Goal: Task Accomplishment & Management: Manage account settings

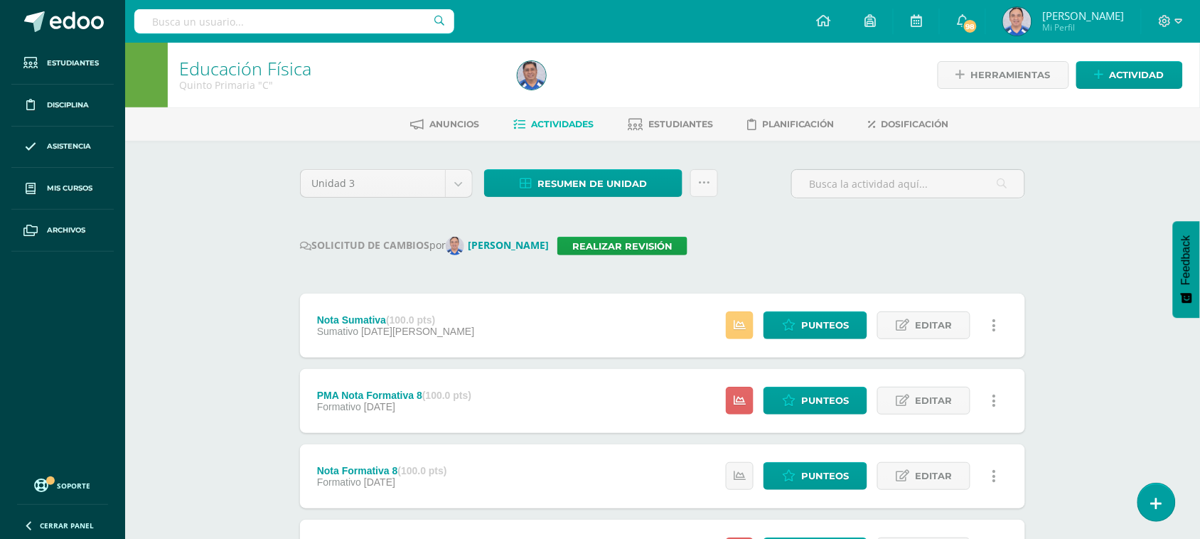
click at [222, 8] on div at bounding box center [294, 21] width 320 height 43
click at [212, 20] on input "text" at bounding box center [294, 21] width 320 height 24
type input "Segundo"
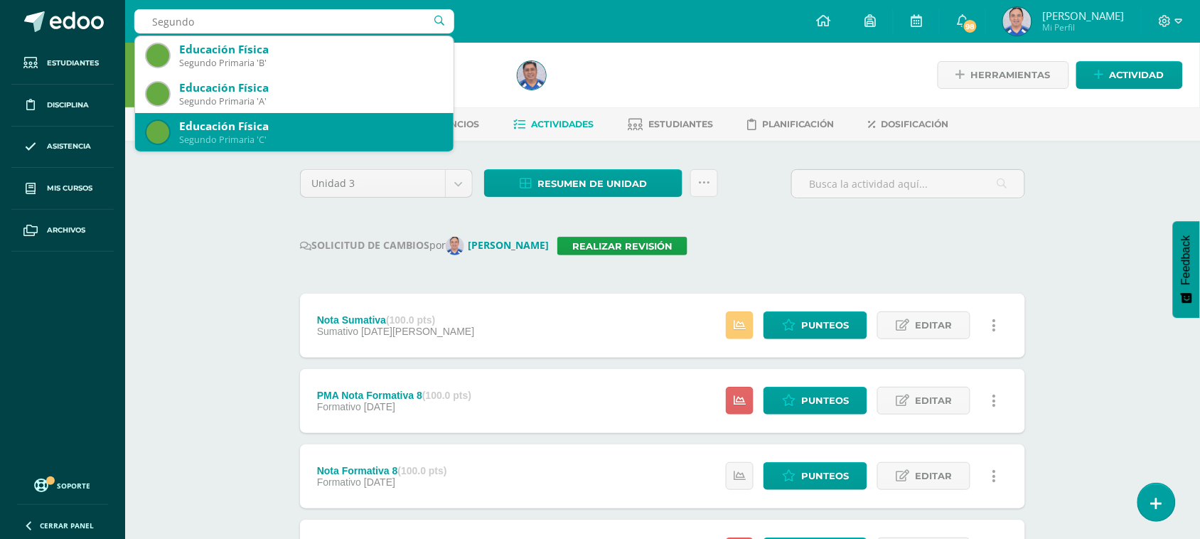
click at [229, 136] on div "Segundo Primaria 'C'" at bounding box center [310, 140] width 263 height 12
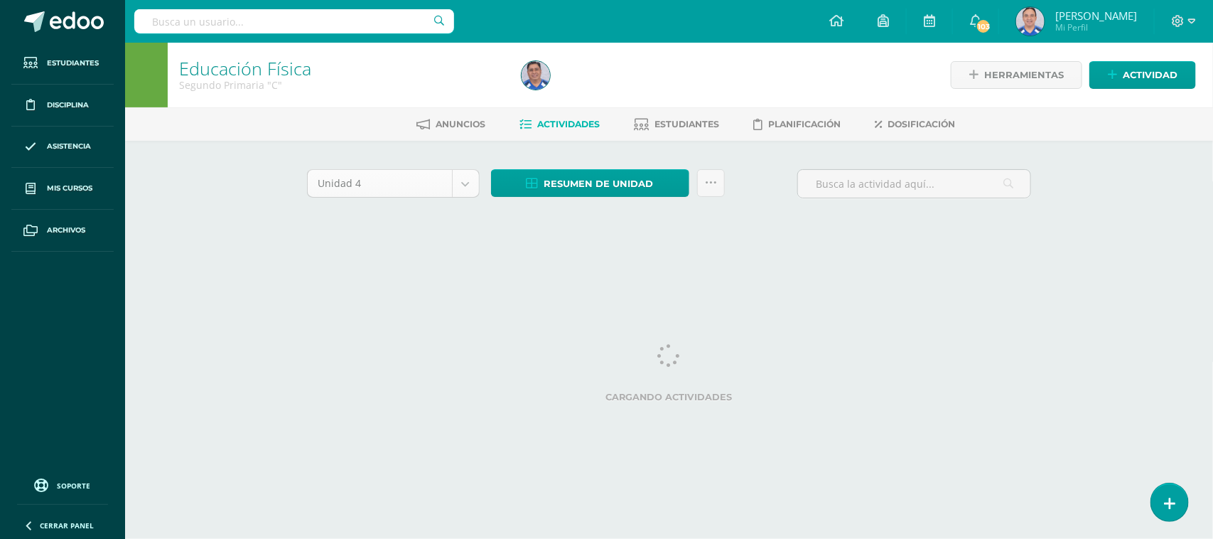
click at [467, 185] on body "Estudiantes Disciplina Asistencia Mis cursos Archivos Soporte Ayuda Reportar un…" at bounding box center [606, 132] width 1213 height 265
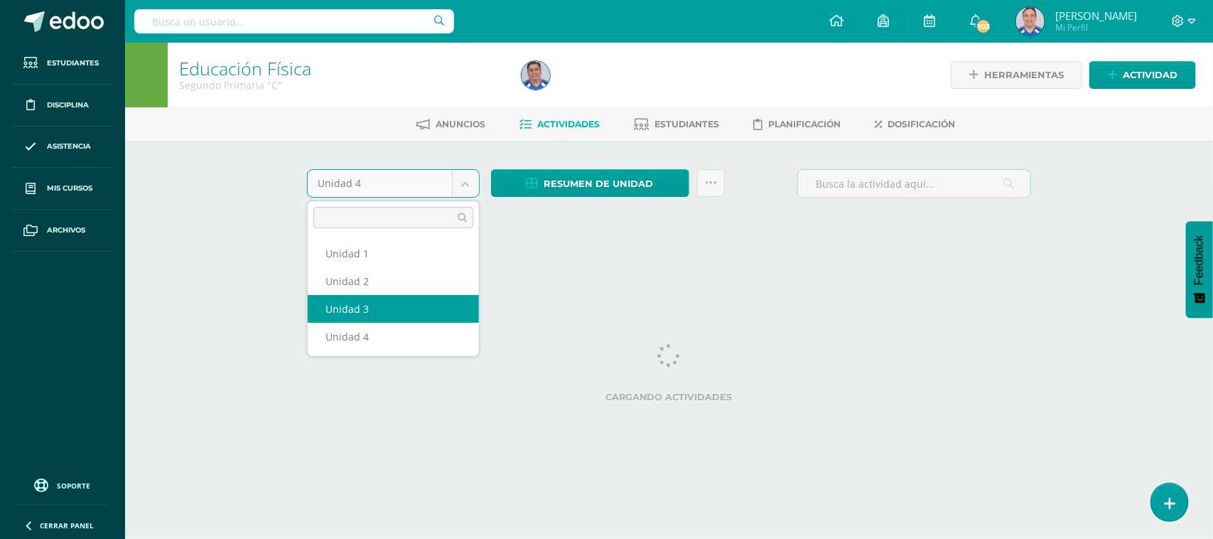
select select "Unidad 3"
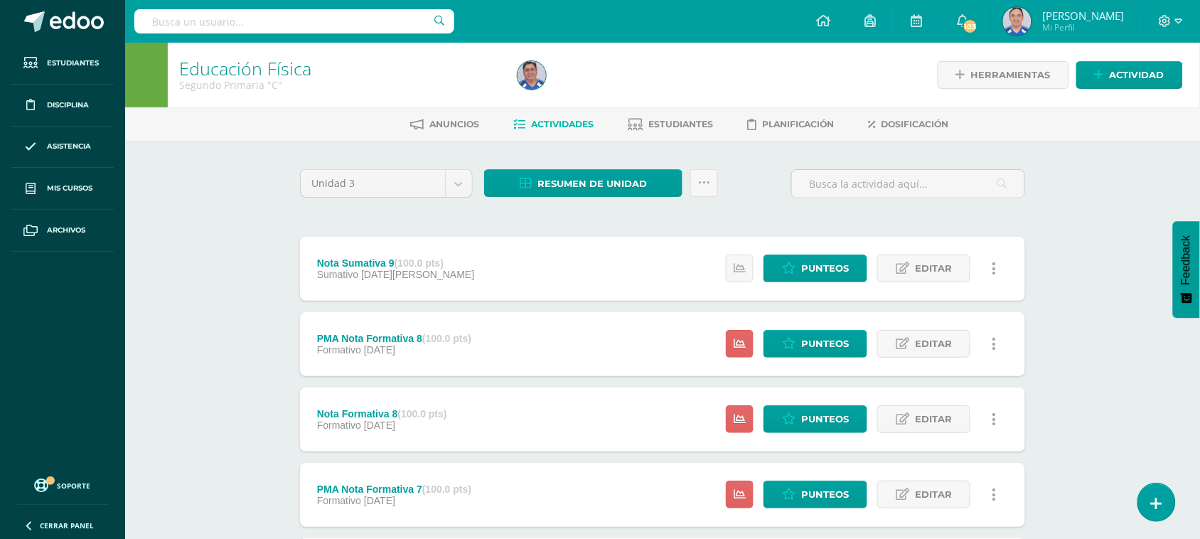
click at [183, 27] on input "text" at bounding box center [294, 21] width 320 height 24
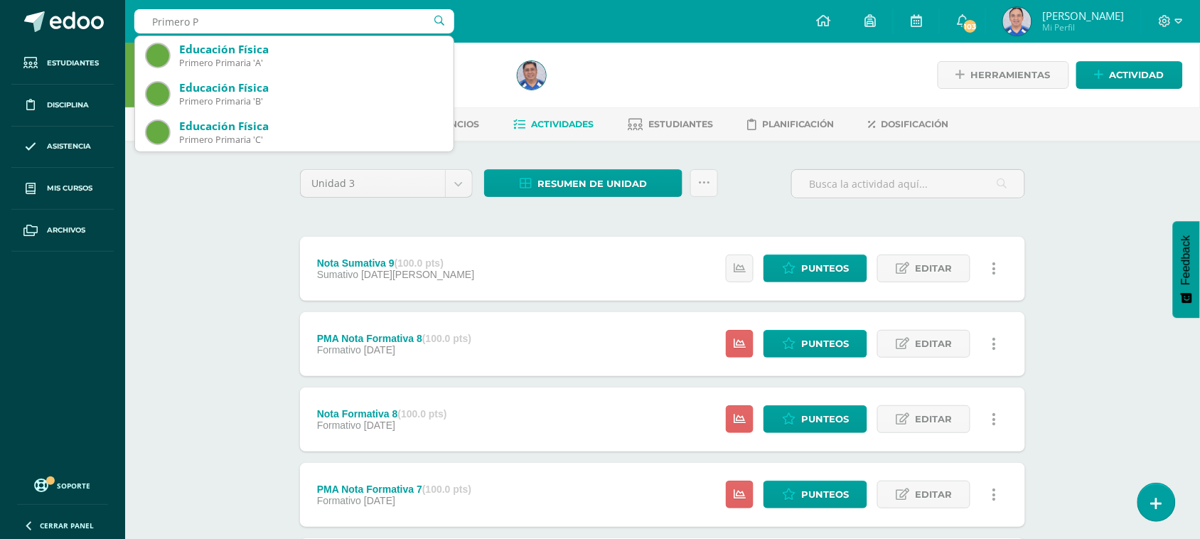
type input "Primero Pr"
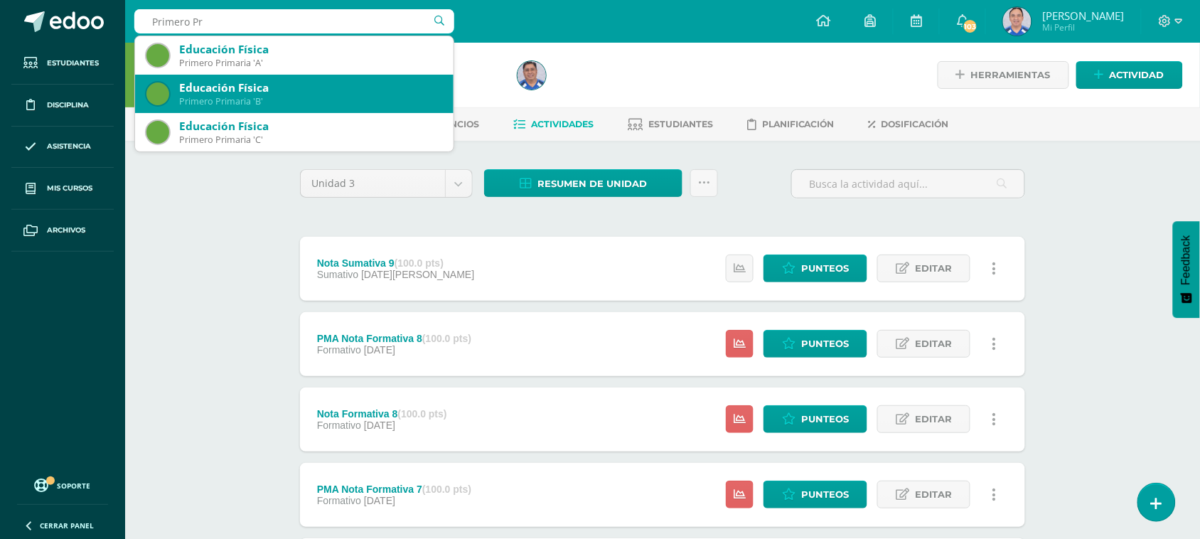
click at [249, 101] on div "Primero Primaria 'B'" at bounding box center [310, 101] width 263 height 12
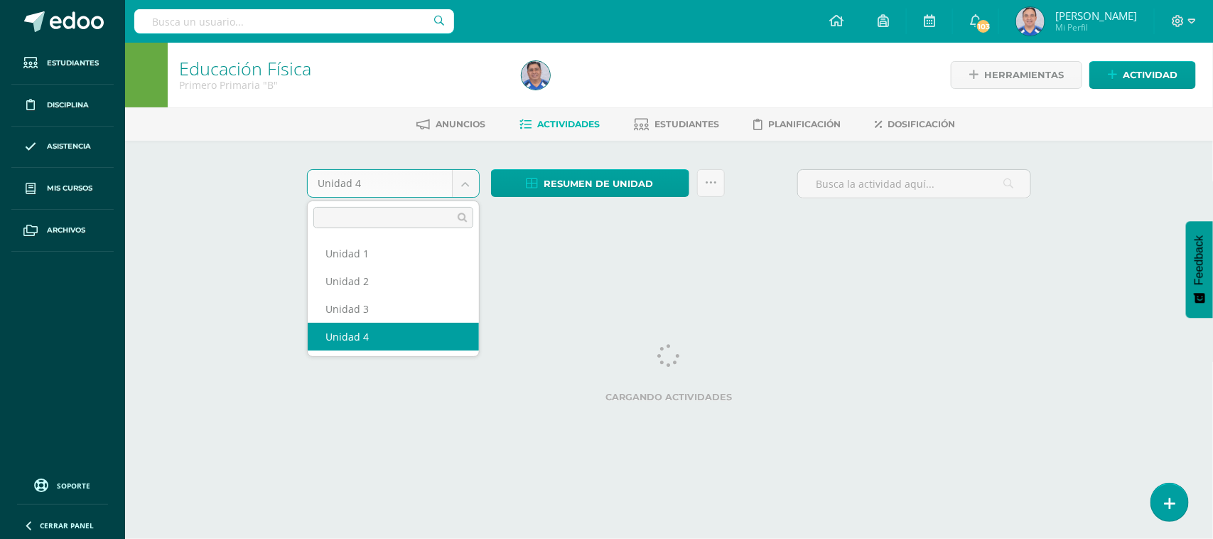
click at [465, 185] on body "Estudiantes Disciplina Asistencia Mis cursos Archivos Soporte Ayuda Reportar un…" at bounding box center [606, 132] width 1213 height 265
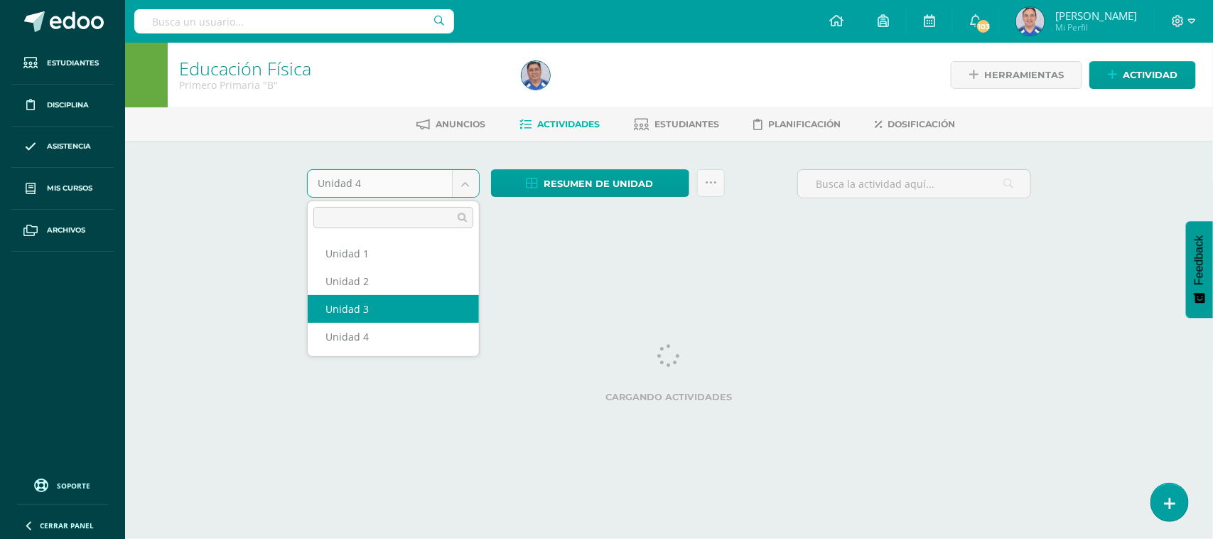
select select "Unidad 3"
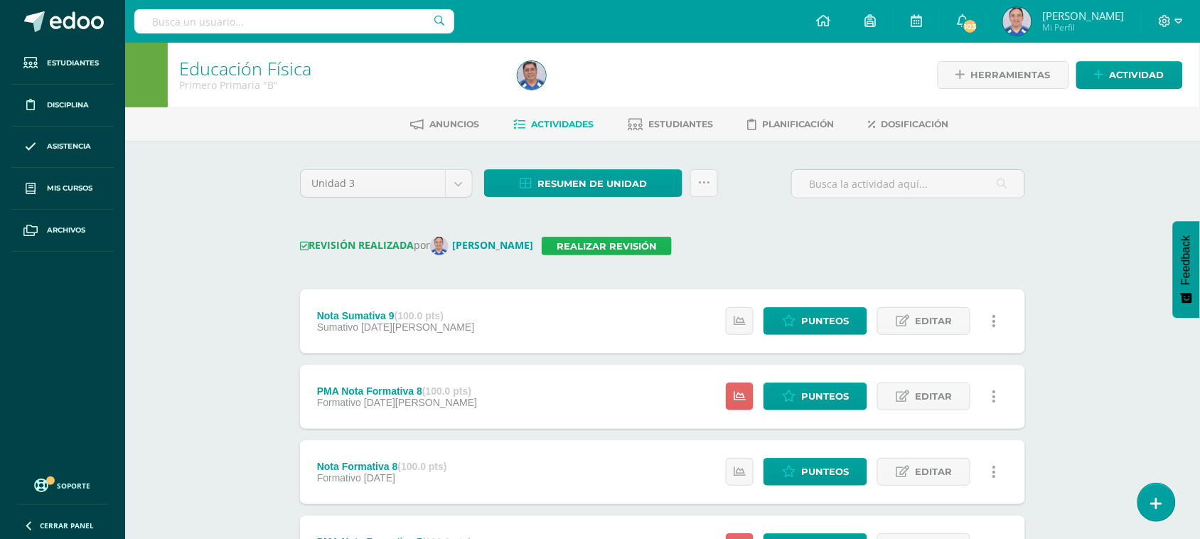
click at [620, 250] on link "Realizar revisión" at bounding box center [607, 246] width 130 height 18
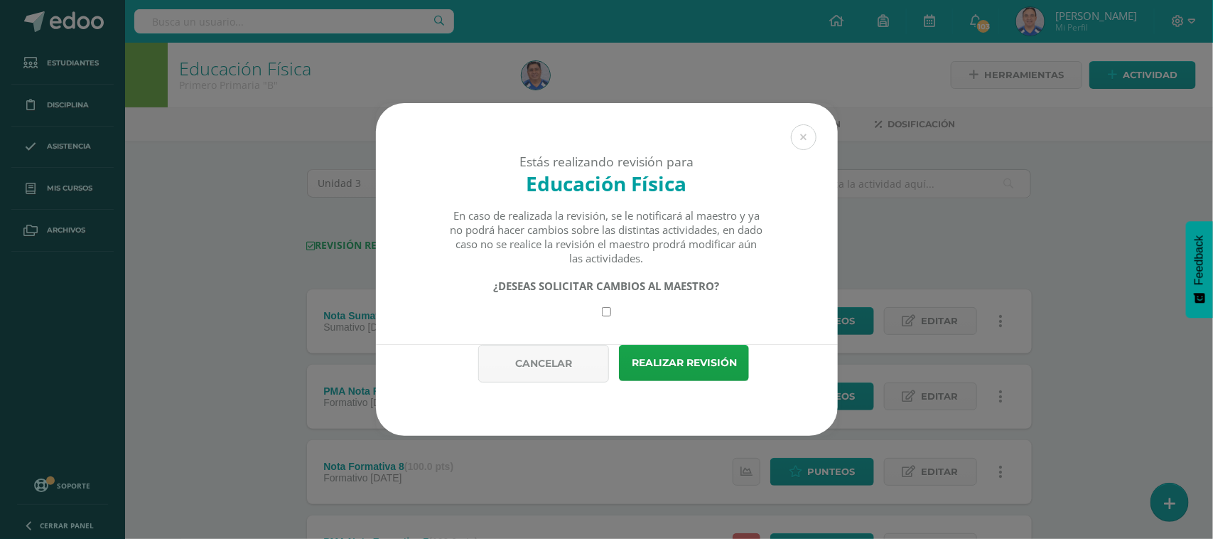
click at [610, 314] on input "checkbox" at bounding box center [606, 311] width 9 height 9
checkbox input "true"
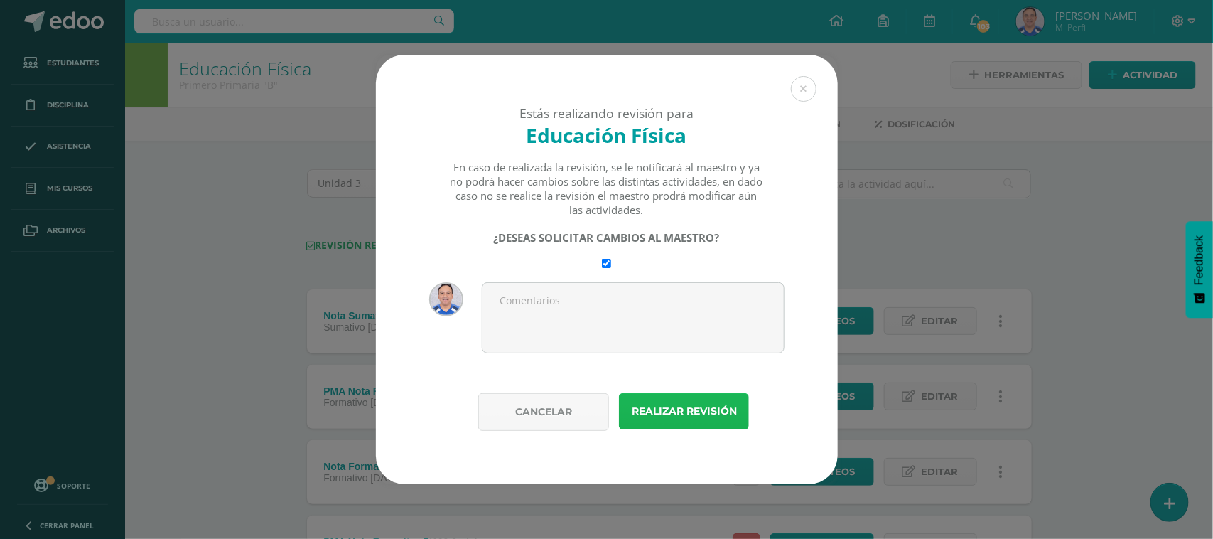
click at [688, 416] on button "Realizar revisión" at bounding box center [684, 411] width 130 height 36
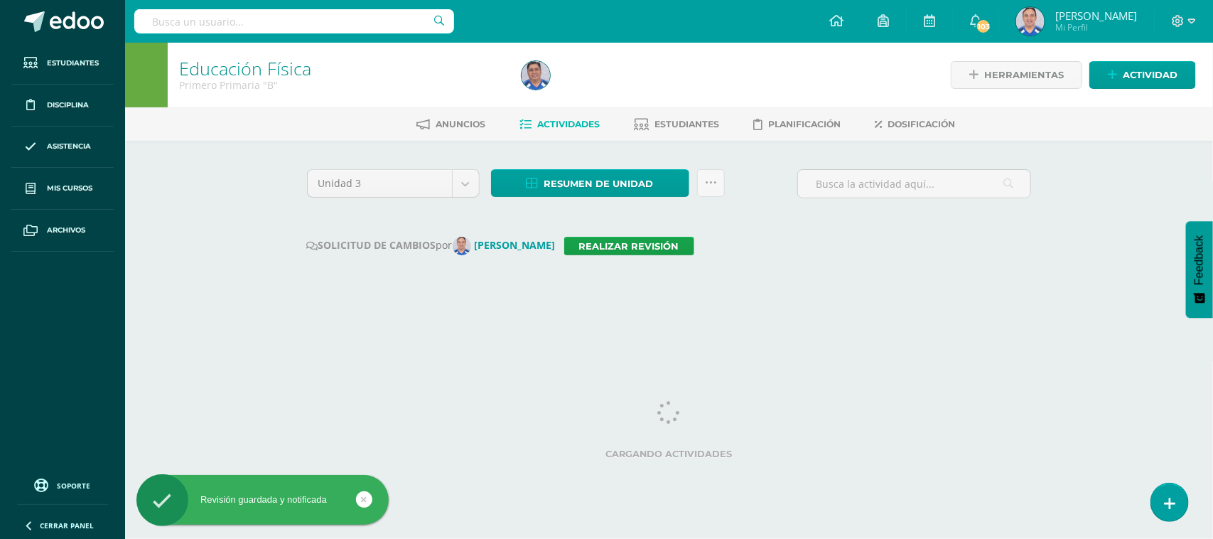
click at [323, 21] on input "text" at bounding box center [294, 21] width 320 height 24
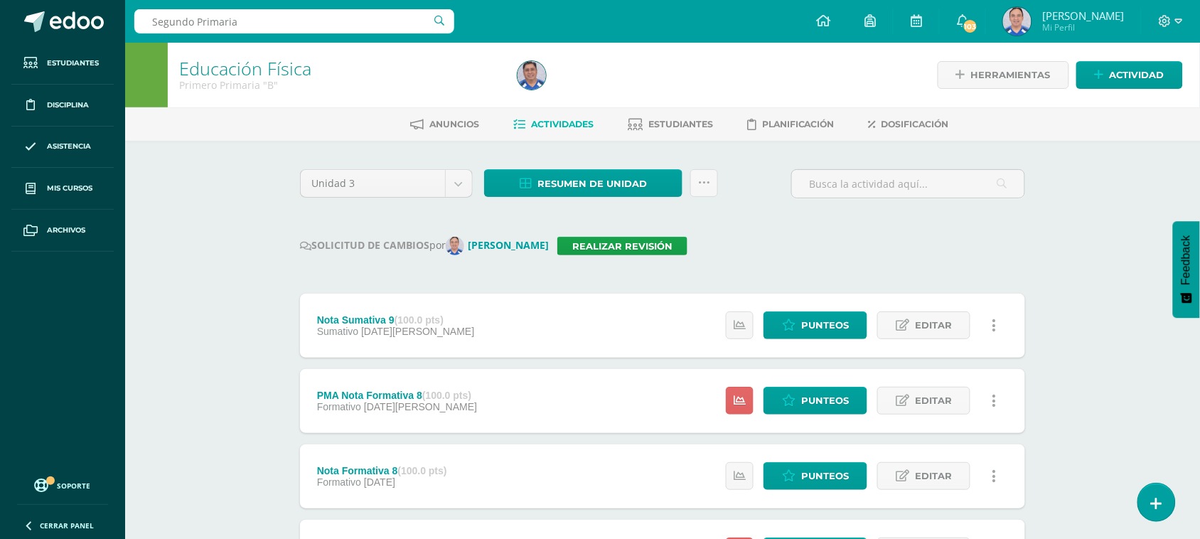
type input "Segundo Primaria B"
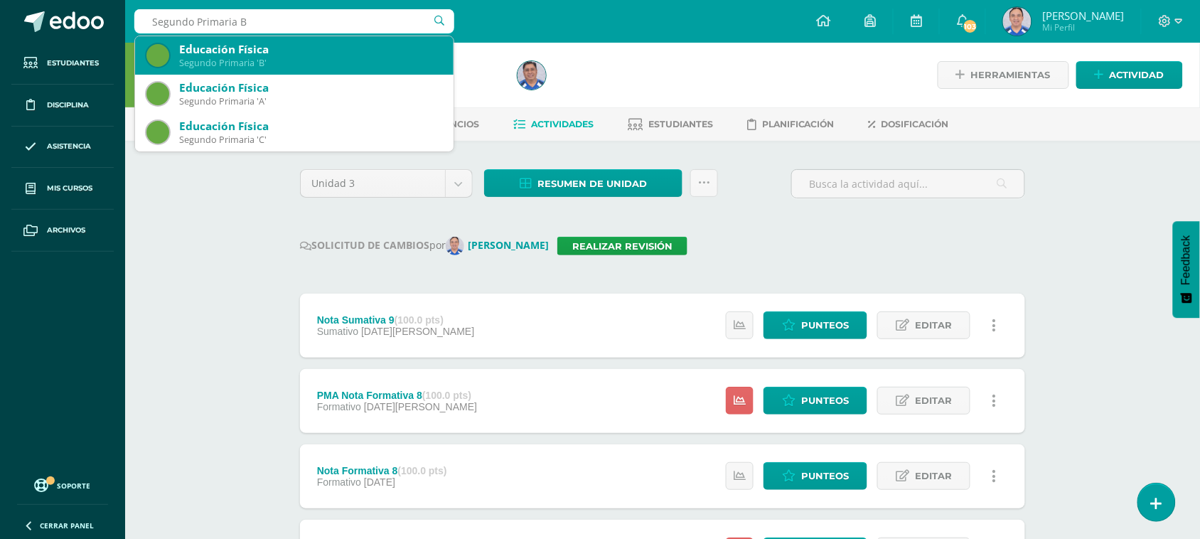
click at [295, 65] on div "Segundo Primaria 'B'" at bounding box center [310, 63] width 263 height 12
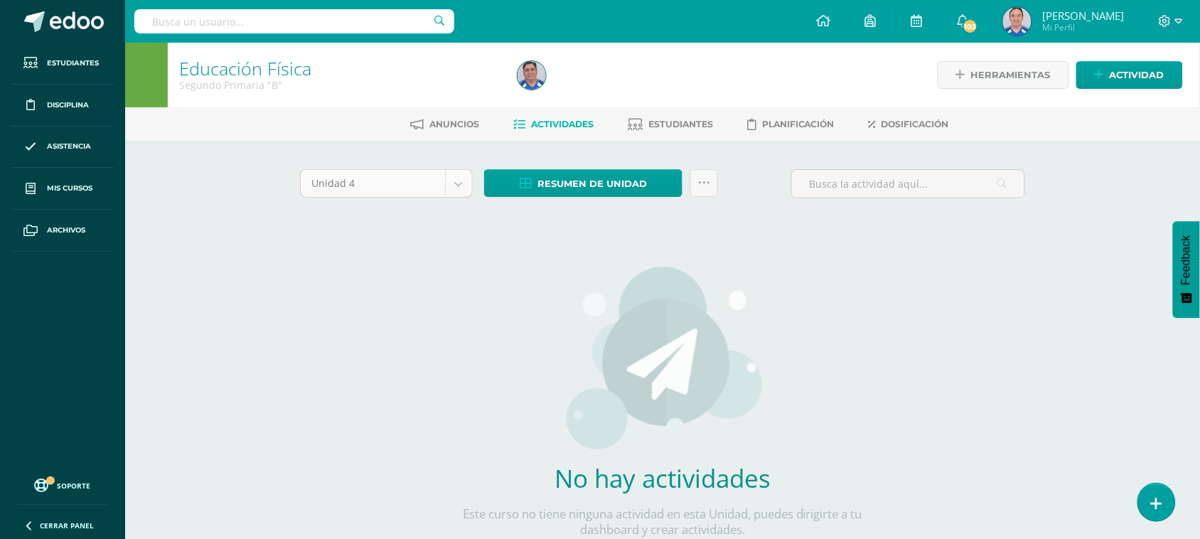
click at [456, 185] on body "Estudiantes Disciplina Asistencia Mis cursos Archivos Soporte Ayuda Reportar un…" at bounding box center [600, 305] width 1200 height 610
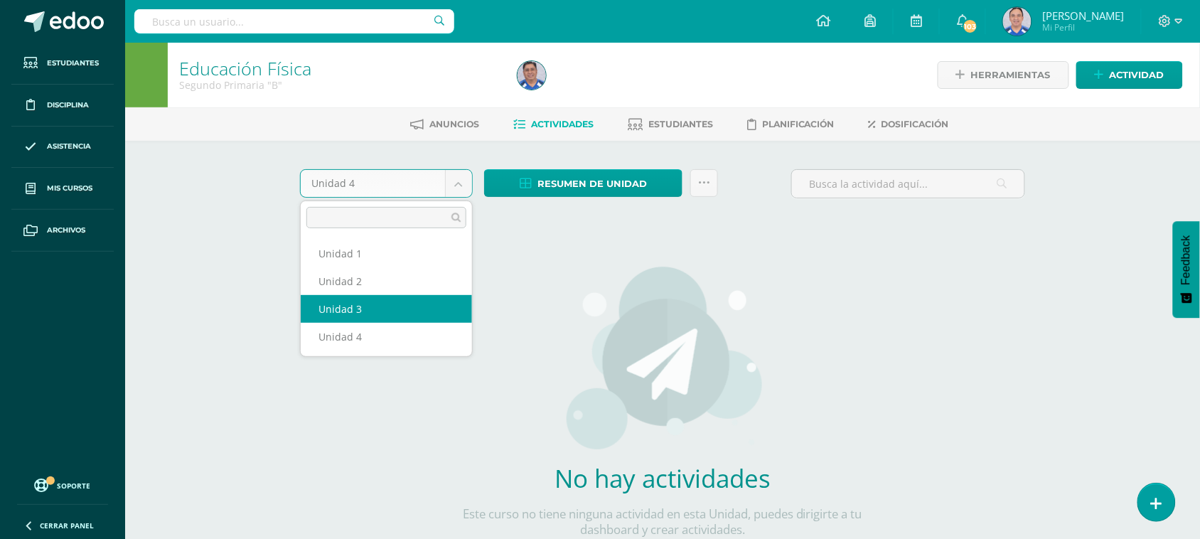
select select "Unidad 3"
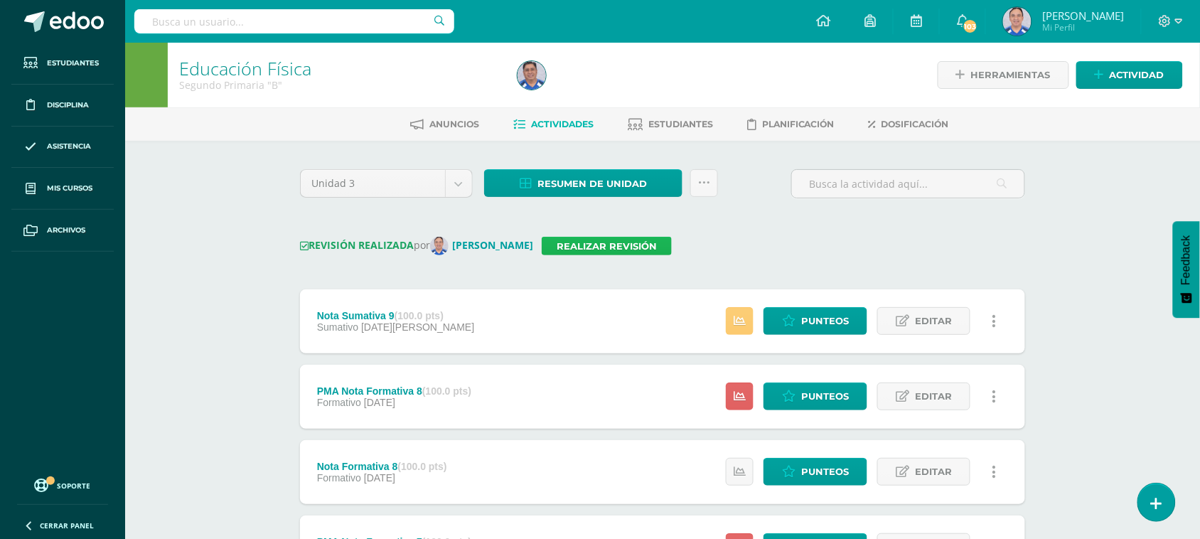
click at [598, 244] on link "Realizar revisión" at bounding box center [607, 246] width 130 height 18
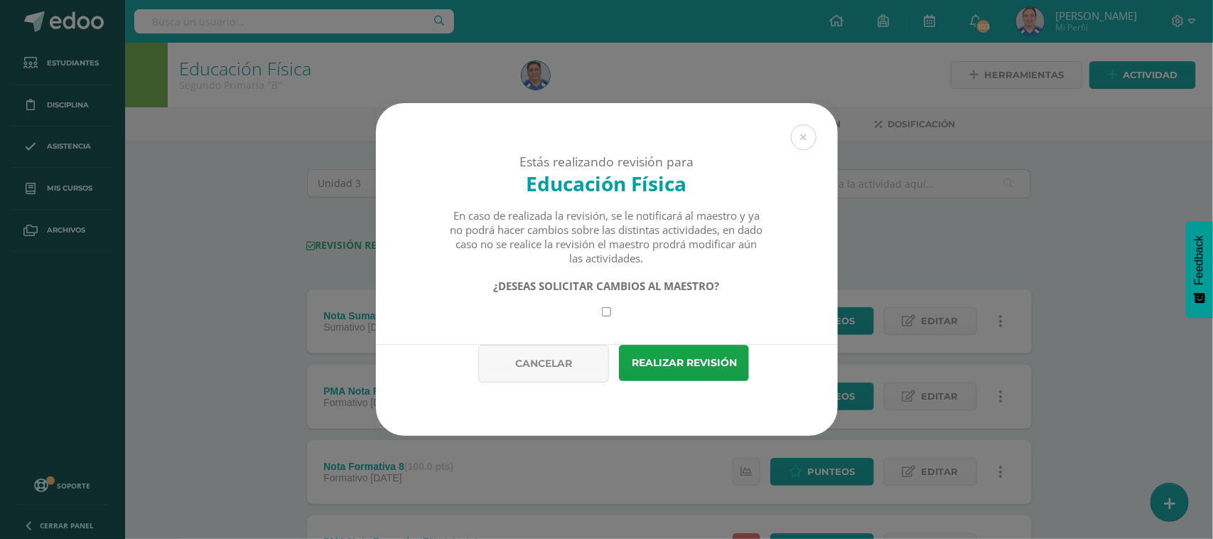
click at [608, 313] on input "checkbox" at bounding box center [606, 311] width 9 height 9
checkbox input "true"
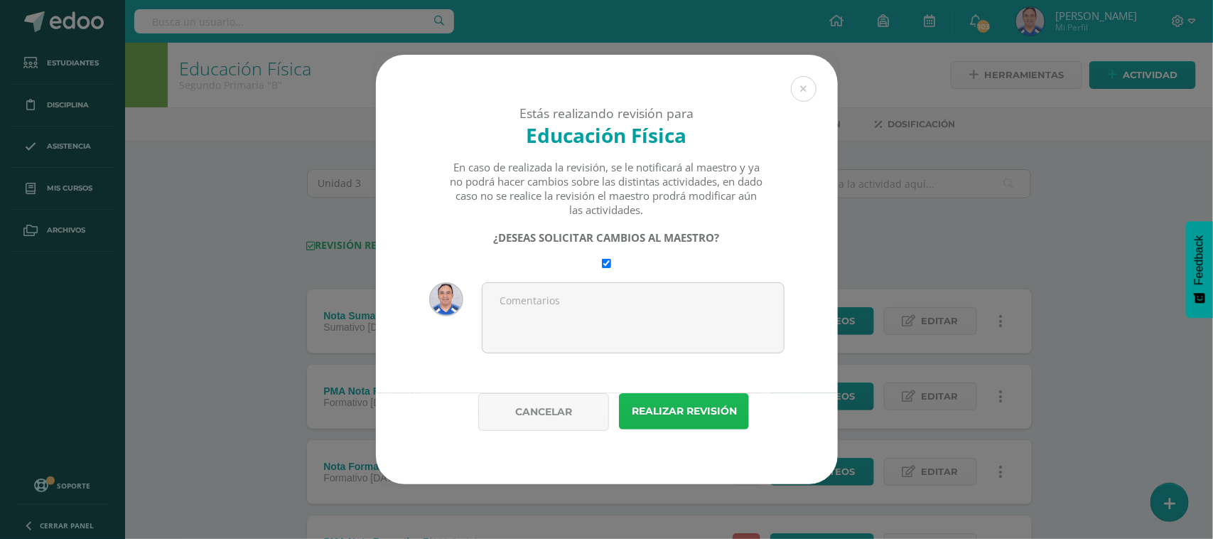
click at [679, 418] on button "Realizar revisión" at bounding box center [684, 411] width 130 height 36
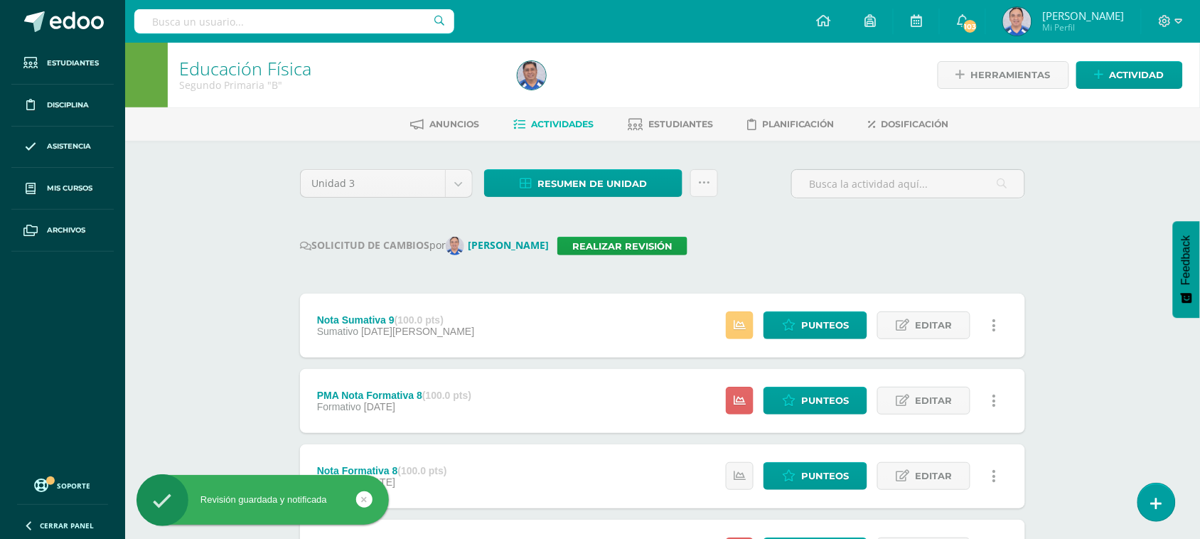
click at [306, 25] on input "text" at bounding box center [294, 21] width 320 height 24
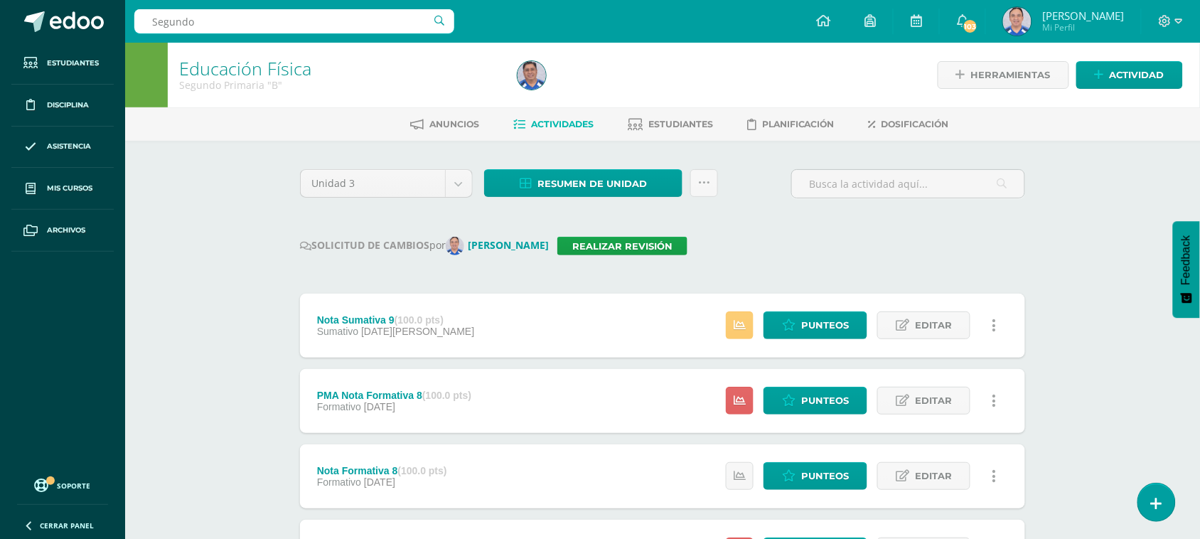
type input "Segundo"
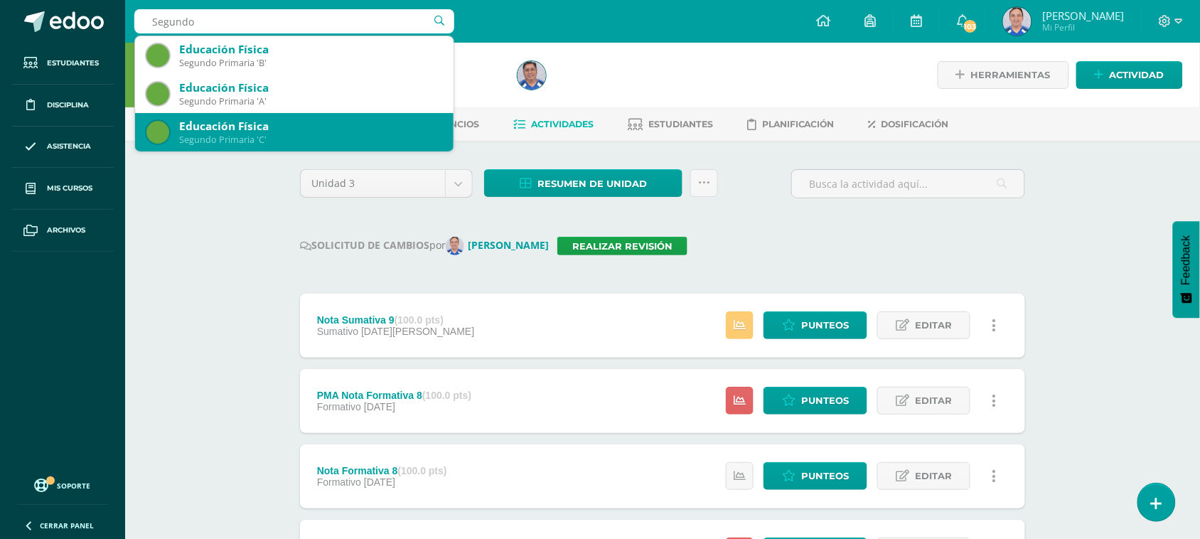
click at [275, 140] on div "Segundo Primaria 'C'" at bounding box center [310, 140] width 263 height 12
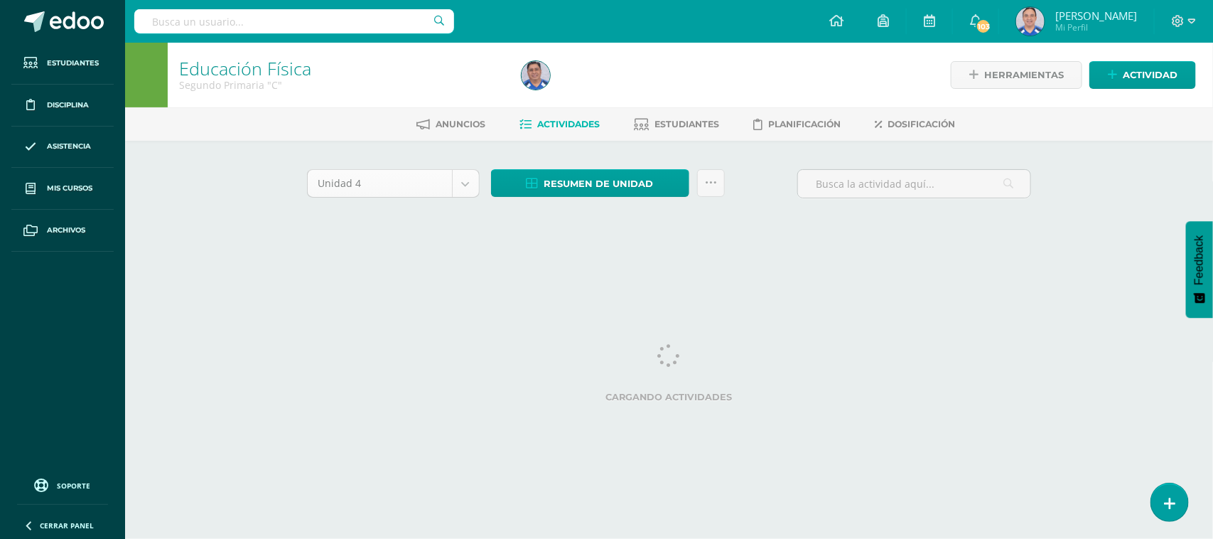
click at [463, 186] on body "Estudiantes Disciplina Asistencia Mis cursos Archivos Soporte Ayuda Reportar un…" at bounding box center [606, 132] width 1213 height 265
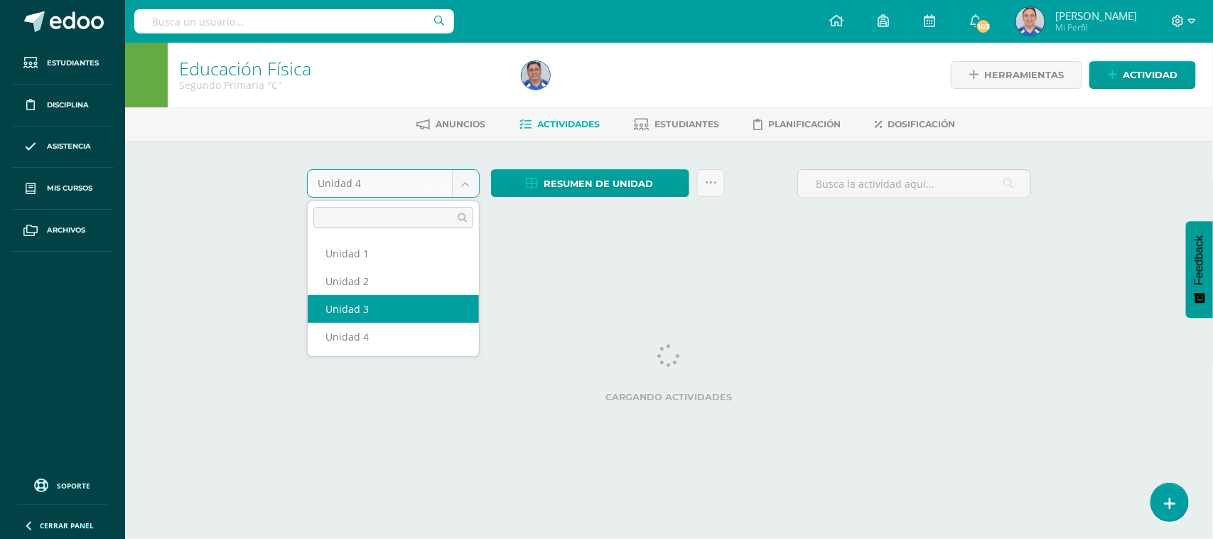
select select "Unidad 3"
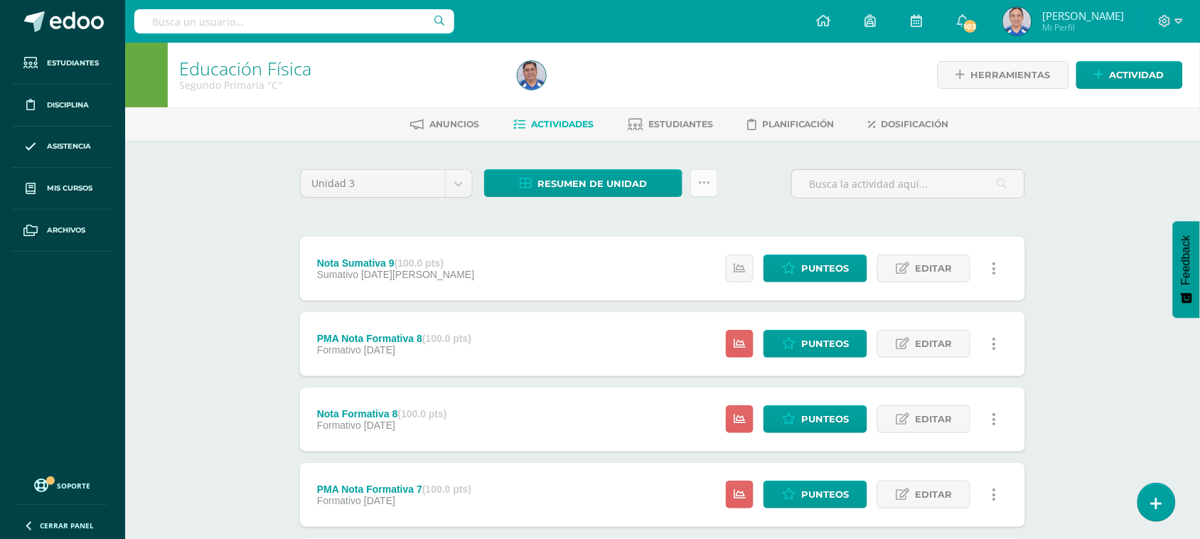
click at [709, 178] on link at bounding box center [704, 183] width 28 height 28
click at [743, 176] on div "Unidad 3 Unidad 1 Unidad 2 Unidad 3 Unidad 4 Resumen de unidad Descargar como H…" at bounding box center [662, 189] width 736 height 41
click at [1114, 82] on span "Actividad" at bounding box center [1136, 75] width 55 height 26
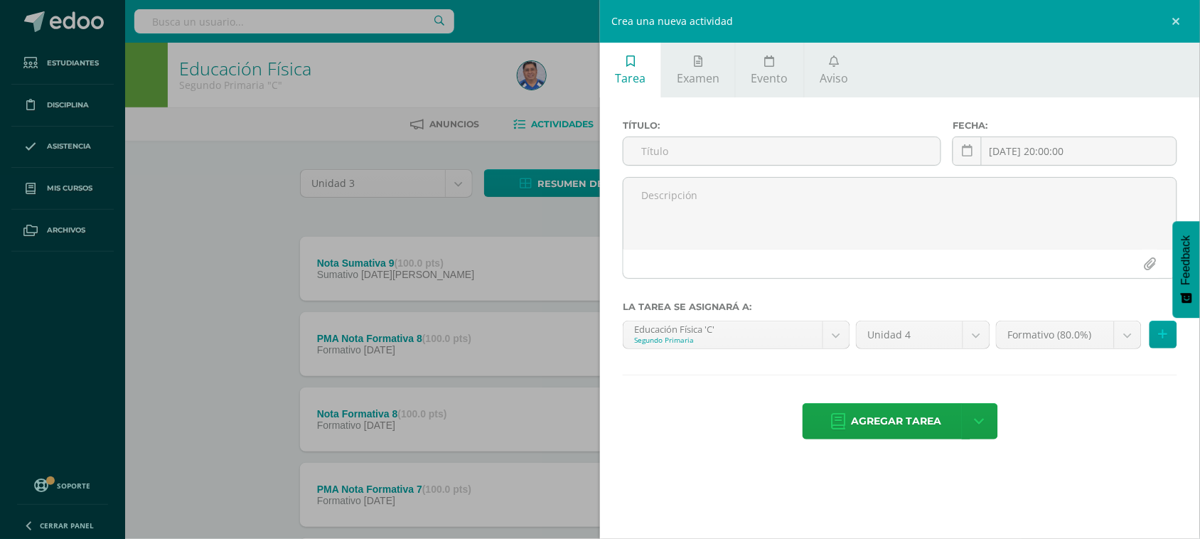
click at [150, 215] on div "Crea una nueva actividad Tarea Examen Evento Aviso Título: Fecha: 2025-08-12 20…" at bounding box center [600, 269] width 1200 height 539
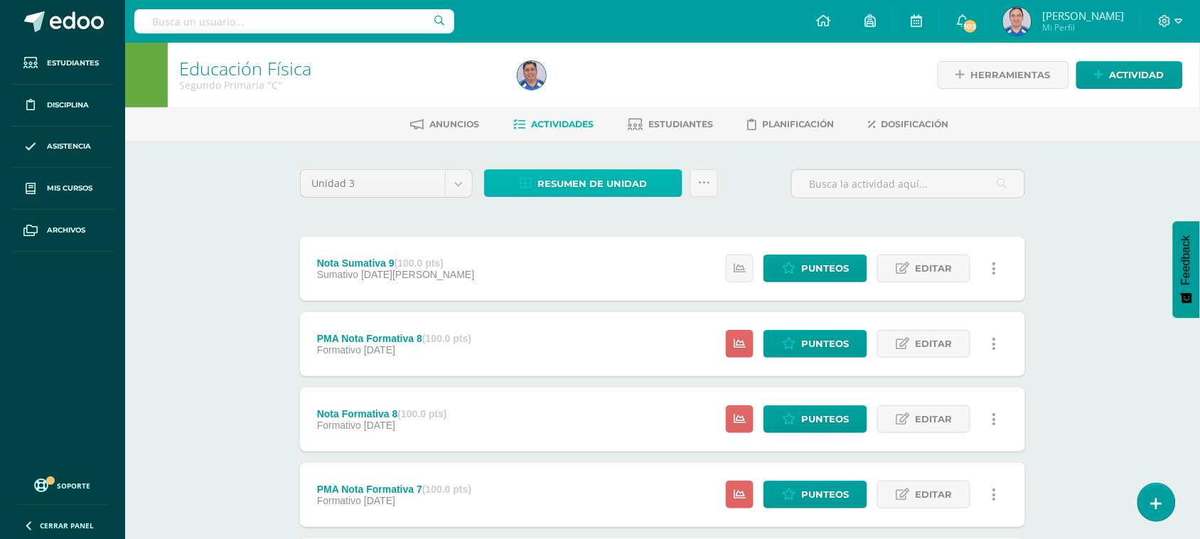
click at [604, 192] on span "Resumen de unidad" at bounding box center [591, 184] width 109 height 26
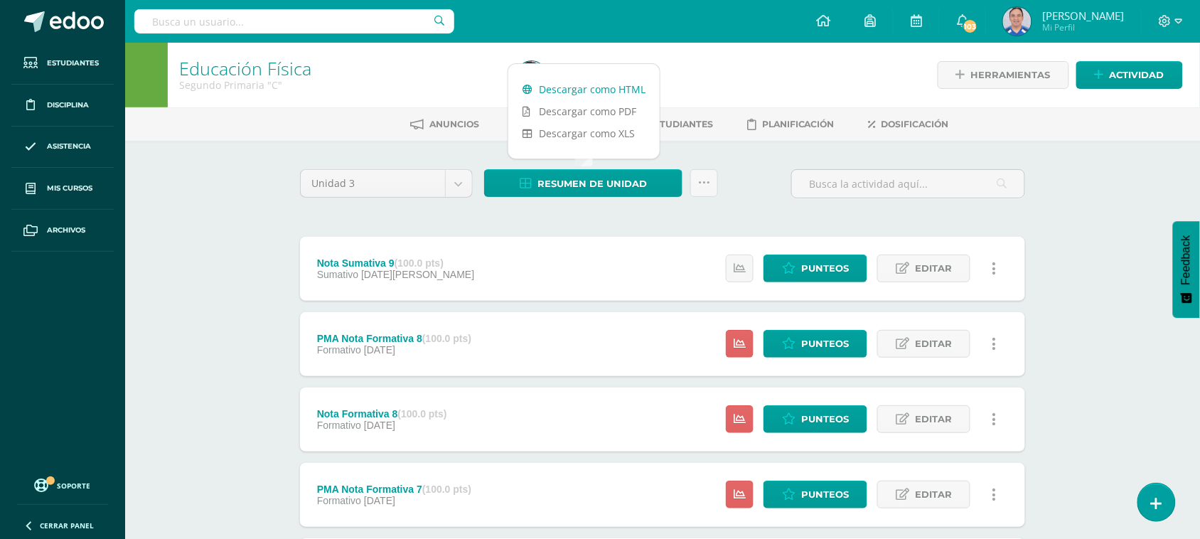
click at [603, 91] on link "Descargar como HTML" at bounding box center [583, 89] width 151 height 22
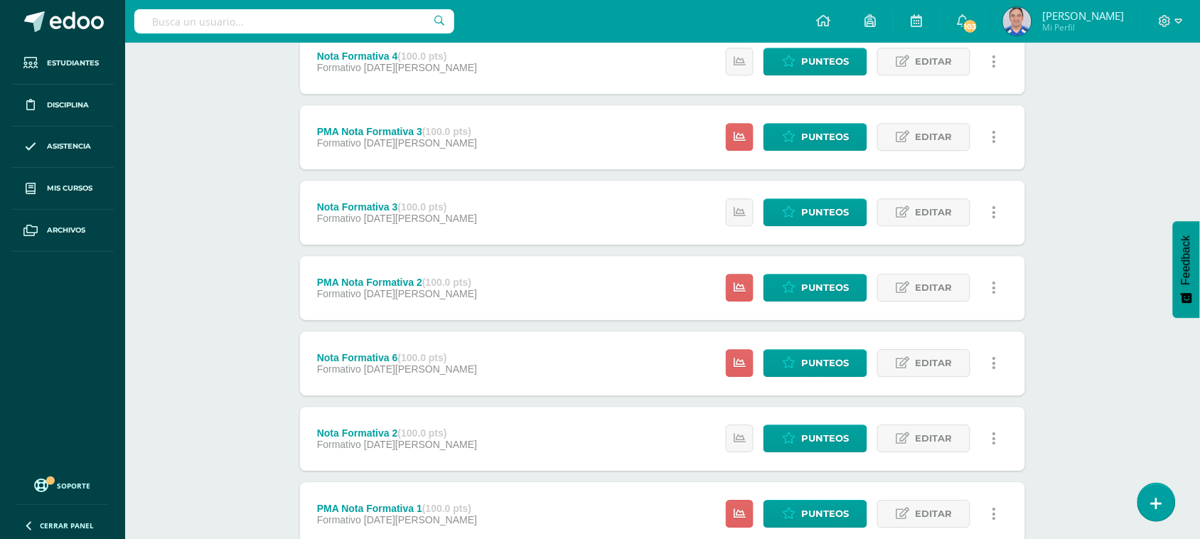
scroll to position [965, 0]
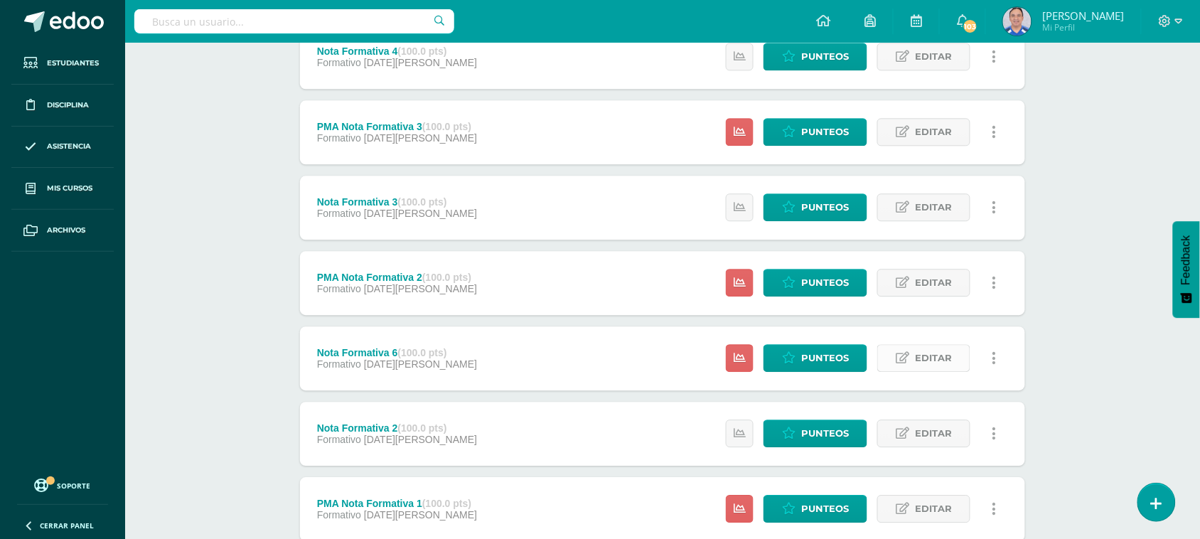
click at [935, 354] on span "Editar" at bounding box center [933, 358] width 37 height 26
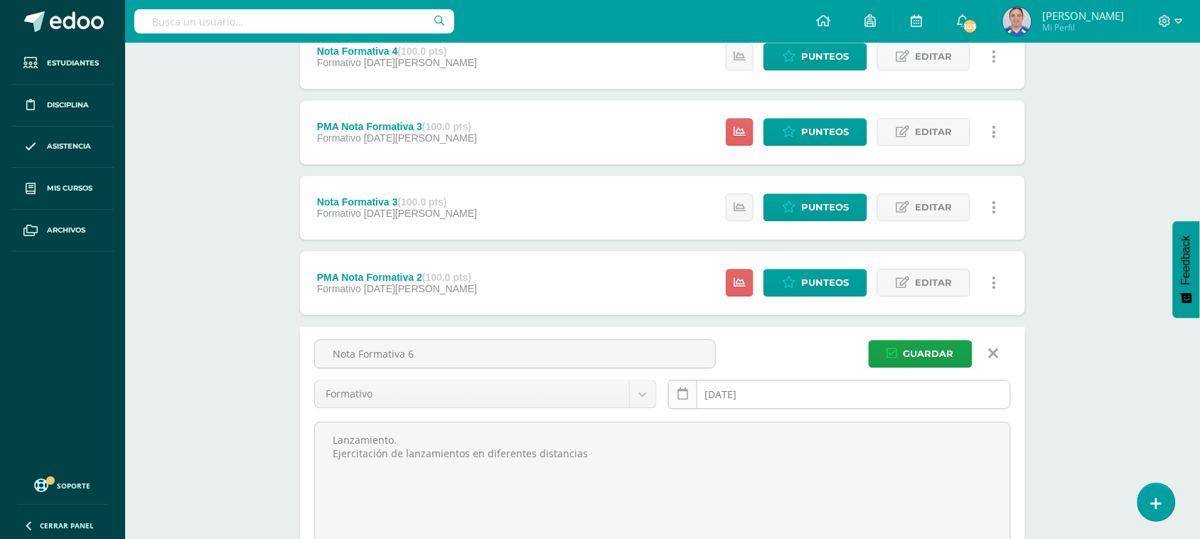
click at [686, 392] on icon at bounding box center [682, 394] width 11 height 12
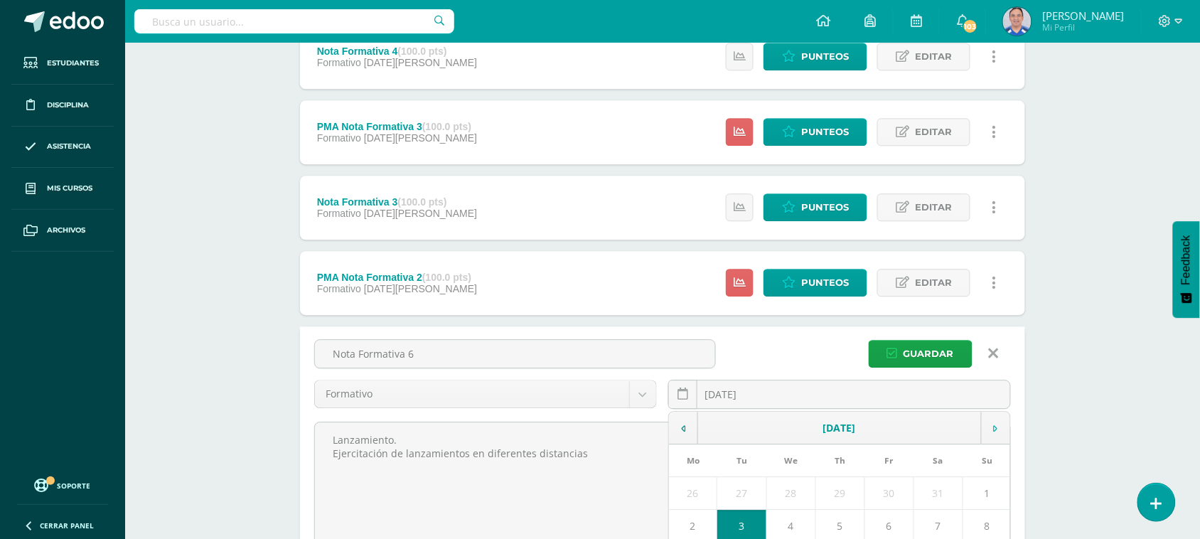
click at [989, 430] on td at bounding box center [995, 427] width 29 height 33
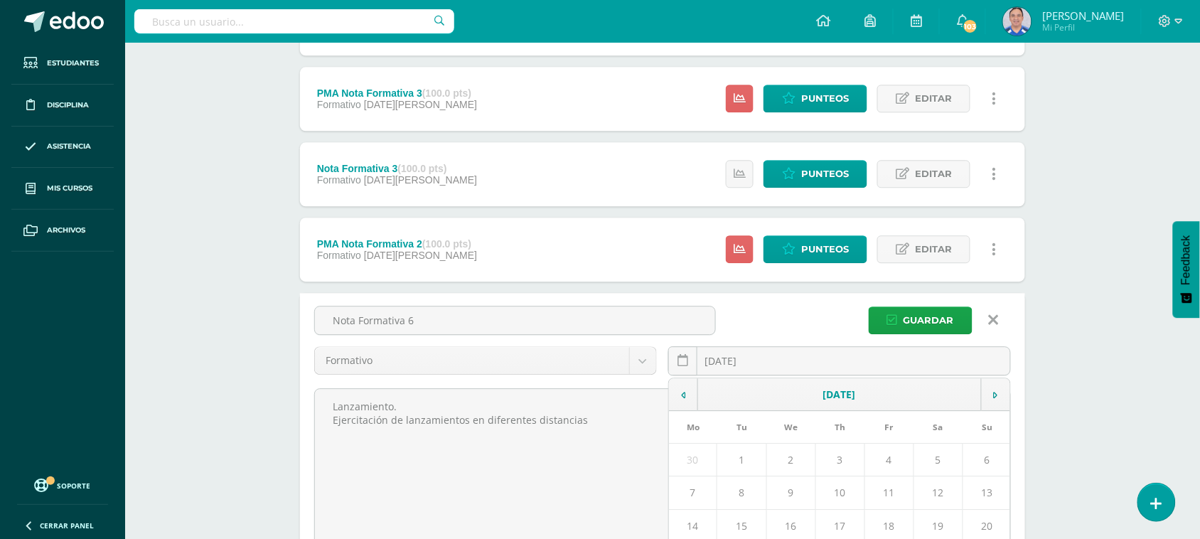
scroll to position [1006, 0]
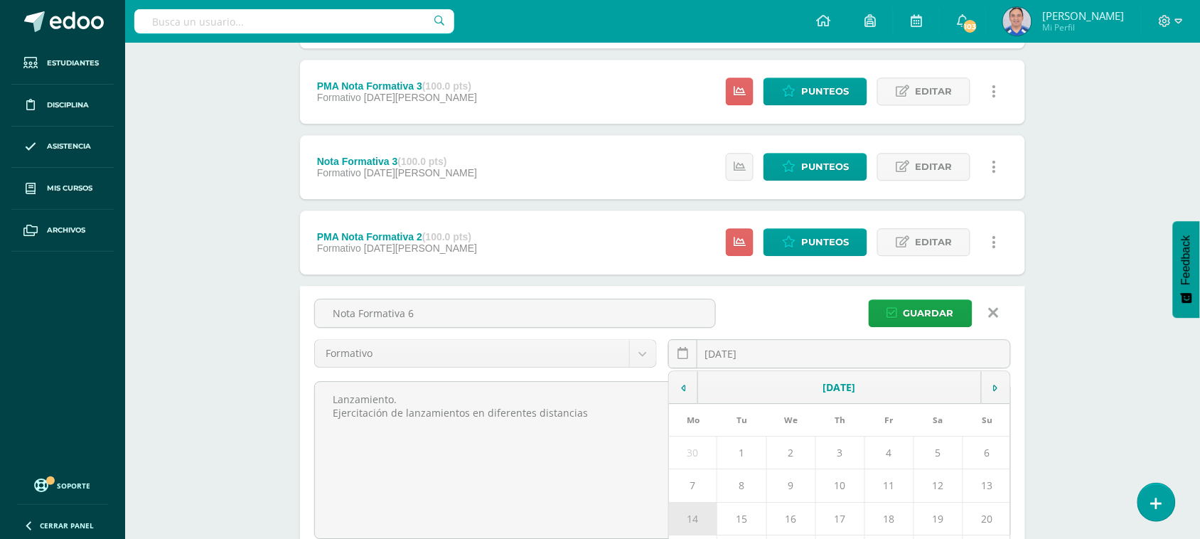
click at [697, 517] on td "14" at bounding box center [693, 518] width 48 height 33
type input "2025-07-14"
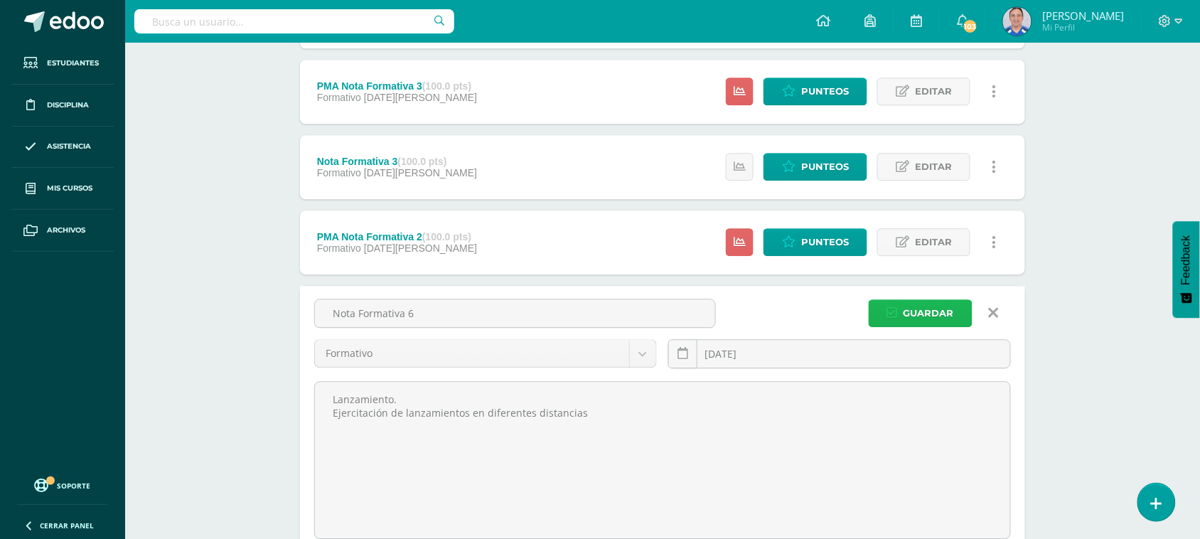
click at [910, 314] on span "Guardar" at bounding box center [928, 313] width 50 height 26
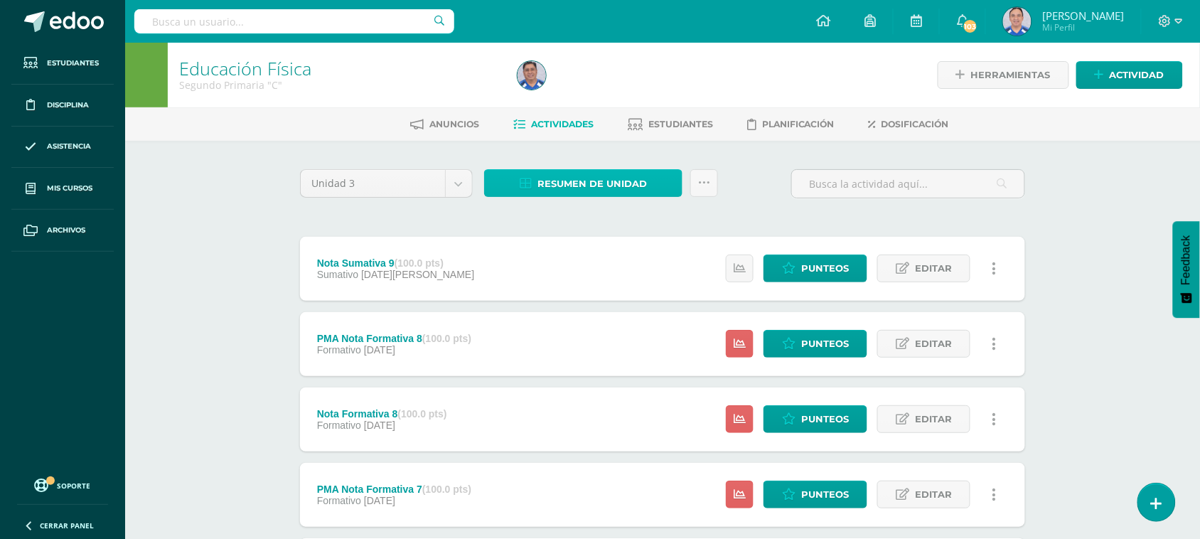
click at [552, 178] on span "Resumen de unidad" at bounding box center [591, 184] width 109 height 26
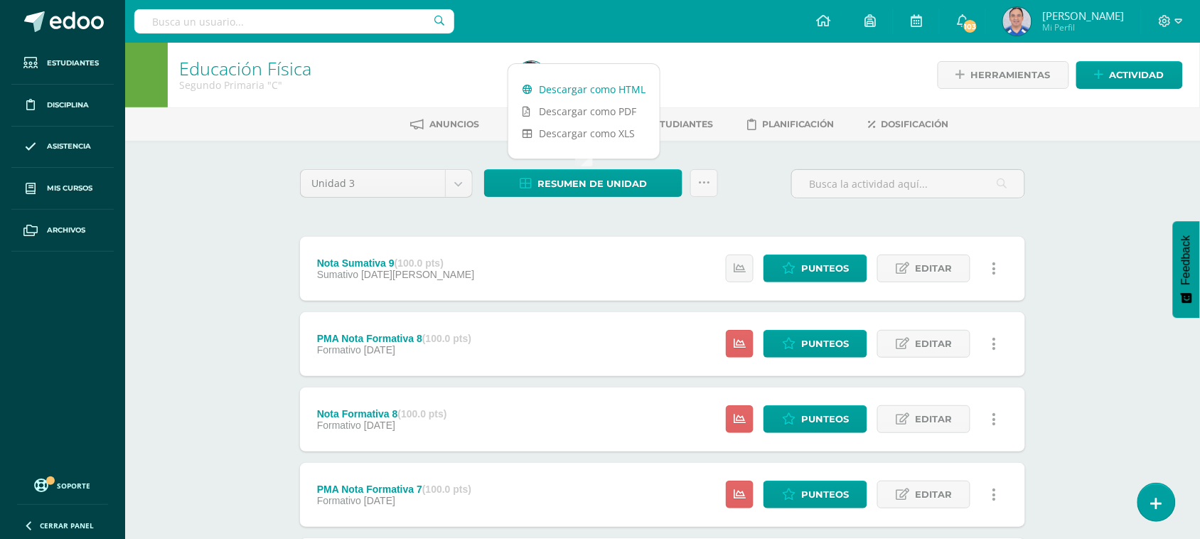
click at [565, 92] on link "Descargar como HTML" at bounding box center [583, 89] width 151 height 22
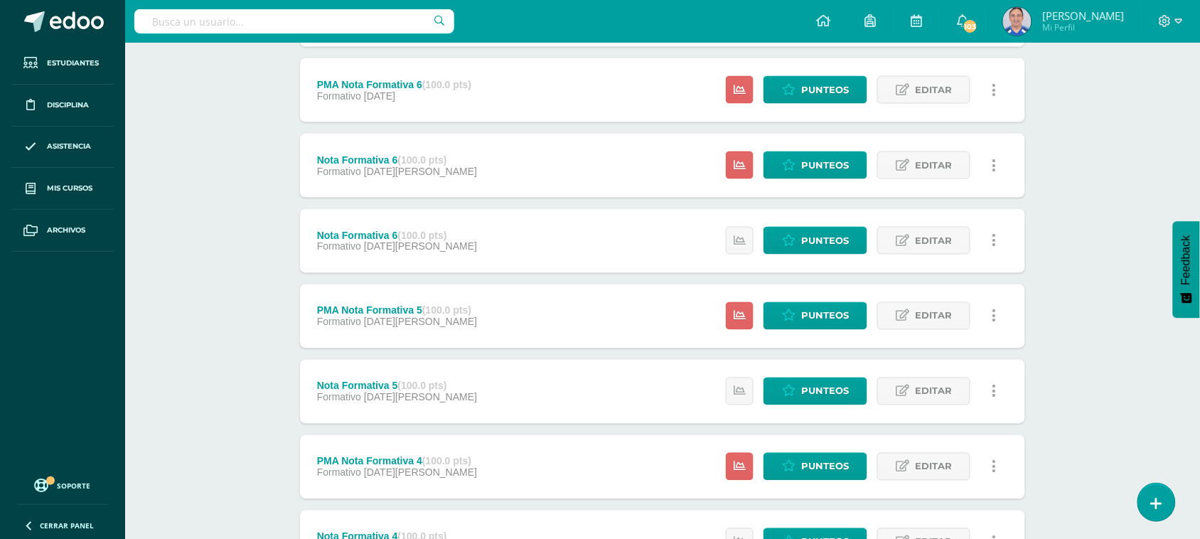
scroll to position [560, 0]
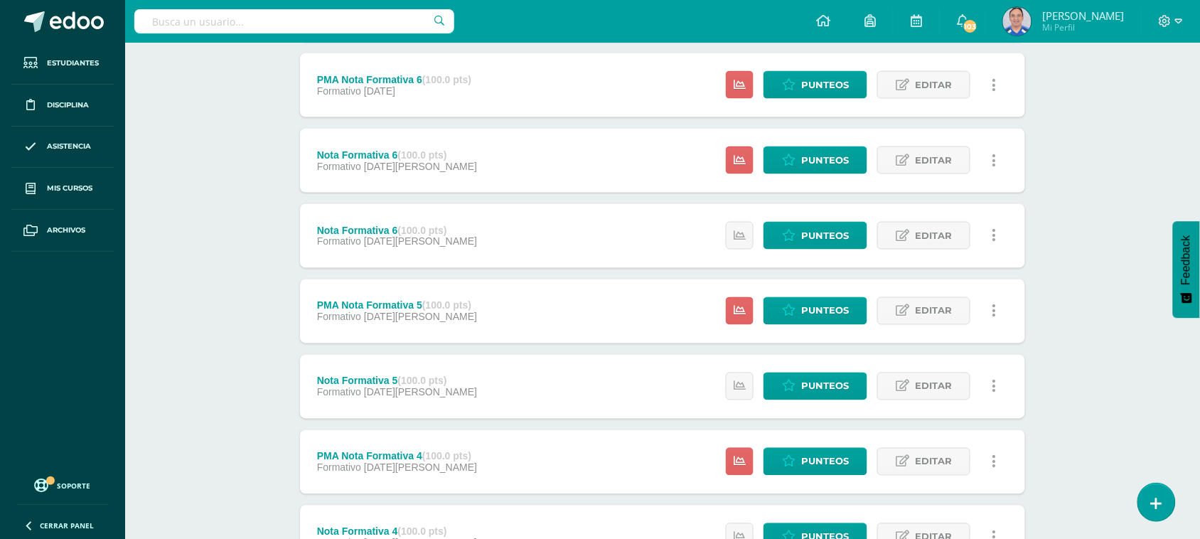
click at [992, 154] on icon at bounding box center [994, 161] width 4 height 16
click at [765, 149] on link "Punteos" at bounding box center [815, 160] width 104 height 28
click at [804, 151] on span "Punteos" at bounding box center [825, 160] width 48 height 26
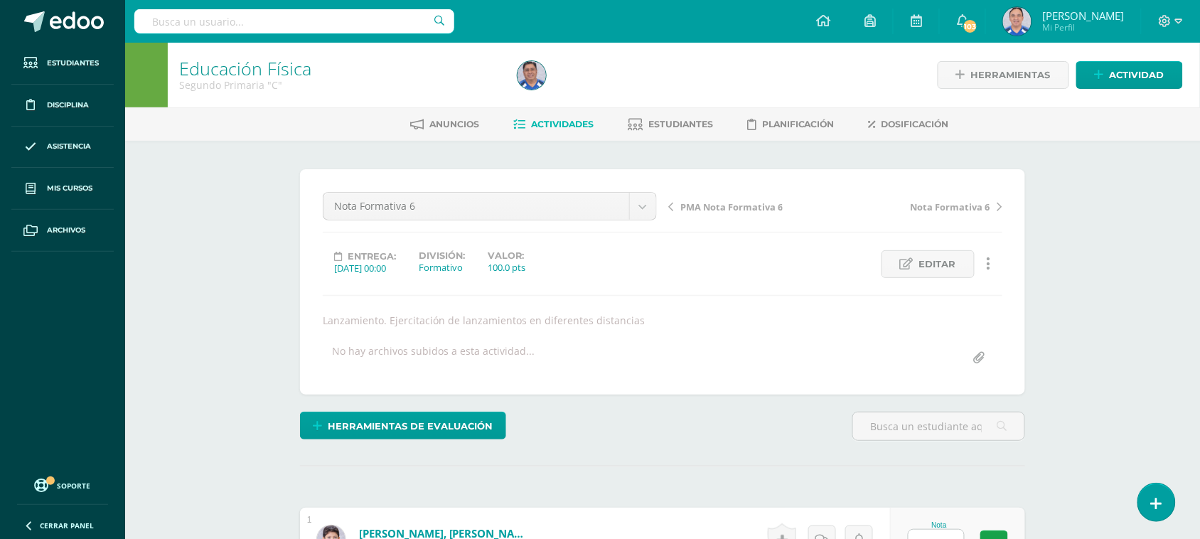
scroll to position [1, 0]
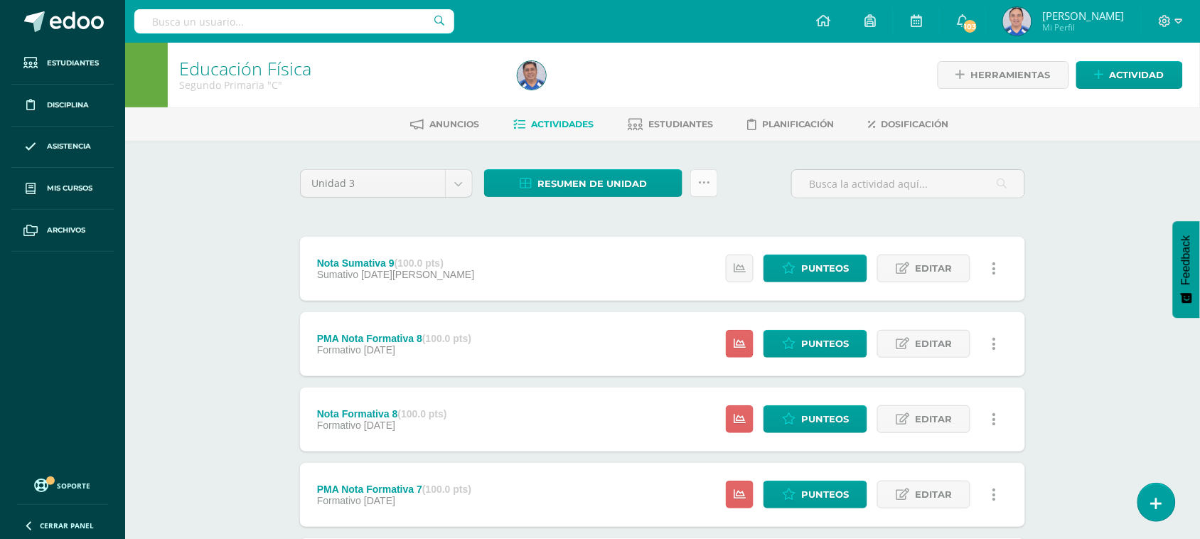
click at [707, 186] on icon at bounding box center [704, 183] width 12 height 12
click at [215, 23] on input "text" at bounding box center [294, 21] width 320 height 24
click at [283, 22] on input "text" at bounding box center [294, 21] width 320 height 24
type input "Sexto Primaria"
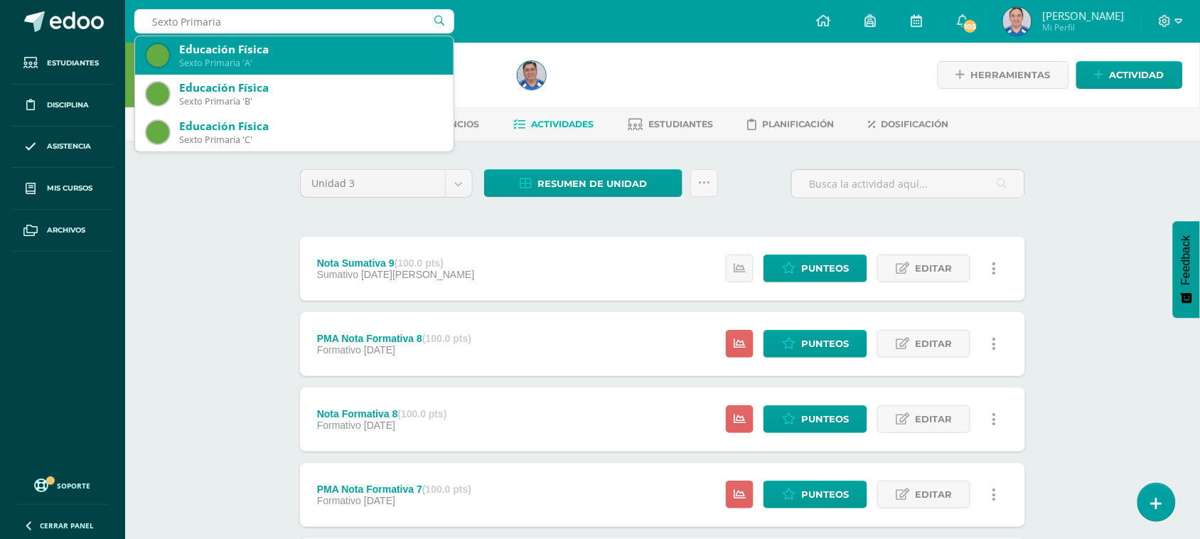
click at [276, 61] on div "Sexto Primaria 'A'" at bounding box center [310, 63] width 263 height 12
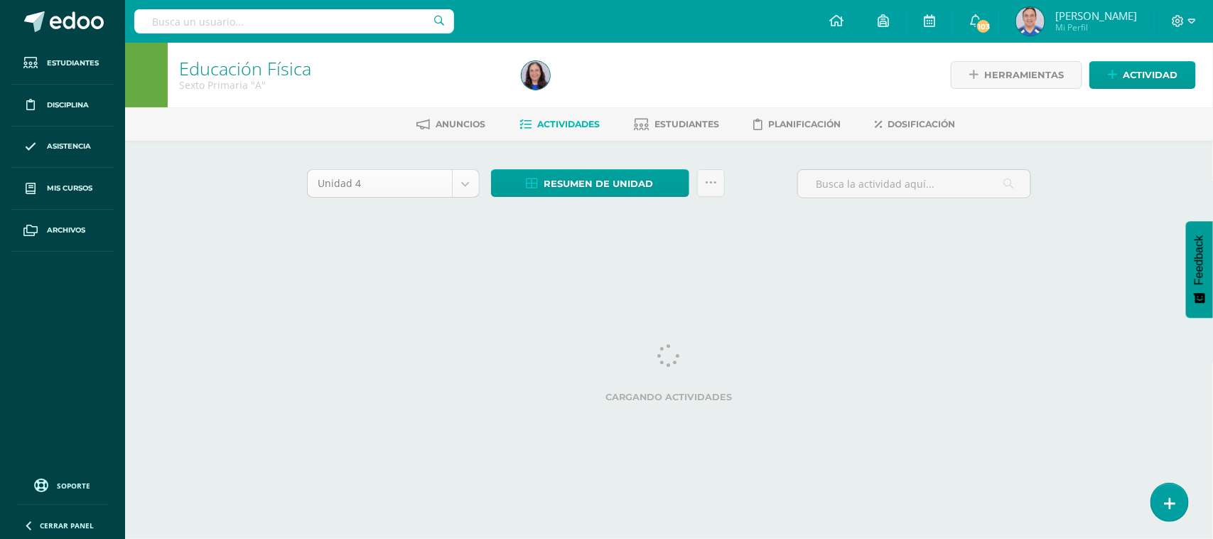
click at [464, 181] on body "Estudiantes Disciplina Asistencia Mis cursos Archivos Soporte Ayuda Reportar un…" at bounding box center [606, 132] width 1213 height 265
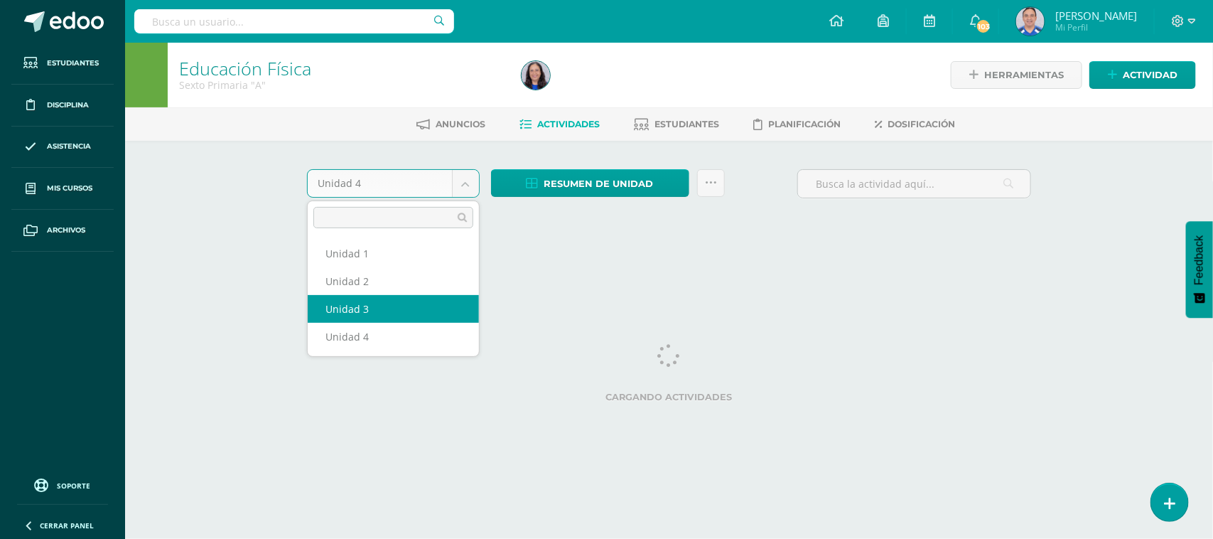
select select "Unidad 3"
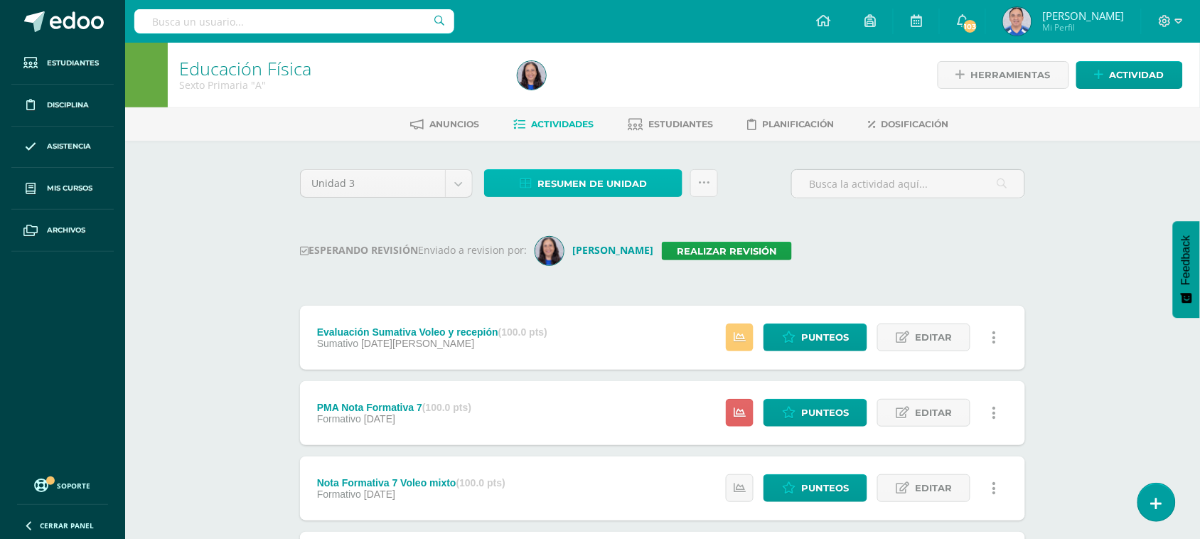
click at [566, 178] on span "Resumen de unidad" at bounding box center [591, 184] width 109 height 26
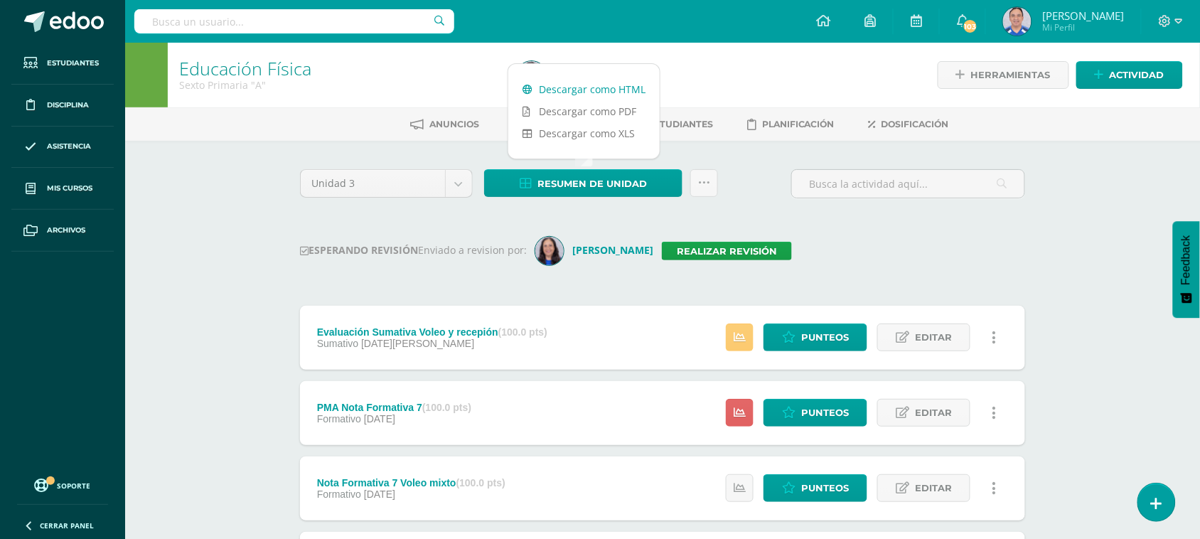
click at [574, 90] on link "Descargar como HTML" at bounding box center [583, 89] width 151 height 22
click at [227, 28] on input "text" at bounding box center [294, 21] width 320 height 24
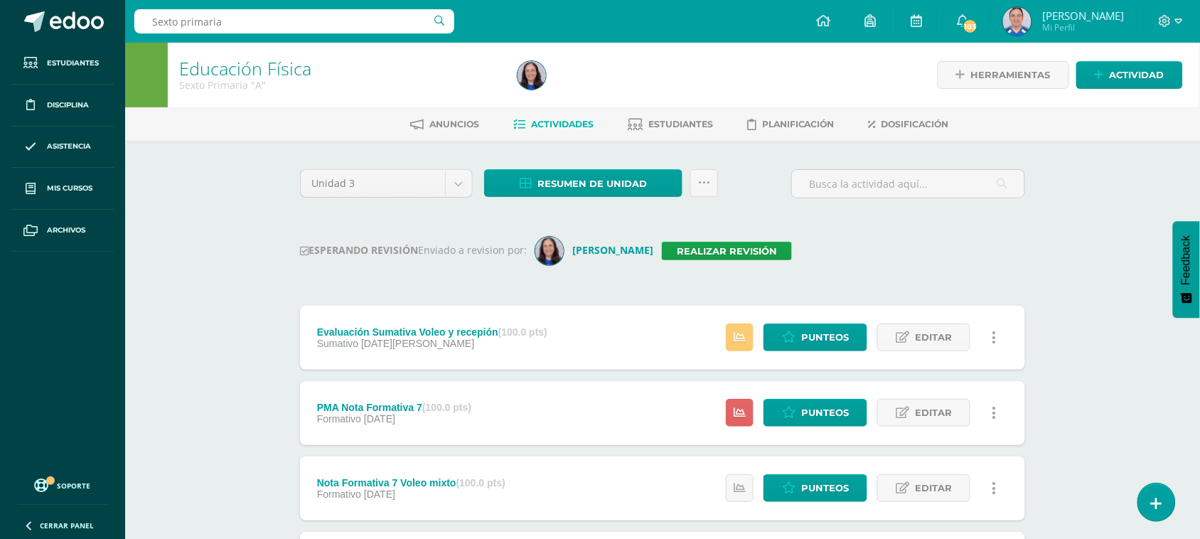
type input "Sexto primaria"
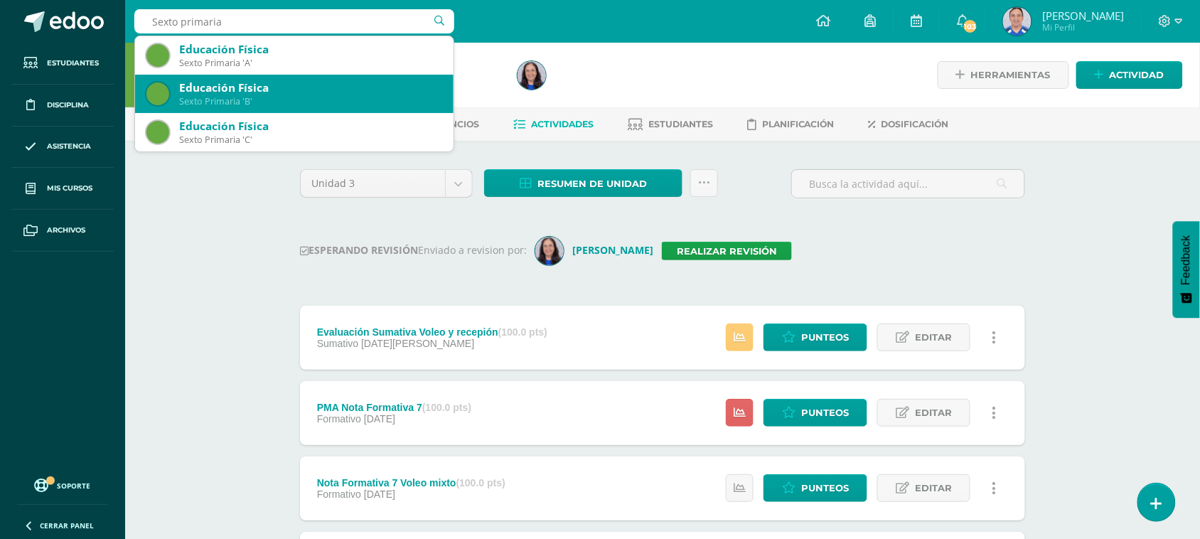
click at [286, 101] on div "Sexto Primaria 'B'" at bounding box center [310, 101] width 263 height 12
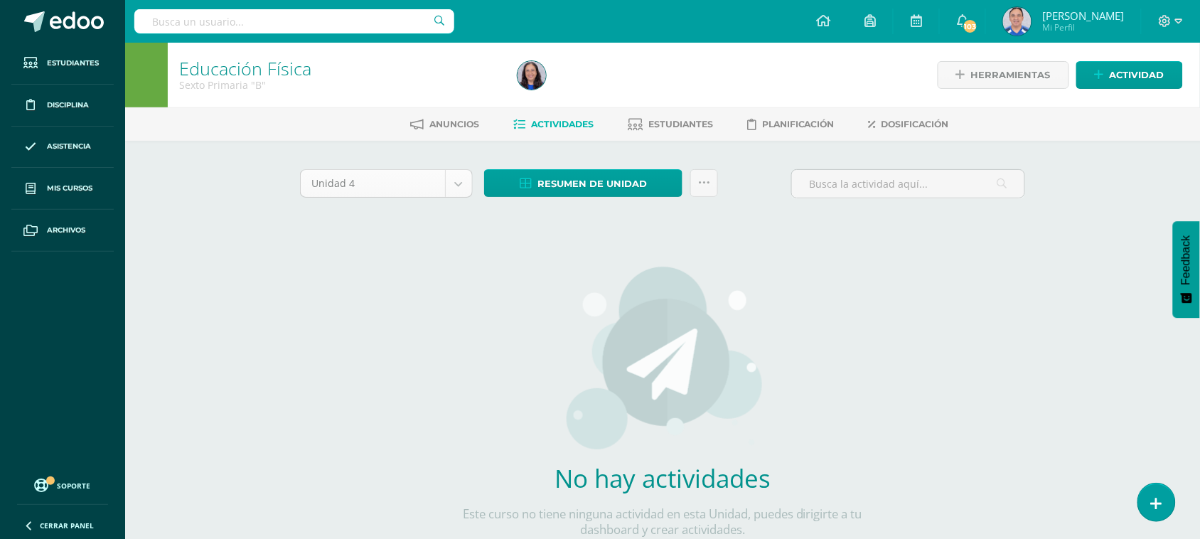
click at [463, 187] on body "Estudiantes Disciplina Asistencia Mis cursos Archivos Soporte Ayuda Reportar un…" at bounding box center [600, 305] width 1200 height 610
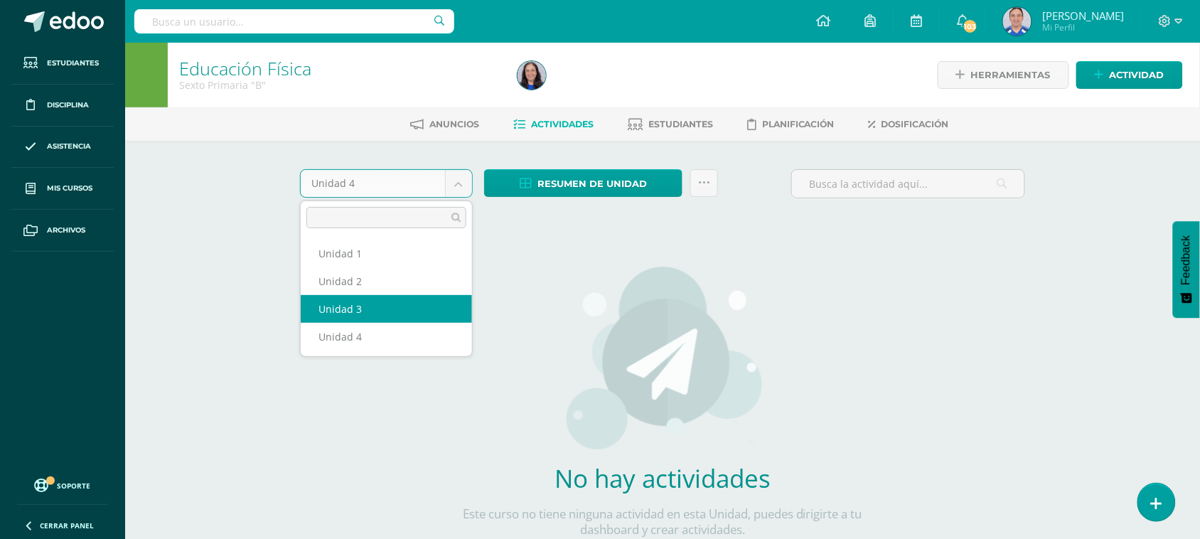
select select "Unidad 3"
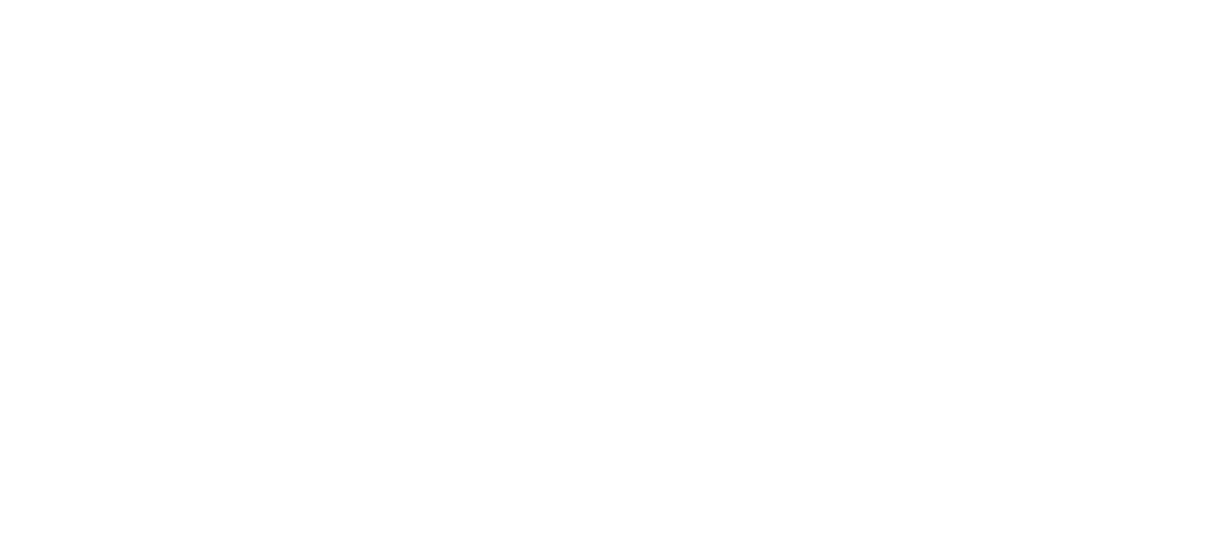
click at [0, 0] on html at bounding box center [0, 0] width 0 height 0
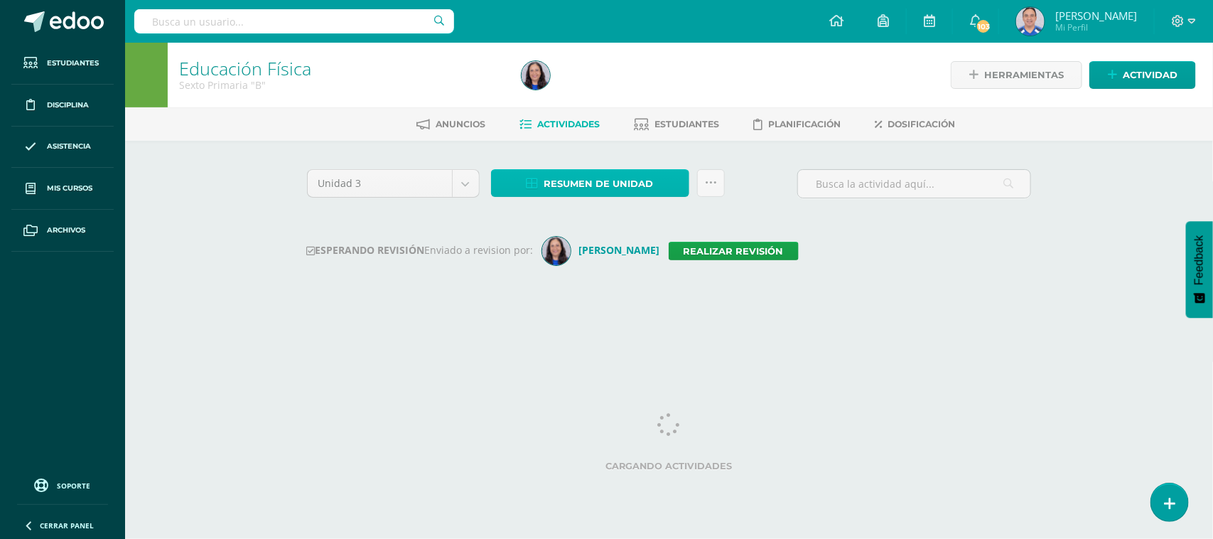
click at [622, 181] on span "Resumen de unidad" at bounding box center [598, 184] width 109 height 26
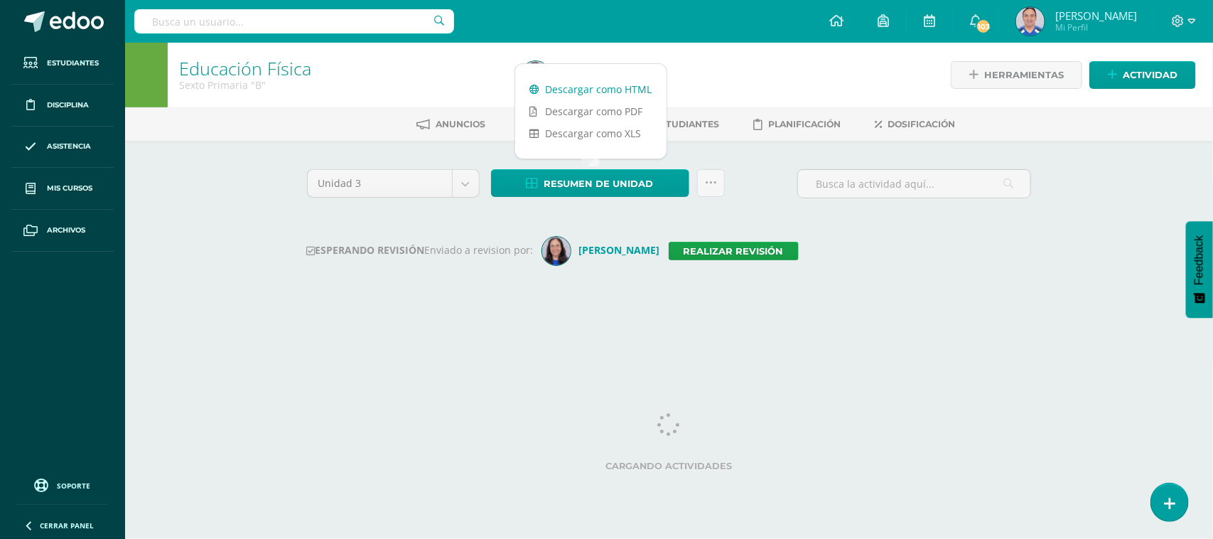
click at [598, 90] on link "Descargar como HTML" at bounding box center [590, 89] width 151 height 22
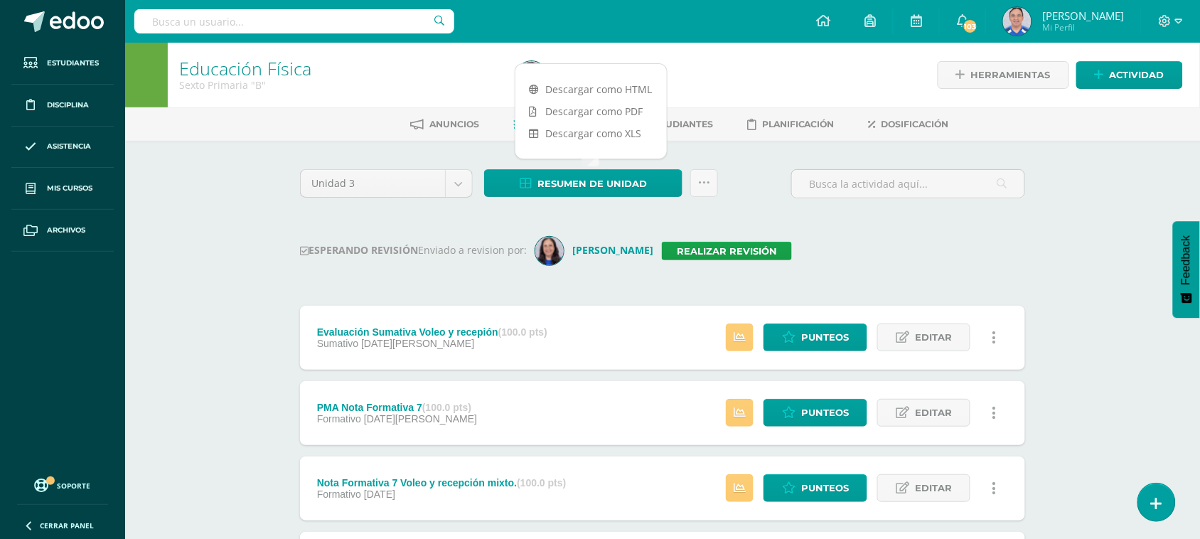
click at [217, 9] on input "text" at bounding box center [294, 21] width 320 height 24
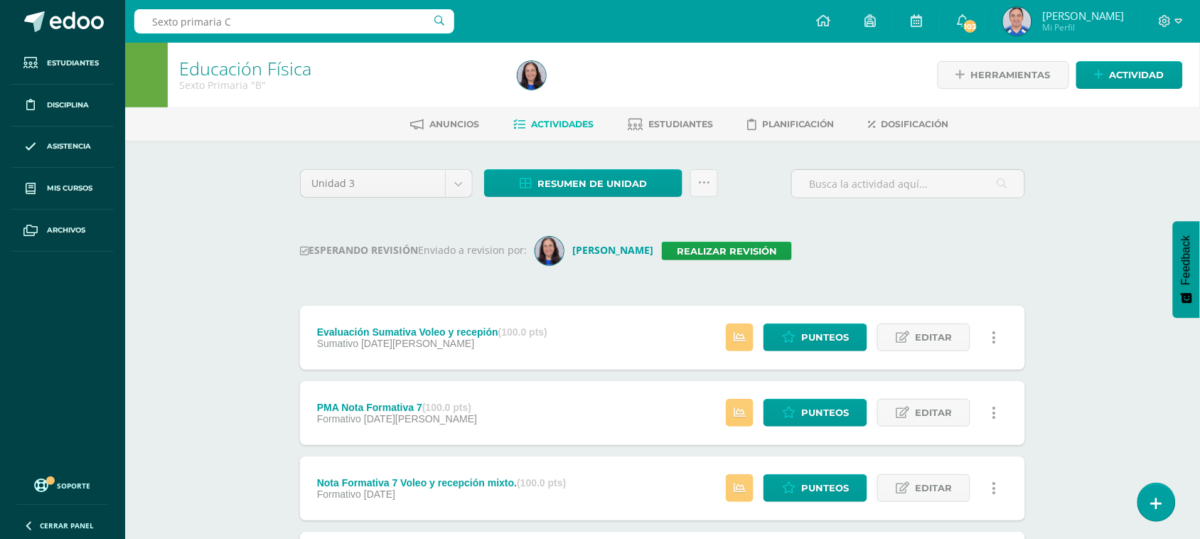
type input "Sexto primaria C"
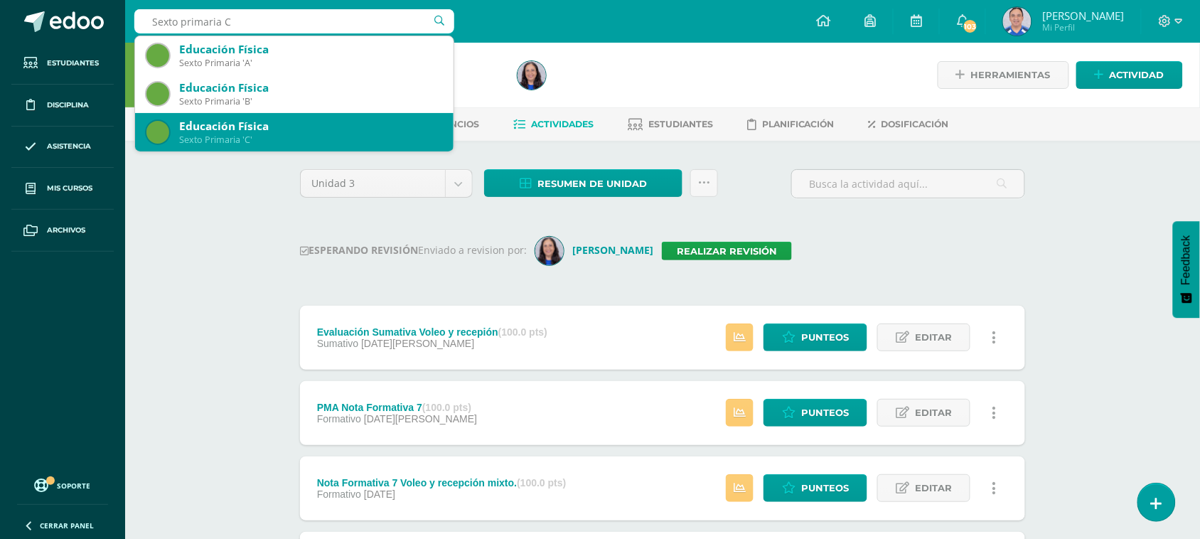
click at [282, 141] on div "Sexto Primaria 'C'" at bounding box center [310, 140] width 263 height 12
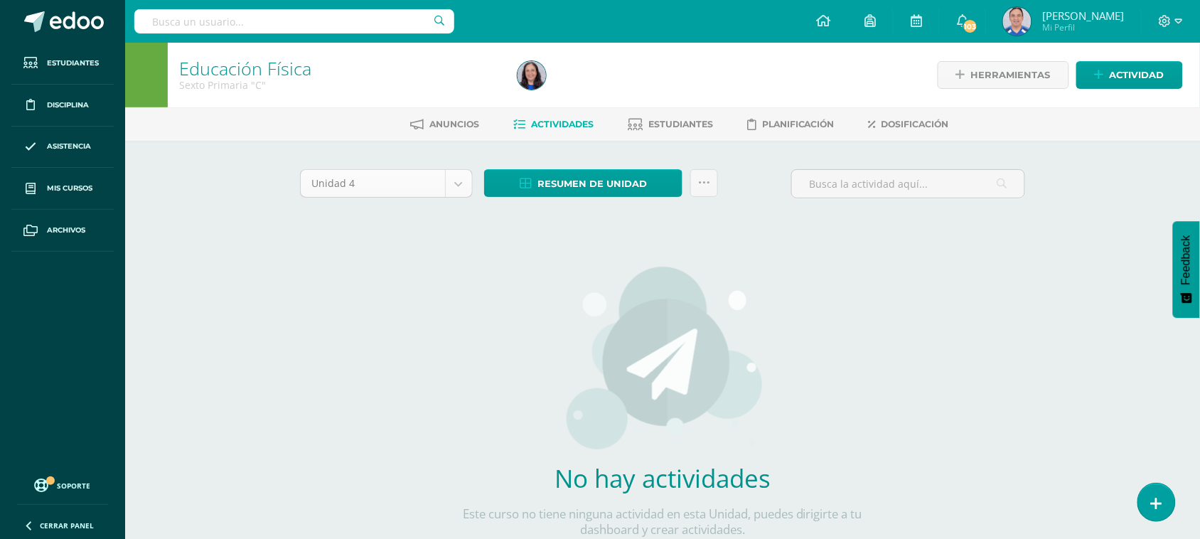
click at [461, 185] on body "Estudiantes Disciplina Asistencia Mis cursos Archivos Soporte Ayuda Reportar un…" at bounding box center [600, 305] width 1200 height 610
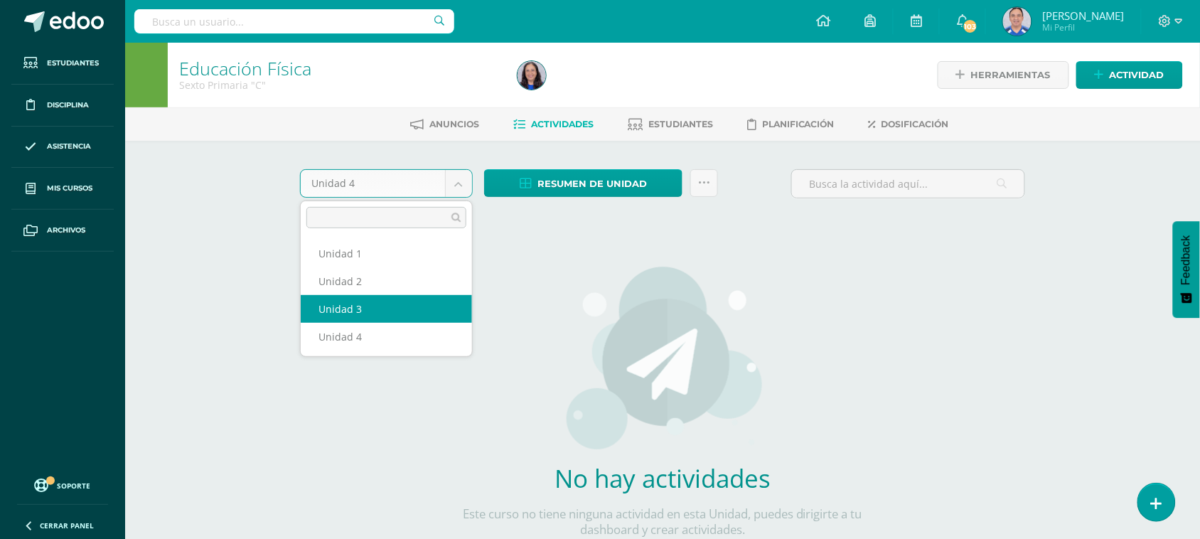
select select "Unidad 3"
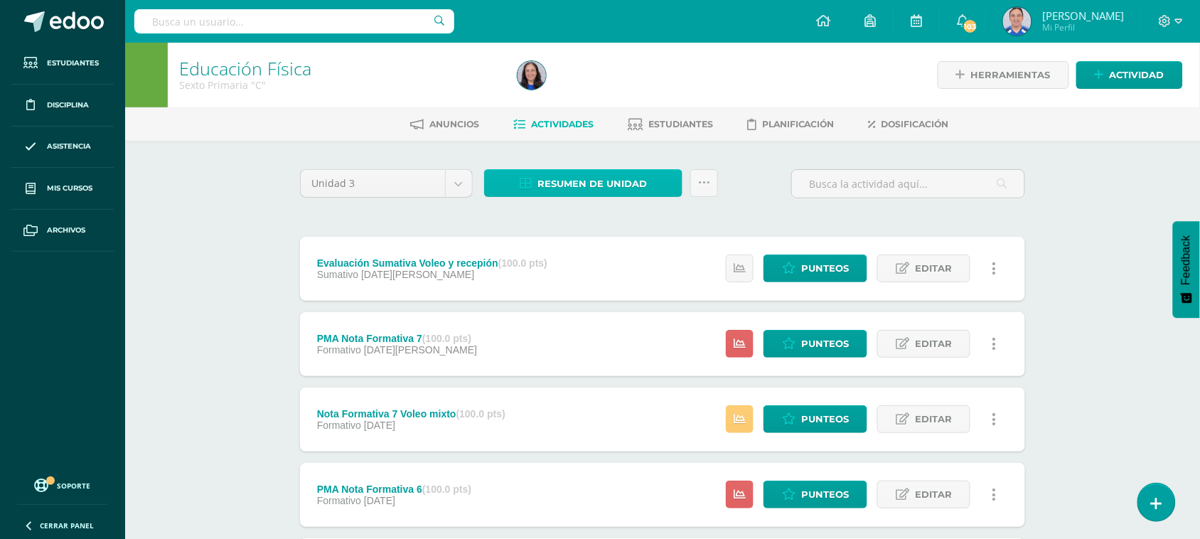
click at [609, 189] on span "Resumen de unidad" at bounding box center [591, 184] width 109 height 26
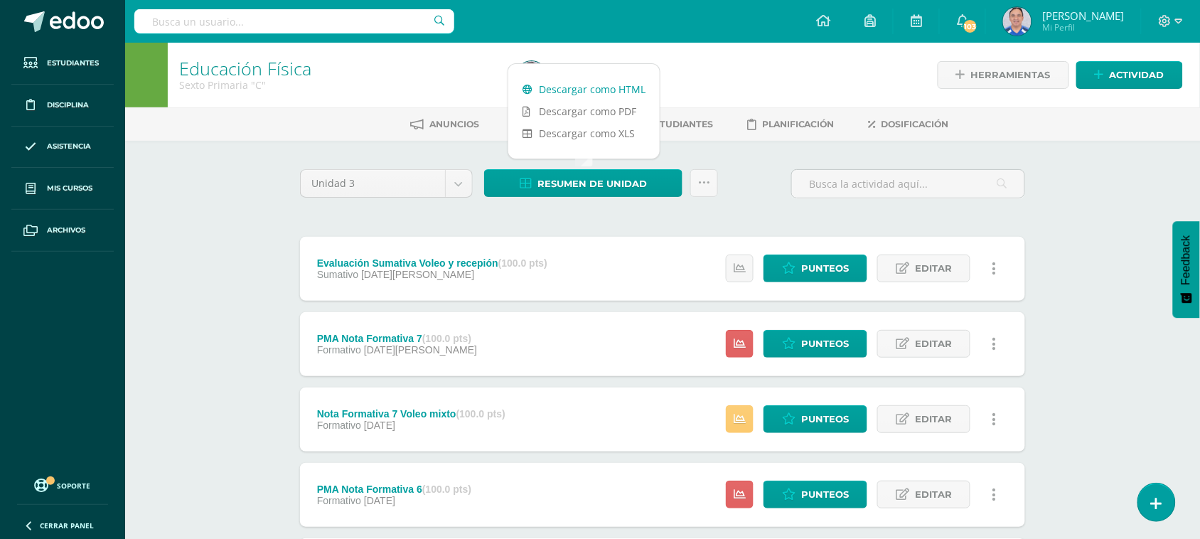
click at [591, 80] on link "Descargar como HTML" at bounding box center [583, 89] width 151 height 22
click at [185, 19] on input "text" at bounding box center [294, 21] width 320 height 24
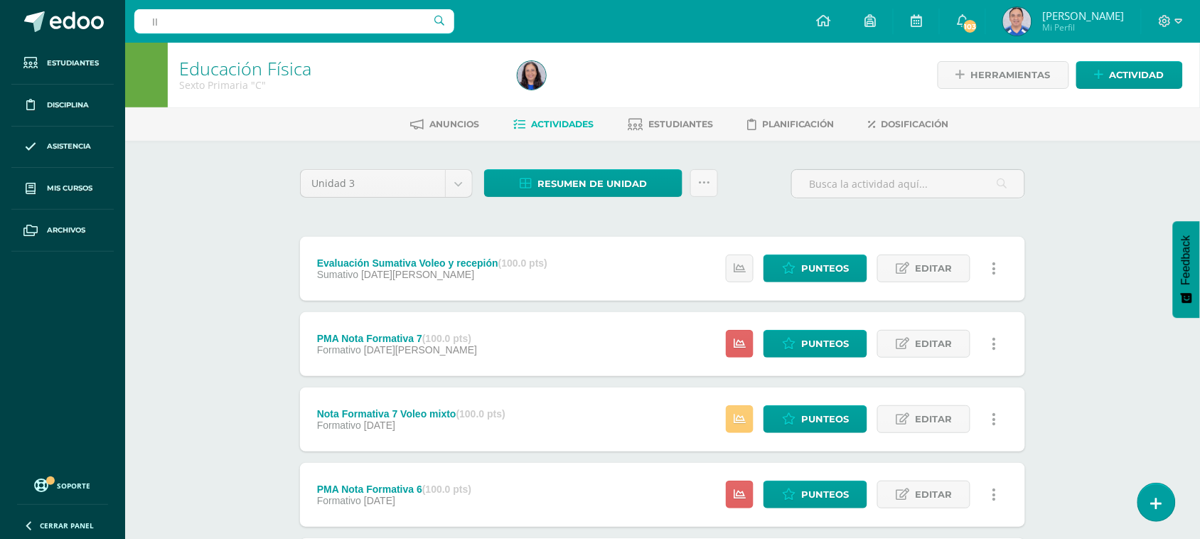
type input "I"
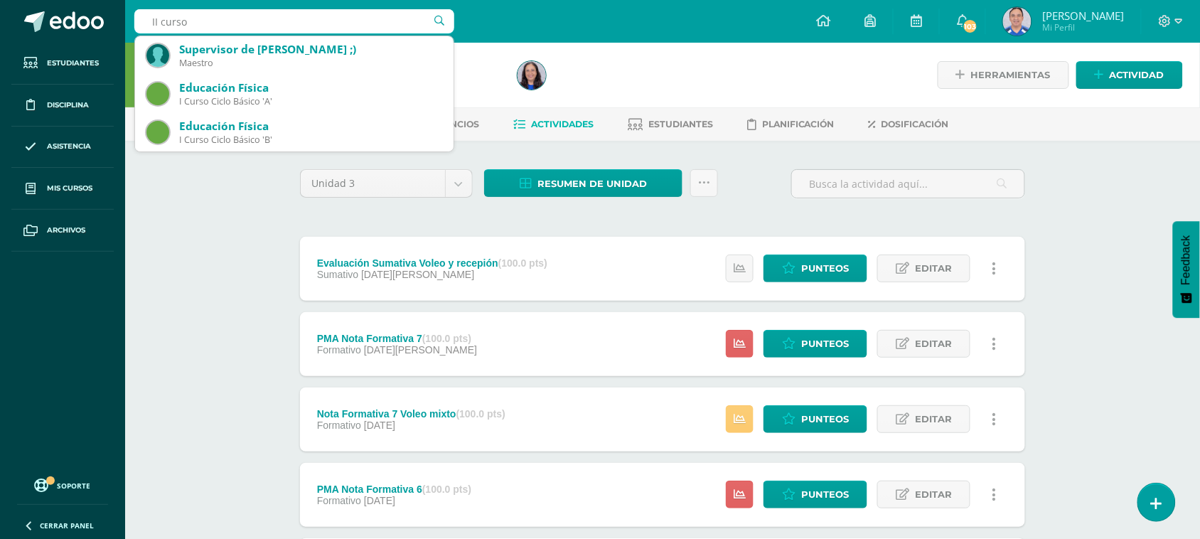
click at [161, 21] on input "II curso" at bounding box center [294, 21] width 320 height 24
click at [212, 25] on input "II curso" at bounding box center [294, 21] width 320 height 24
type input "II curso Ciclo"
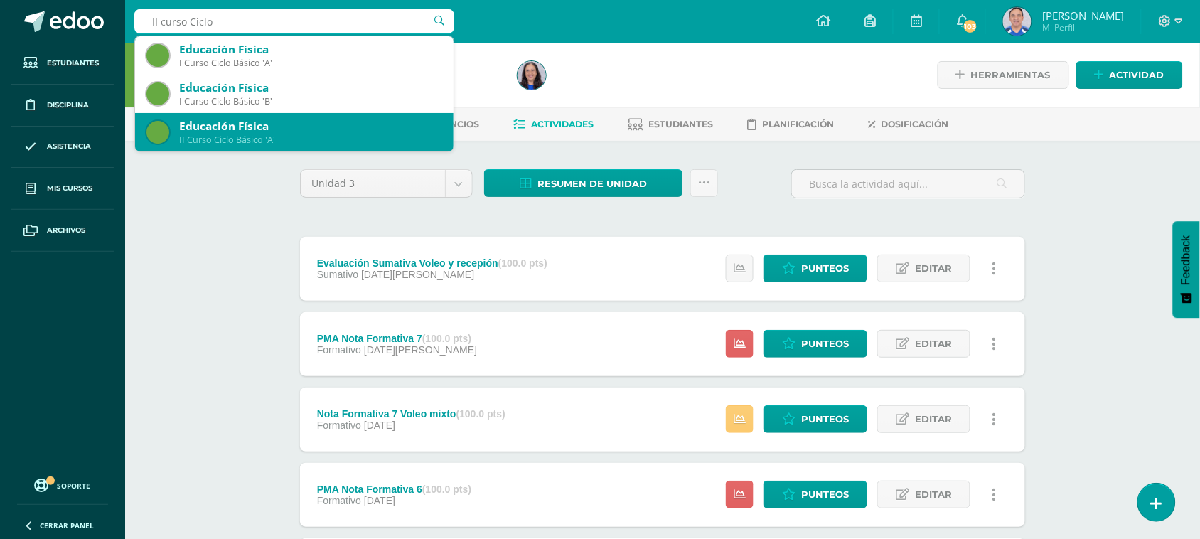
click at [242, 142] on div "II Curso Ciclo Básico 'A'" at bounding box center [310, 140] width 263 height 12
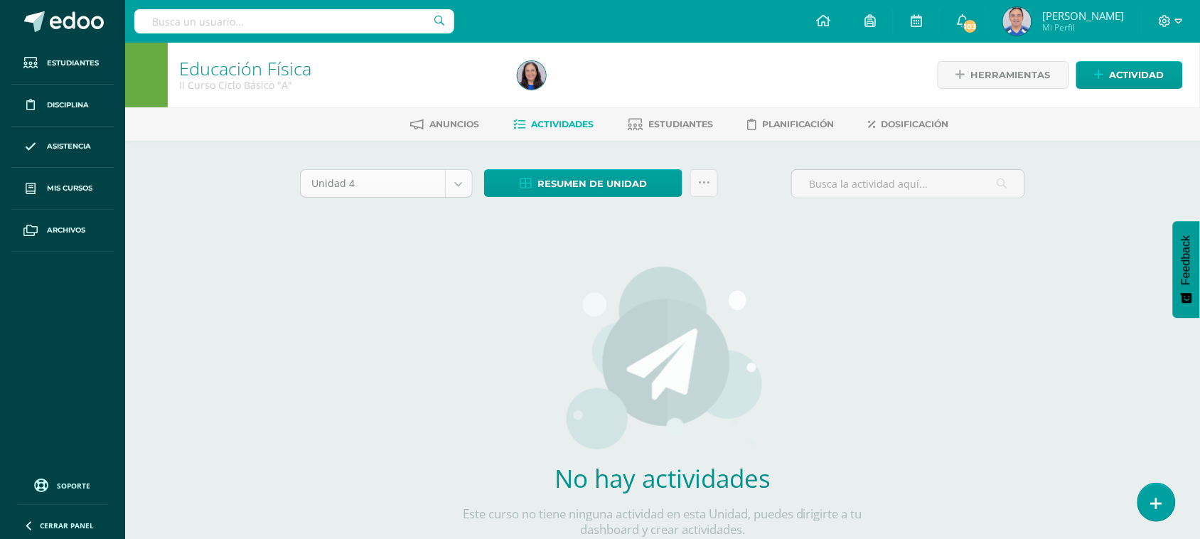
click at [456, 178] on body "Estudiantes Disciplina Asistencia Mis cursos Archivos Soporte Ayuda Reportar un…" at bounding box center [600, 305] width 1200 height 610
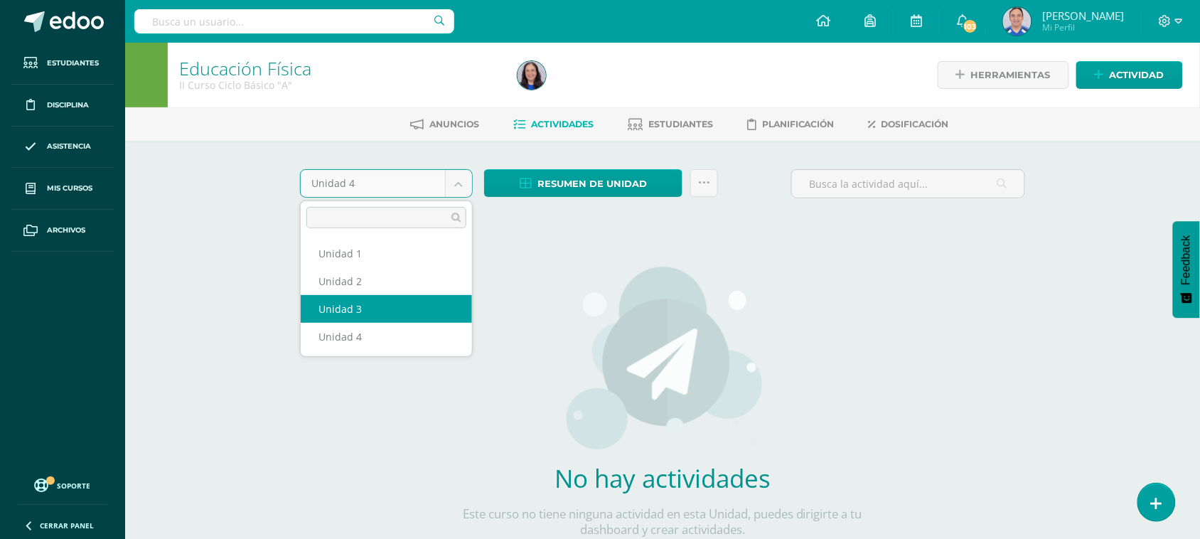
select select "Unidad 3"
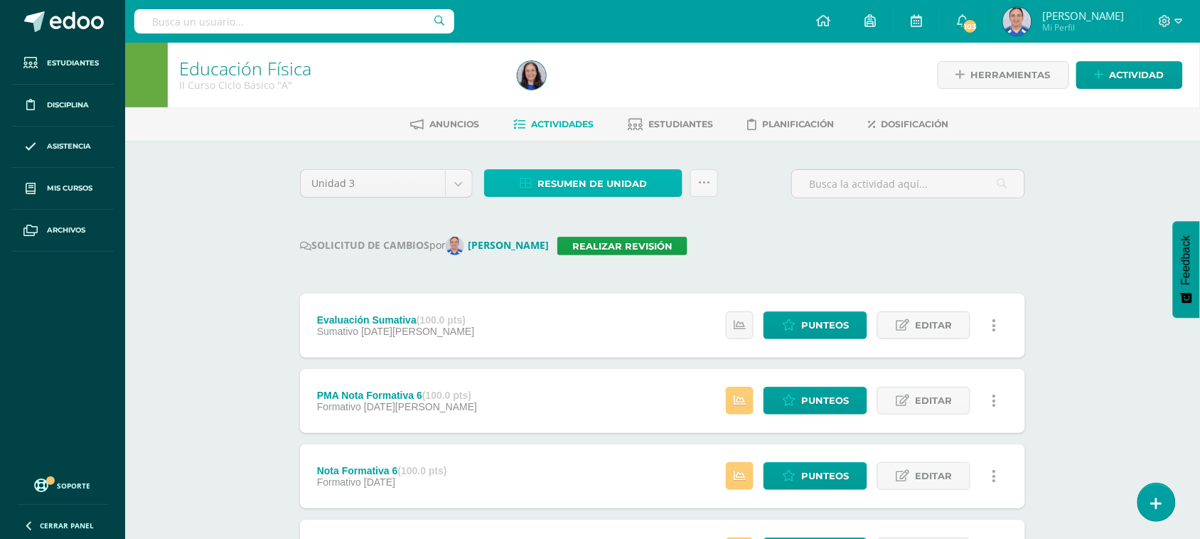
click at [606, 189] on span "Resumen de unidad" at bounding box center [591, 184] width 109 height 26
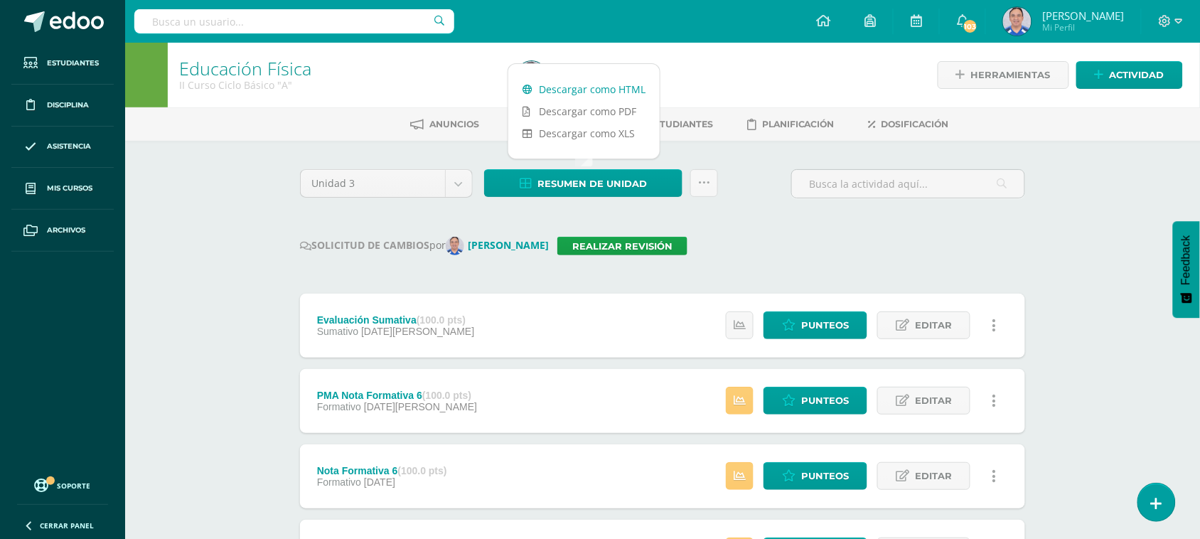
click at [583, 86] on link "Descargar como HTML" at bounding box center [583, 89] width 151 height 22
click at [270, 14] on input "text" at bounding box center [294, 21] width 320 height 24
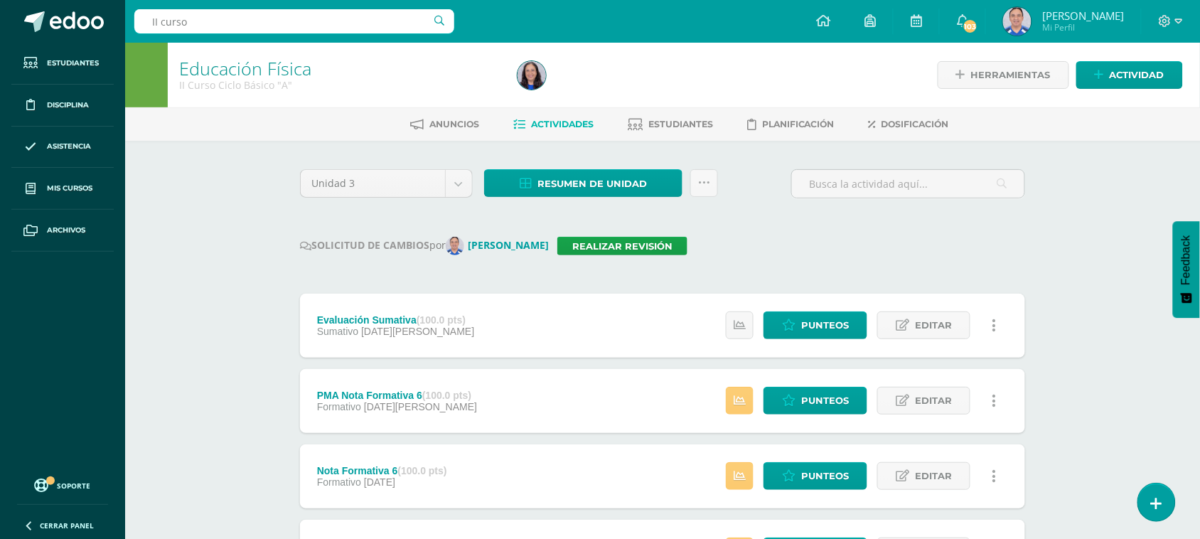
type input "II curso"
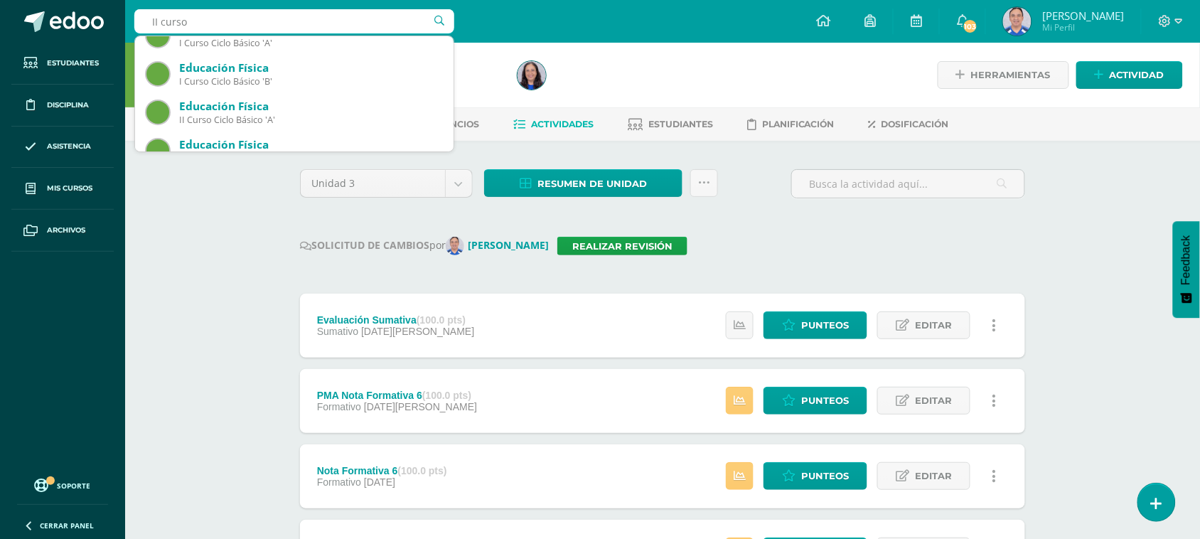
scroll to position [77, 0]
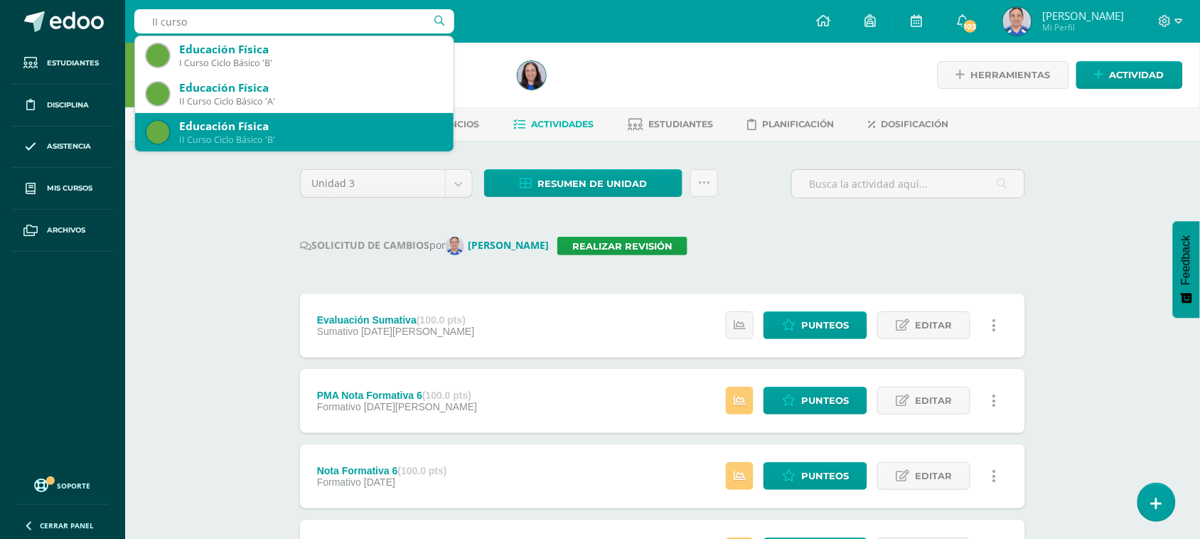
click at [211, 150] on div "Educación Física II Curso Ciclo Básico 'B'" at bounding box center [294, 132] width 296 height 38
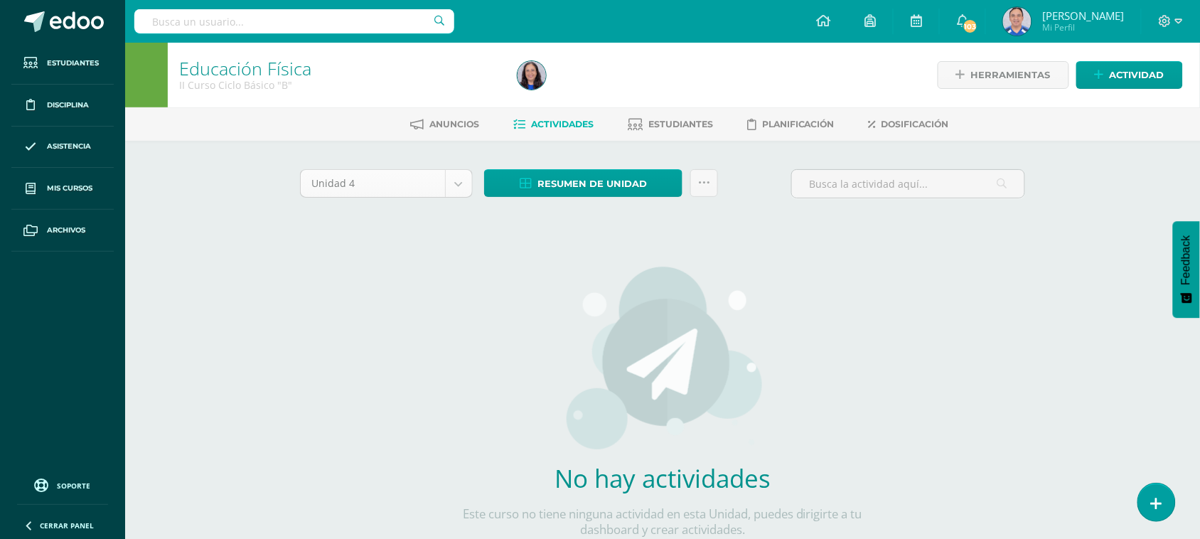
click at [461, 186] on body "Estudiantes Disciplina Asistencia Mis cursos Archivos Soporte Ayuda Reportar un…" at bounding box center [600, 305] width 1200 height 610
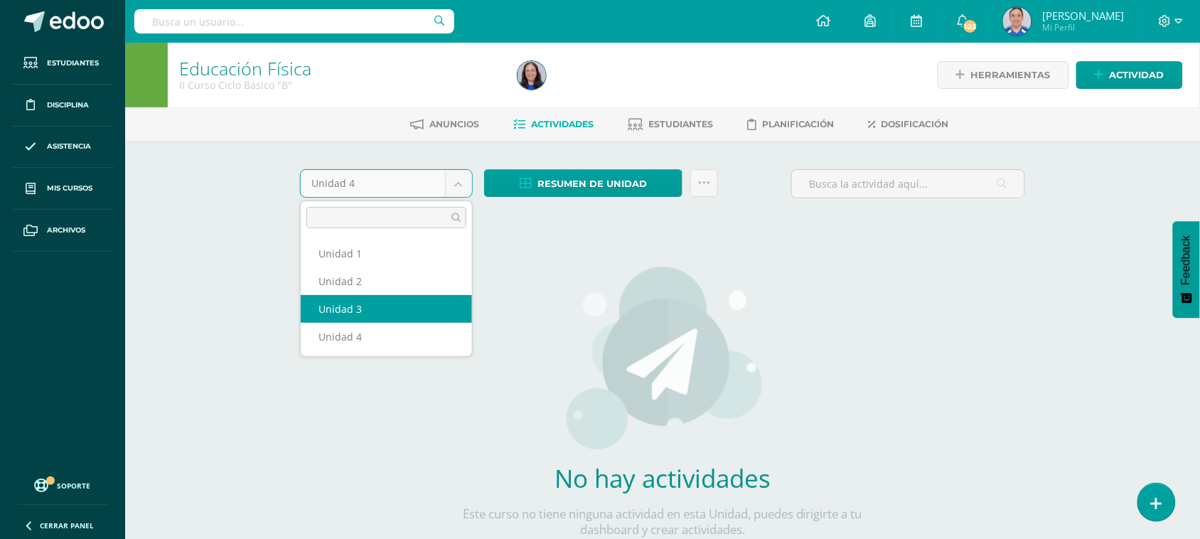
select select "Unidad 3"
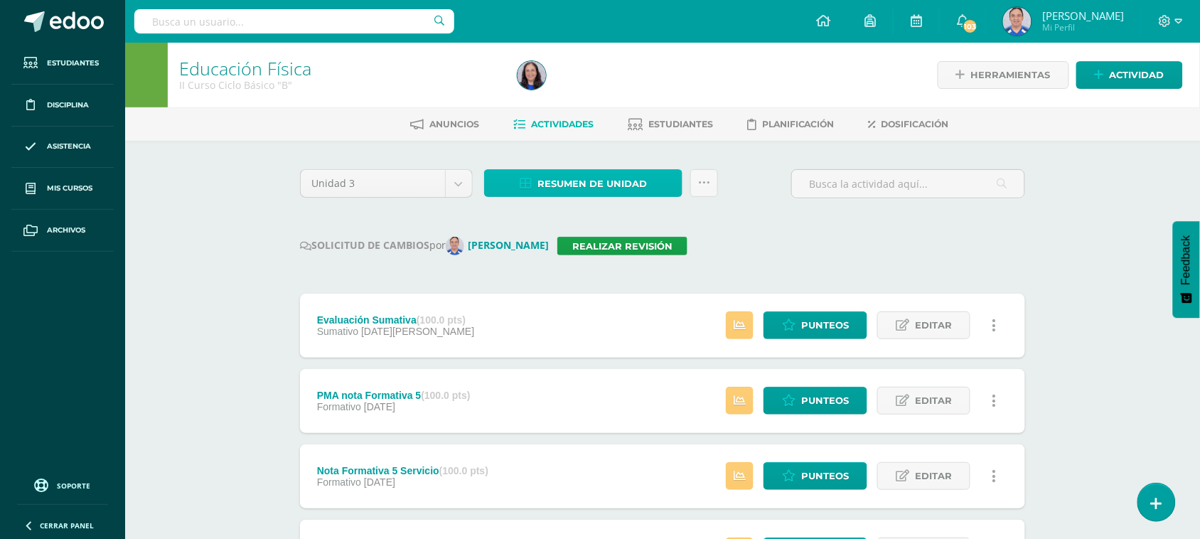
click at [578, 183] on span "Resumen de unidad" at bounding box center [591, 184] width 109 height 26
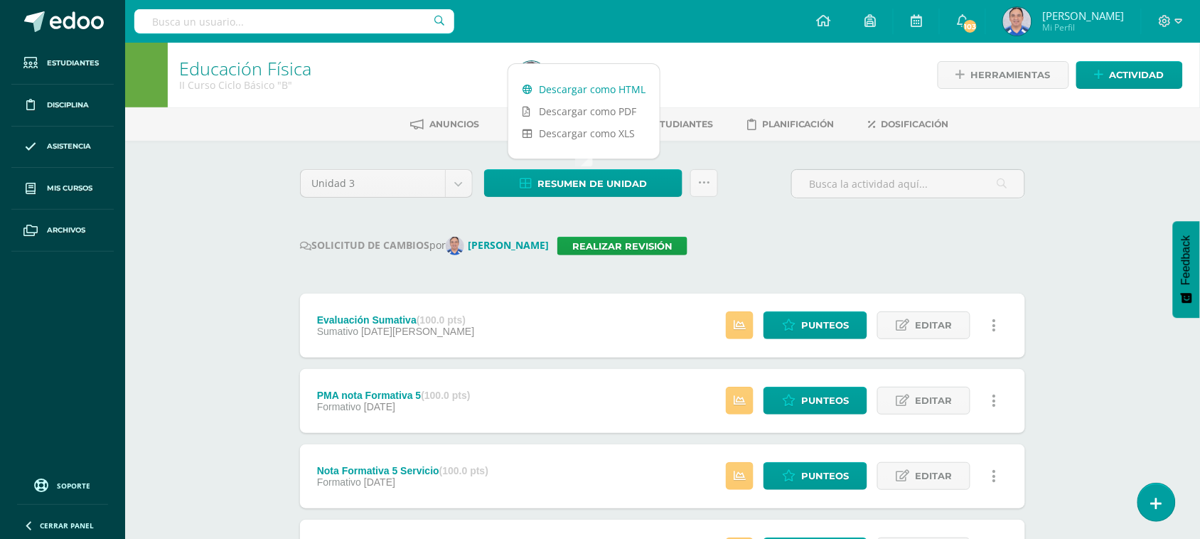
click at [572, 90] on link "Descargar como HTML" at bounding box center [583, 89] width 151 height 22
click at [641, 246] on link "Realizar revisión" at bounding box center [622, 246] width 130 height 18
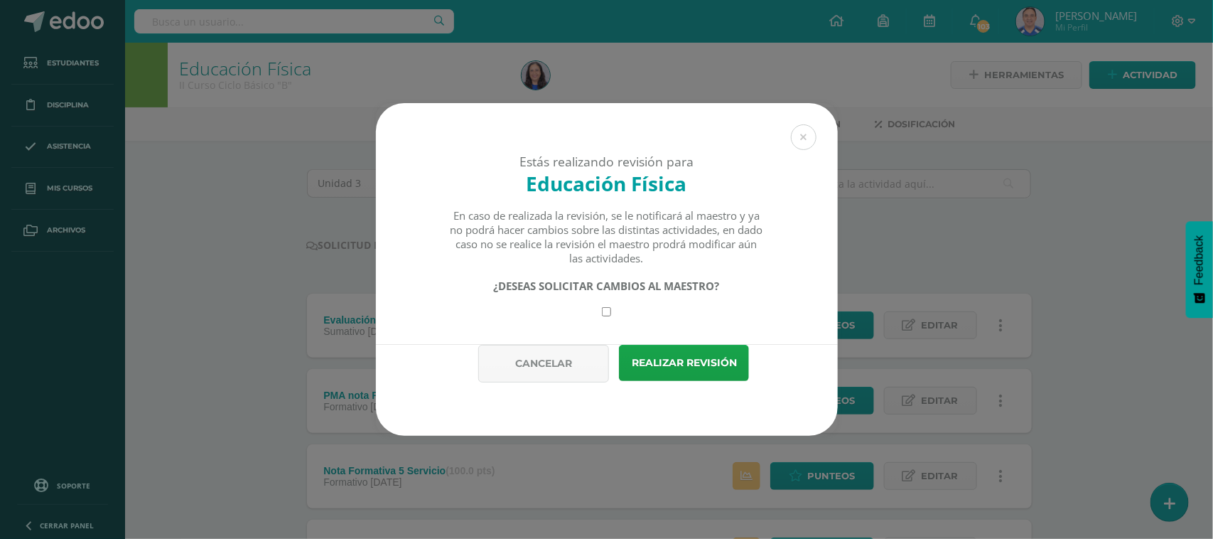
click at [608, 309] on input "checkbox" at bounding box center [606, 311] width 9 height 9
checkbox input "true"
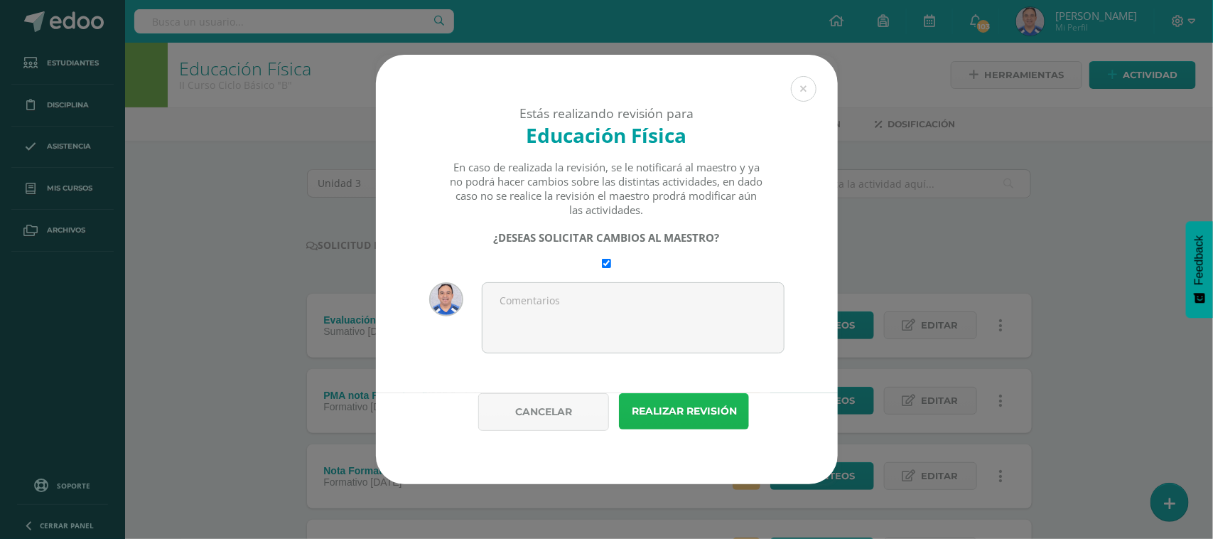
click at [708, 421] on button "Realizar revisión" at bounding box center [684, 411] width 130 height 36
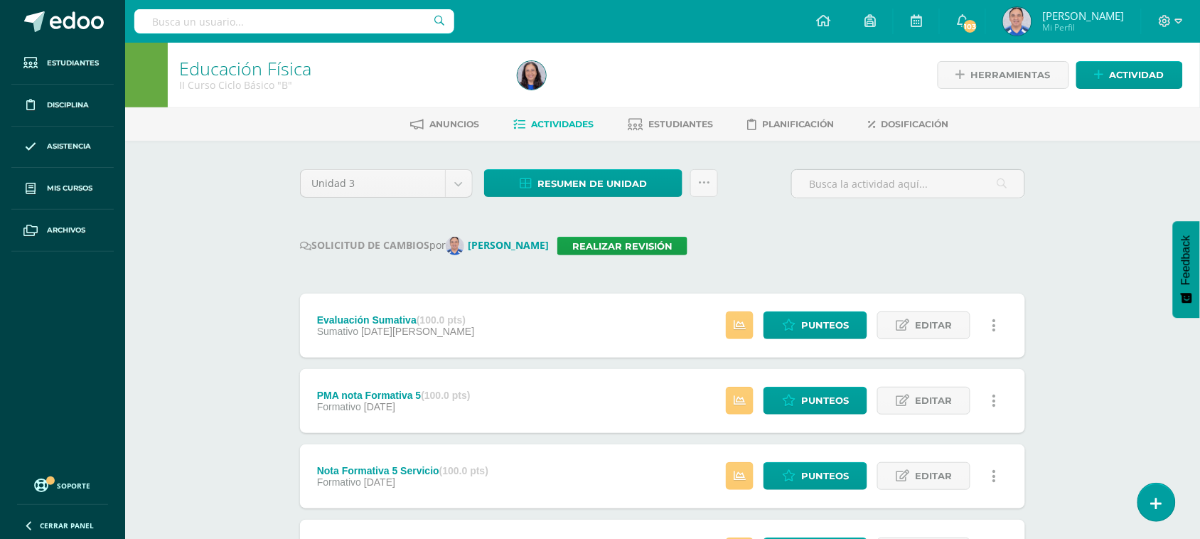
click at [295, 19] on input "text" at bounding box center [294, 21] width 320 height 24
type input "II curso A"
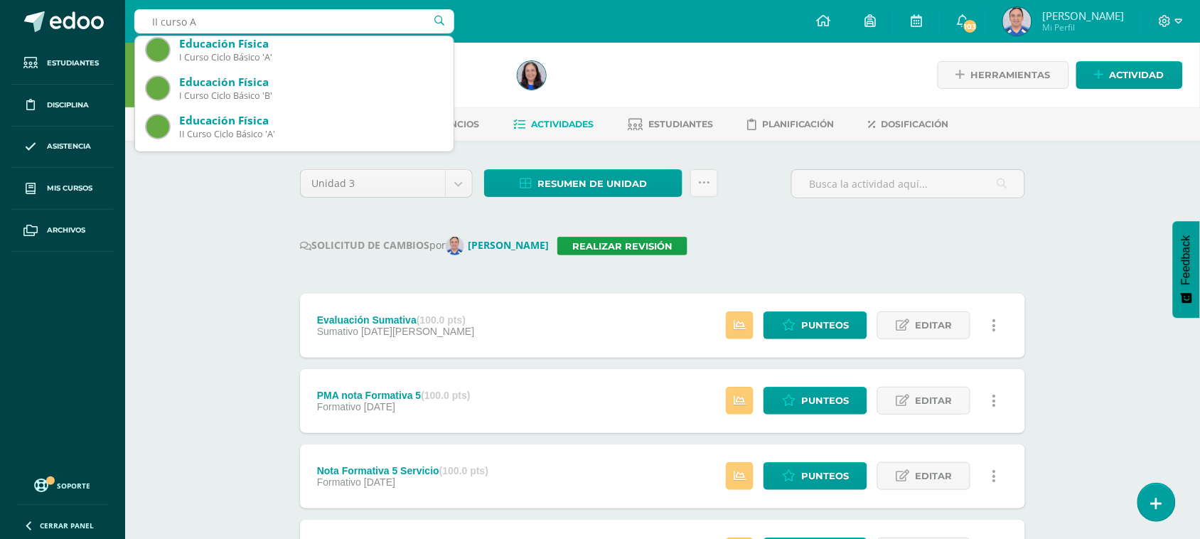
scroll to position [77, 0]
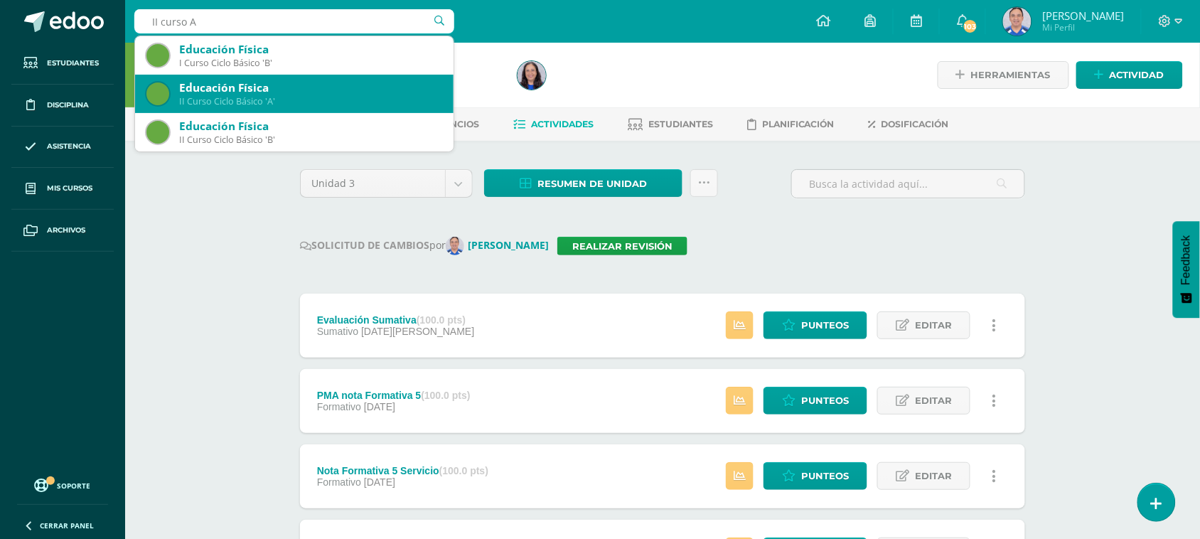
click at [301, 107] on div "II Curso Ciclo Básico 'A'" at bounding box center [310, 101] width 263 height 12
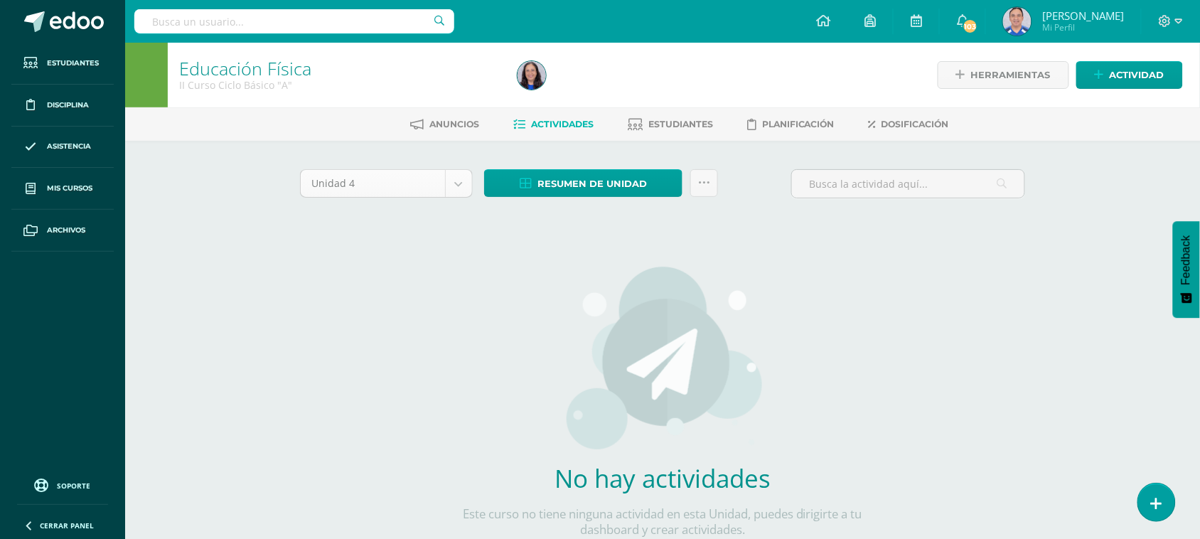
click at [458, 182] on body "Estudiantes Disciplina Asistencia Mis cursos Archivos Soporte Ayuda Reportar un…" at bounding box center [600, 305] width 1200 height 610
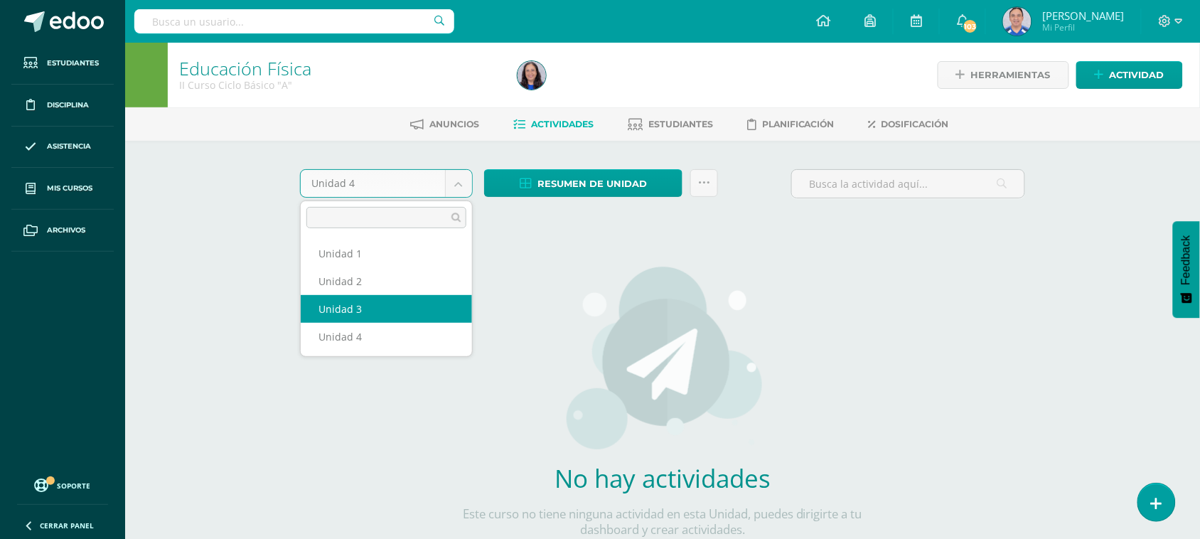
select select "Unidad 3"
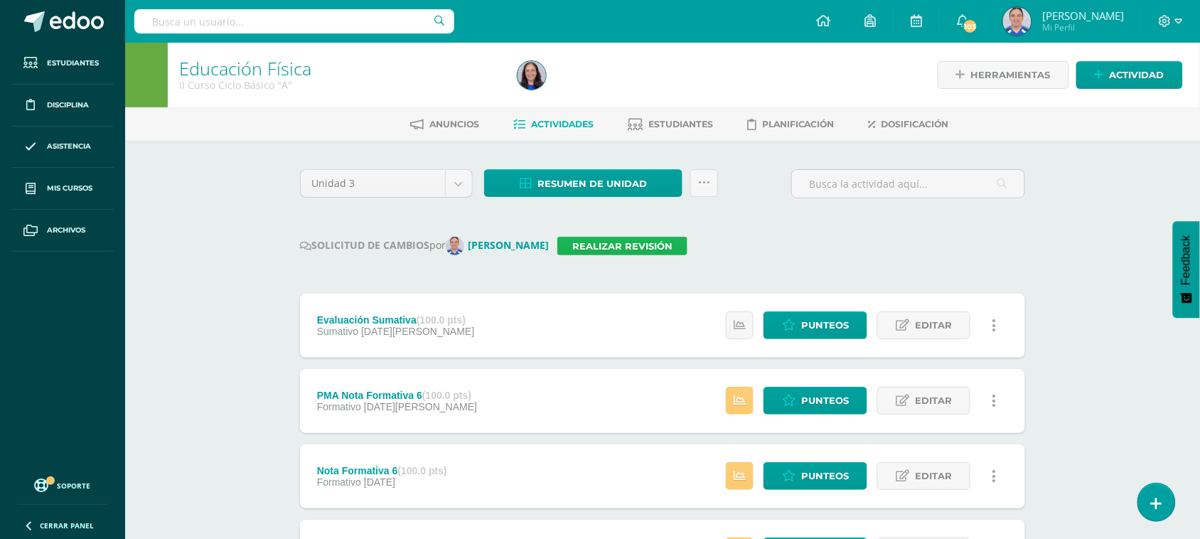
click at [631, 242] on link "Realizar revisión" at bounding box center [622, 246] width 130 height 18
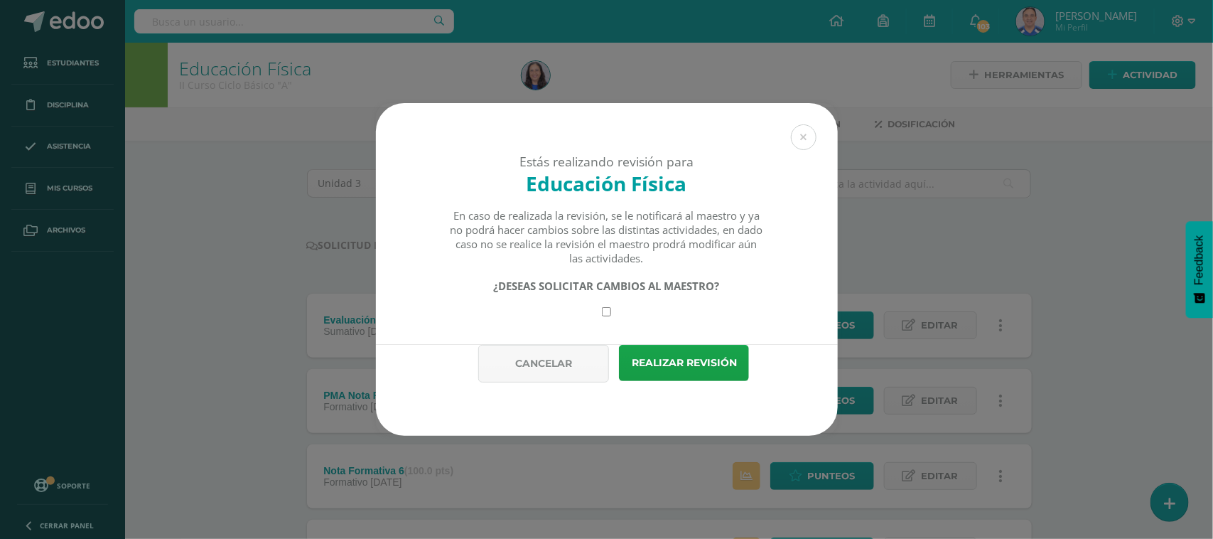
click at [610, 316] on input "checkbox" at bounding box center [606, 311] width 9 height 9
checkbox input "true"
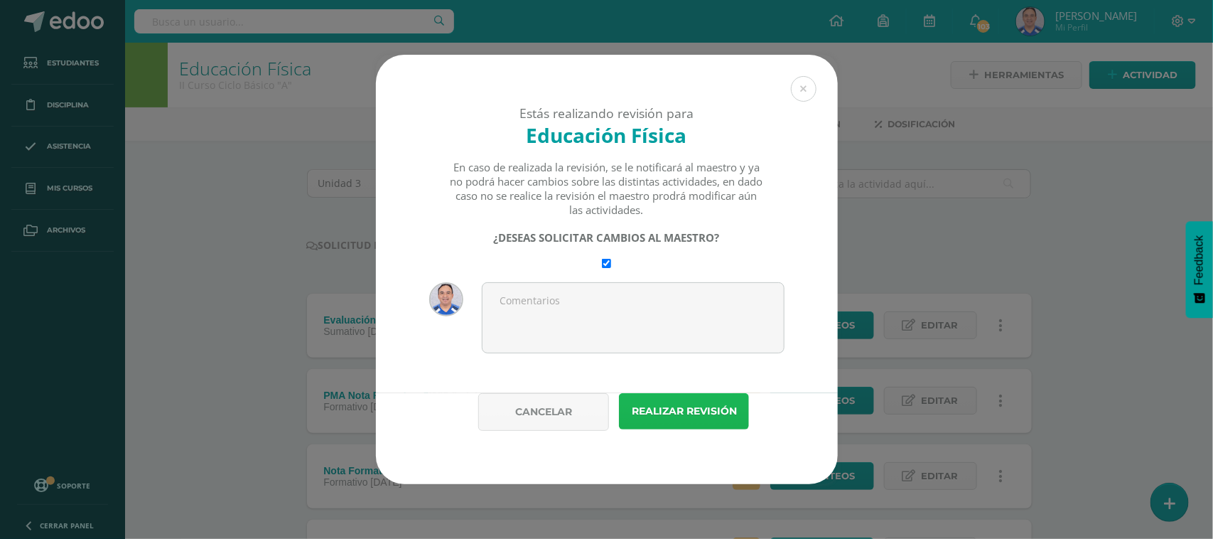
click at [719, 416] on button "Realizar revisión" at bounding box center [684, 411] width 130 height 36
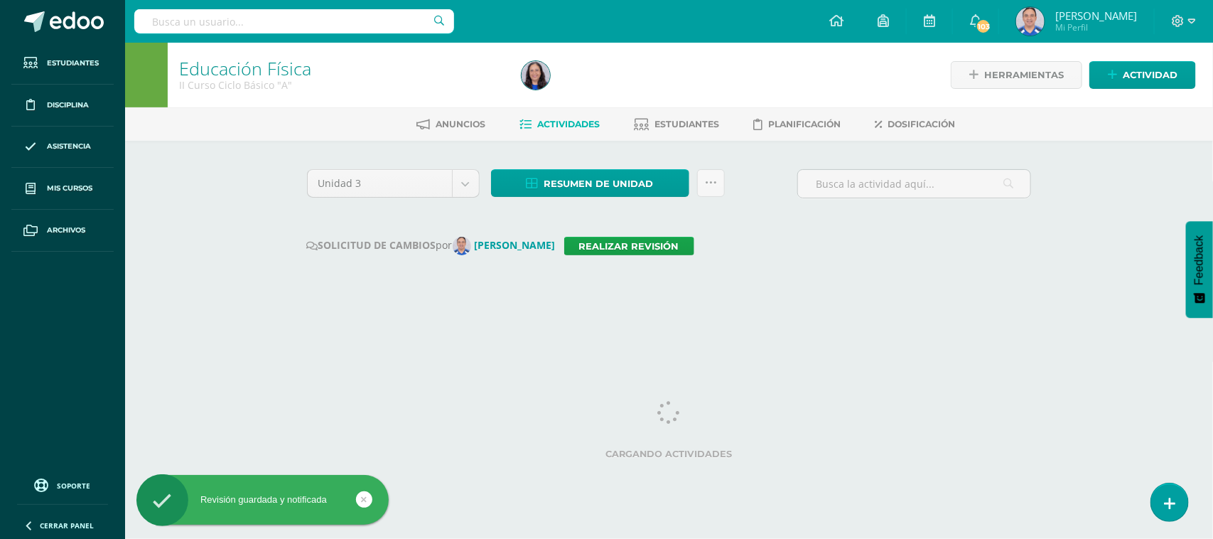
click at [286, 28] on input "text" at bounding box center [294, 21] width 320 height 24
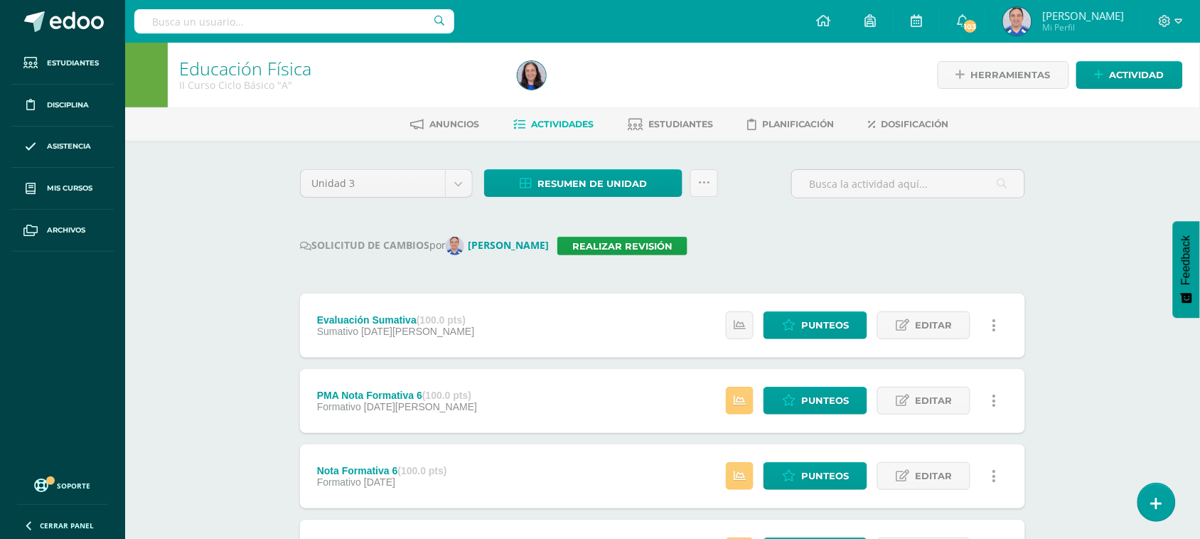
type input "6"
type input "sexto primaria"
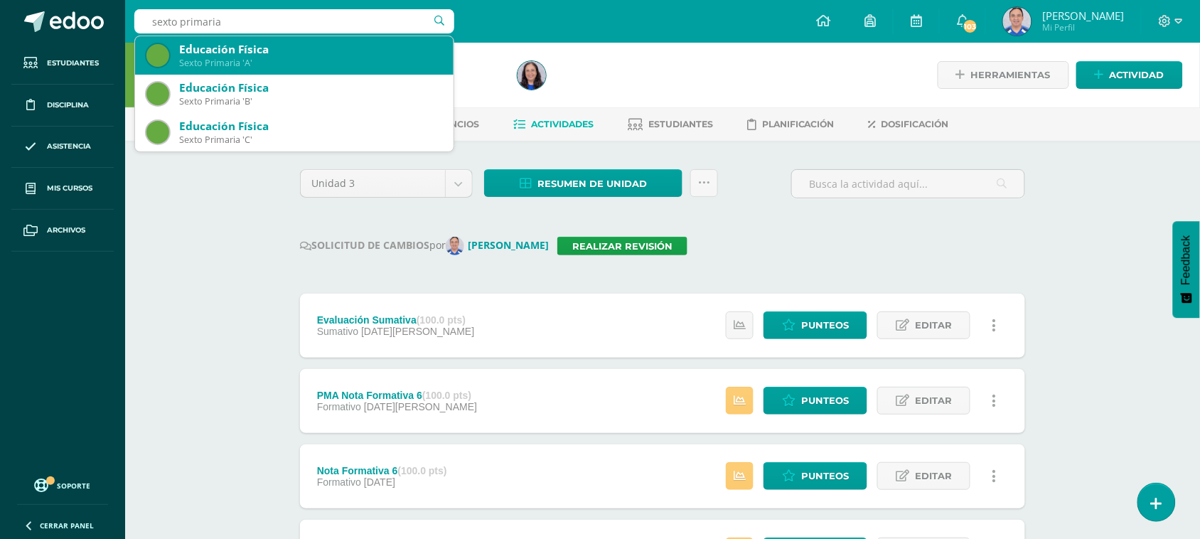
click at [302, 55] on div "Educación Física" at bounding box center [310, 49] width 263 height 15
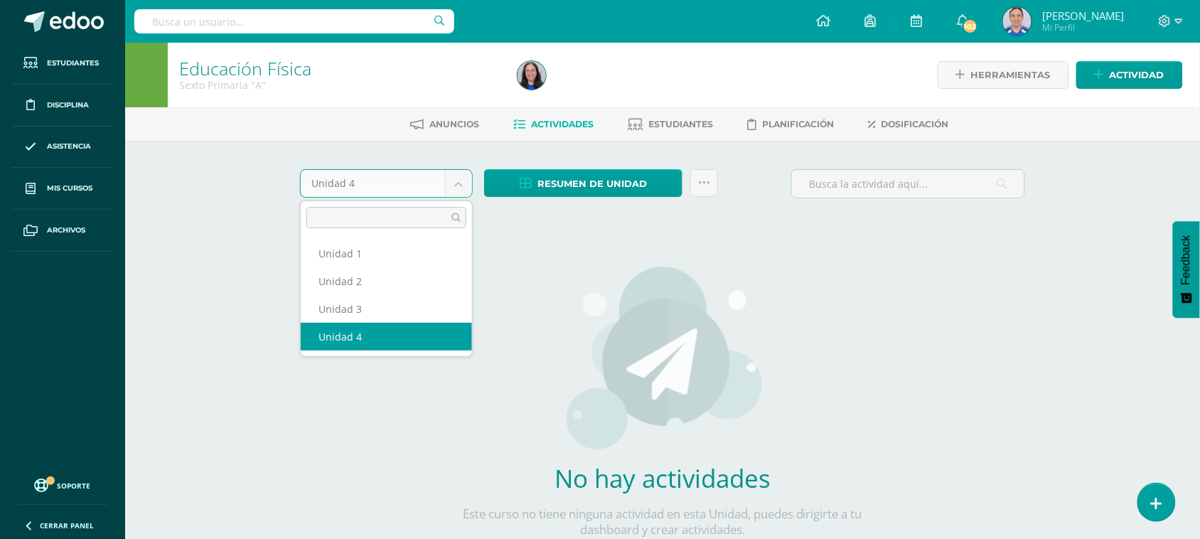
click at [465, 183] on body "Estudiantes Disciplina Asistencia Mis cursos Archivos Soporte Ayuda Reportar un…" at bounding box center [600, 305] width 1200 height 610
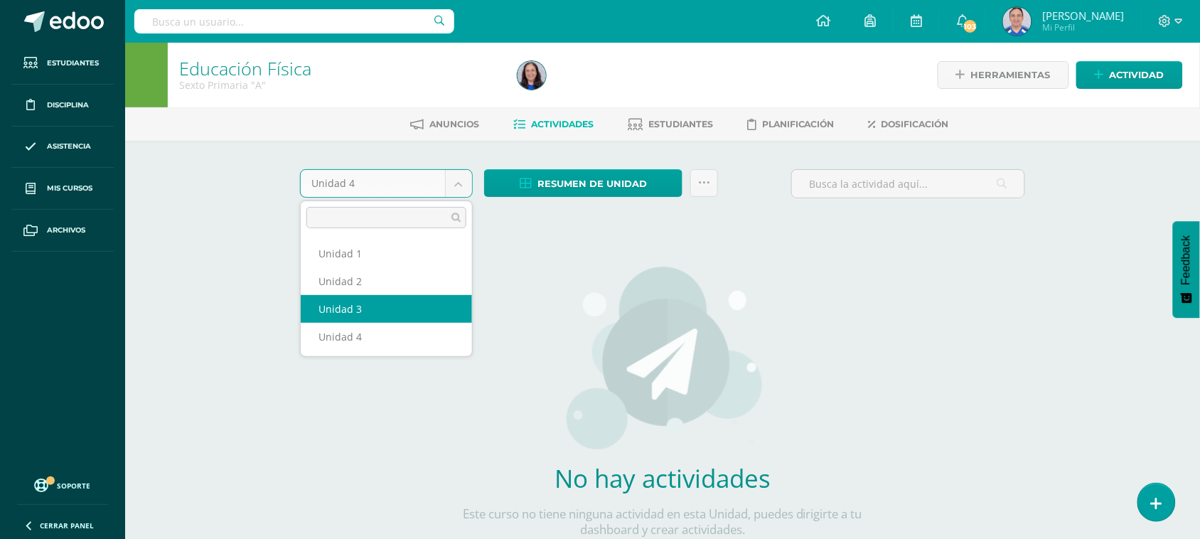
select select "Unidad 3"
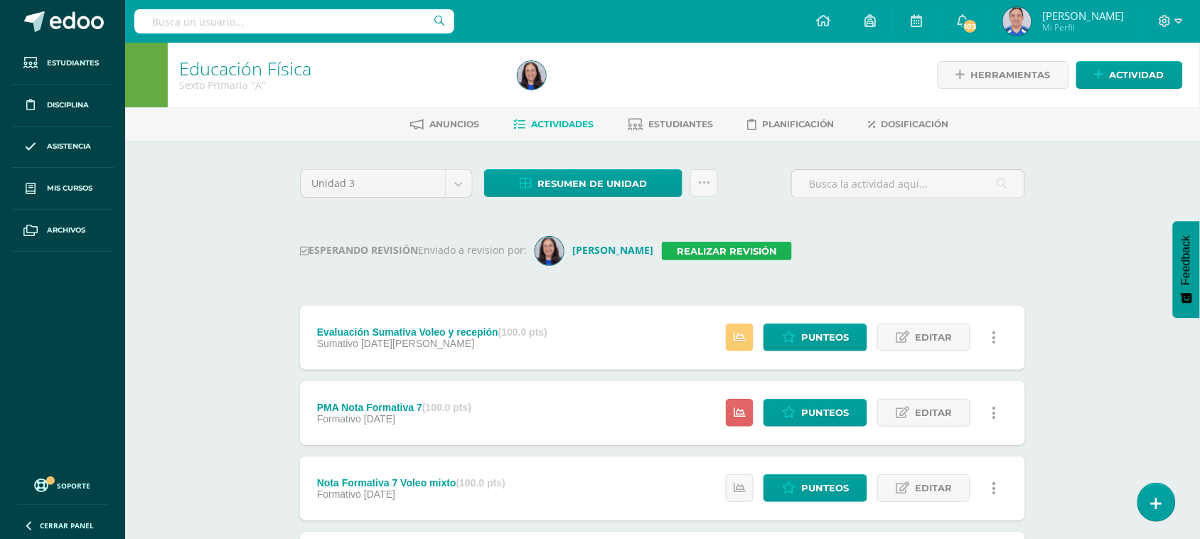
click at [741, 247] on link "Realizar revisión" at bounding box center [727, 251] width 130 height 18
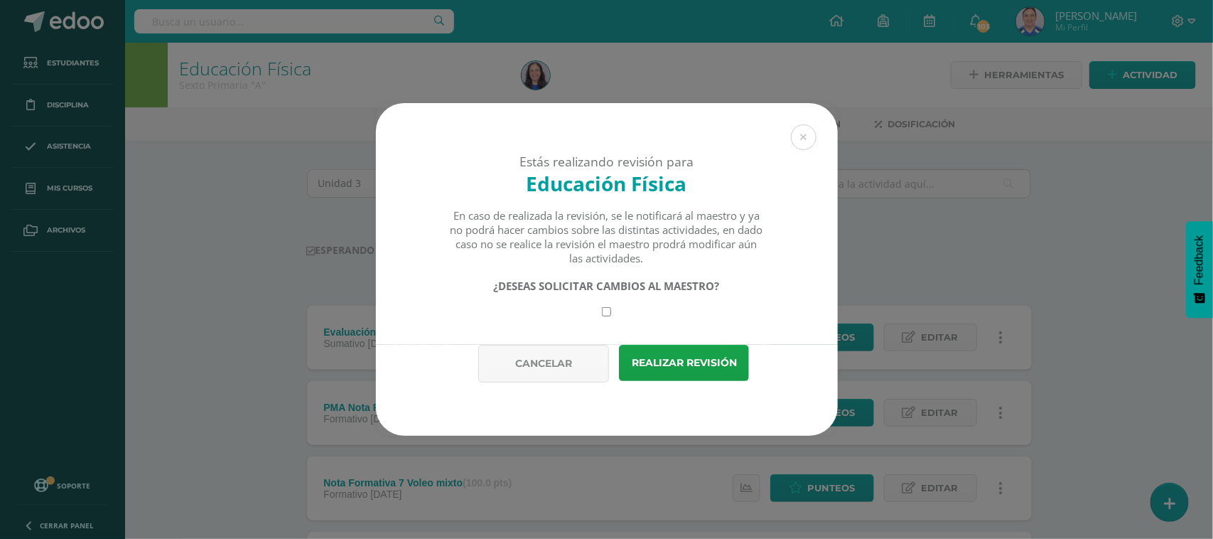
click at [605, 313] on input "checkbox" at bounding box center [606, 311] width 9 height 9
checkbox input "true"
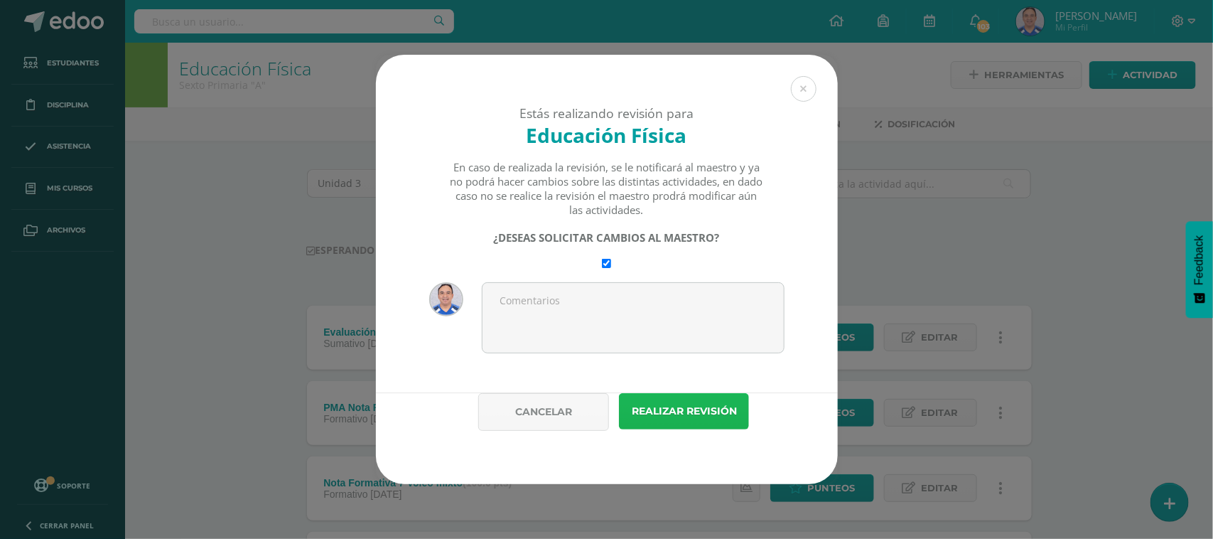
click at [663, 406] on button "Realizar revisión" at bounding box center [684, 411] width 130 height 36
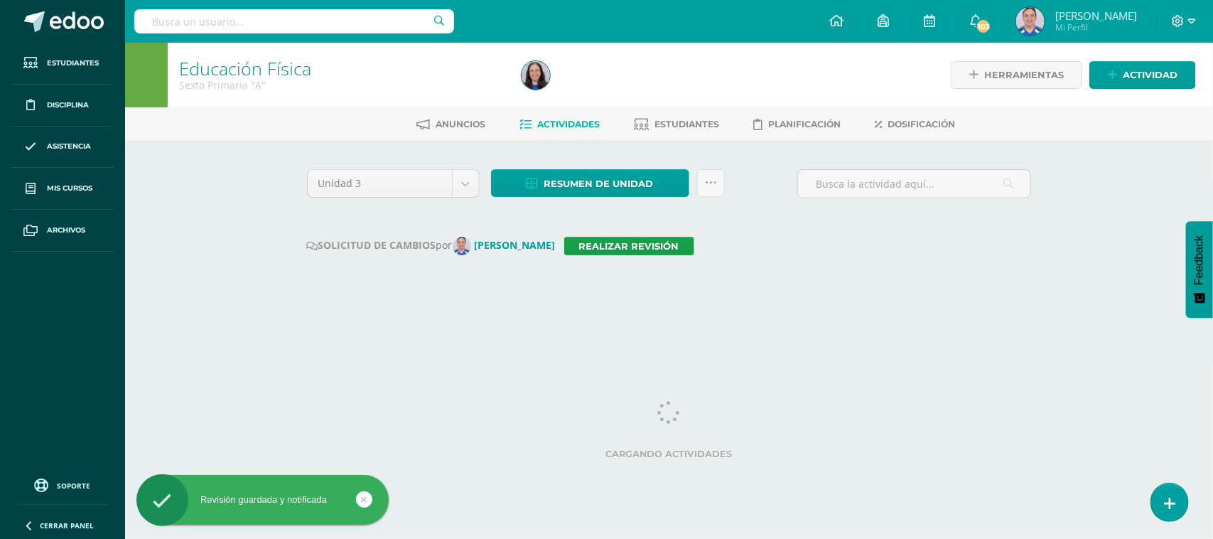
click at [193, 22] on input "text" at bounding box center [294, 21] width 320 height 24
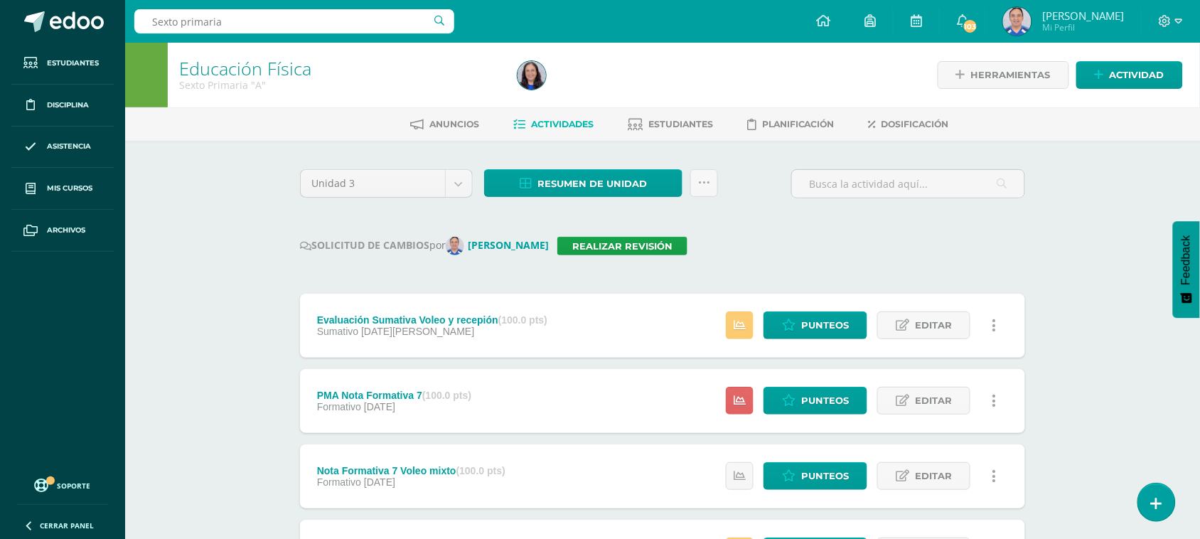
type input "Sexto primaria B"
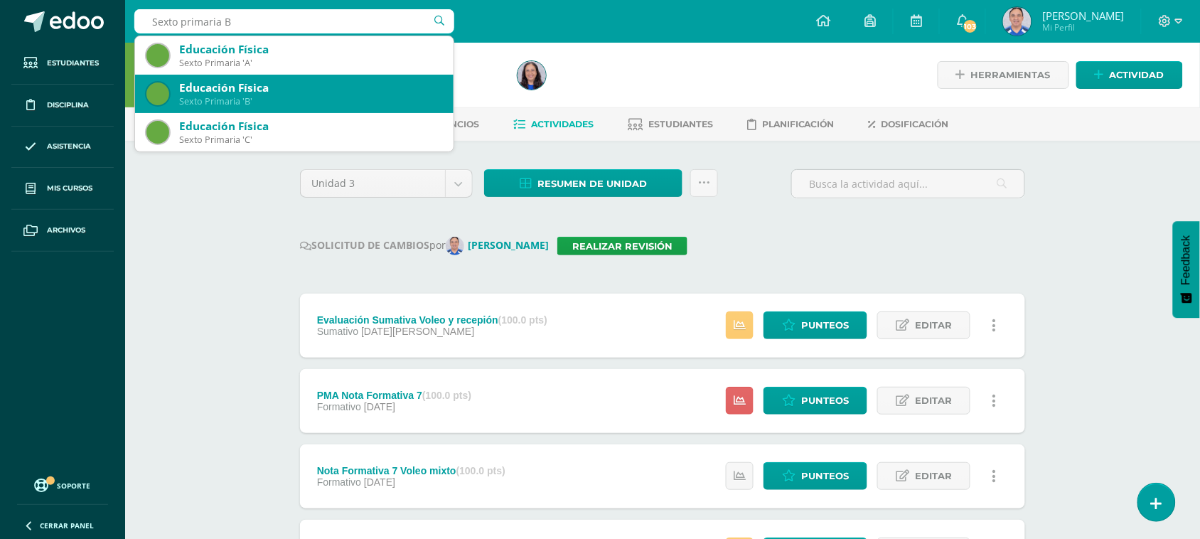
click at [259, 92] on div "Educación Física" at bounding box center [310, 87] width 263 height 15
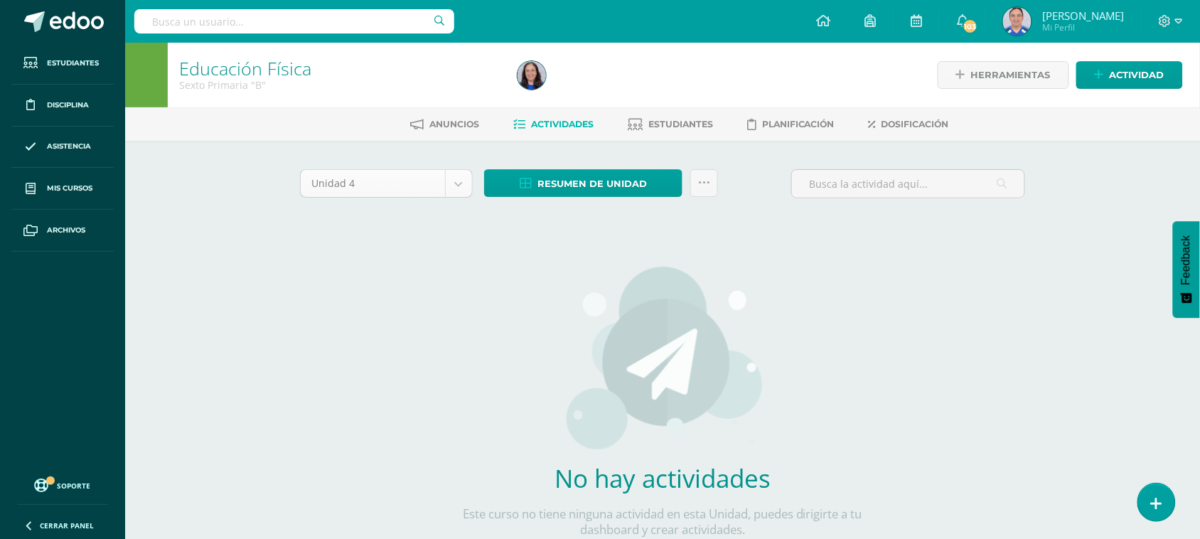
click at [456, 190] on body "Estudiantes Disciplina Asistencia Mis cursos Archivos Soporte Ayuda Reportar un…" at bounding box center [600, 305] width 1200 height 610
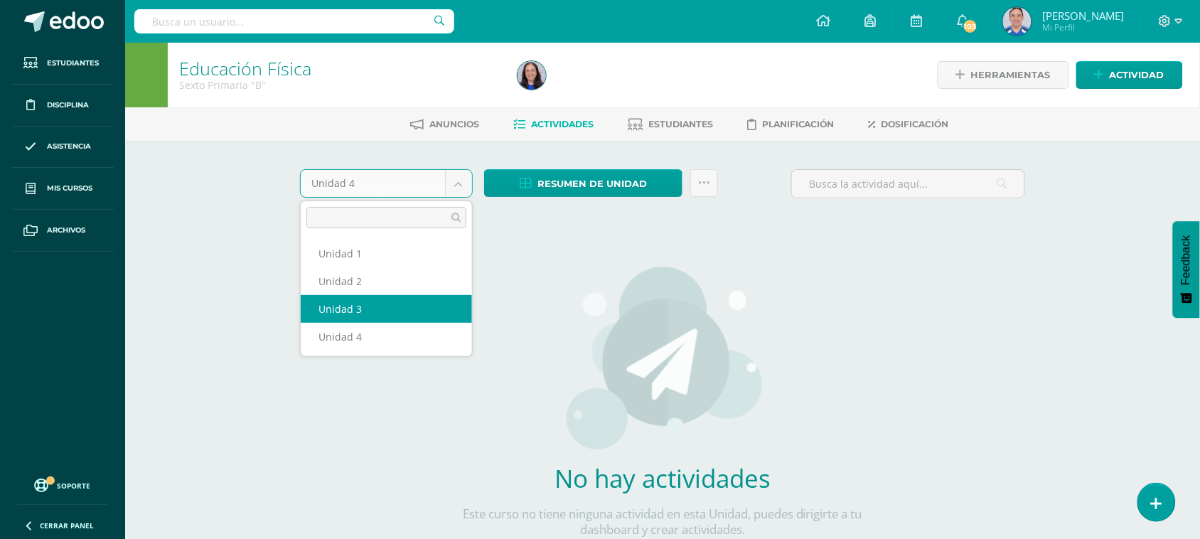
select select "Unidad 3"
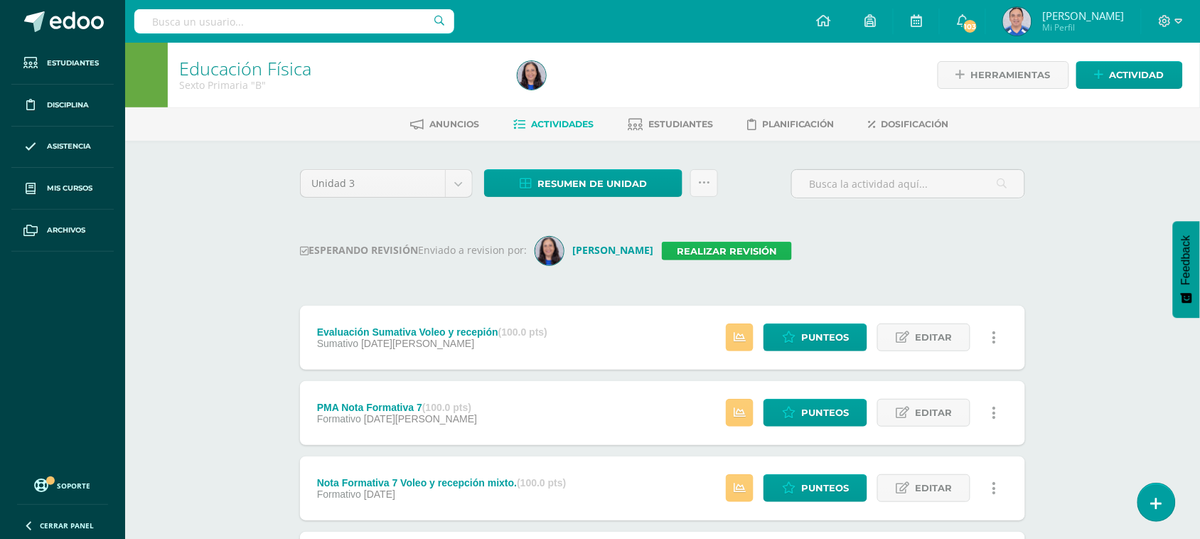
click at [733, 252] on link "Realizar revisión" at bounding box center [727, 251] width 130 height 18
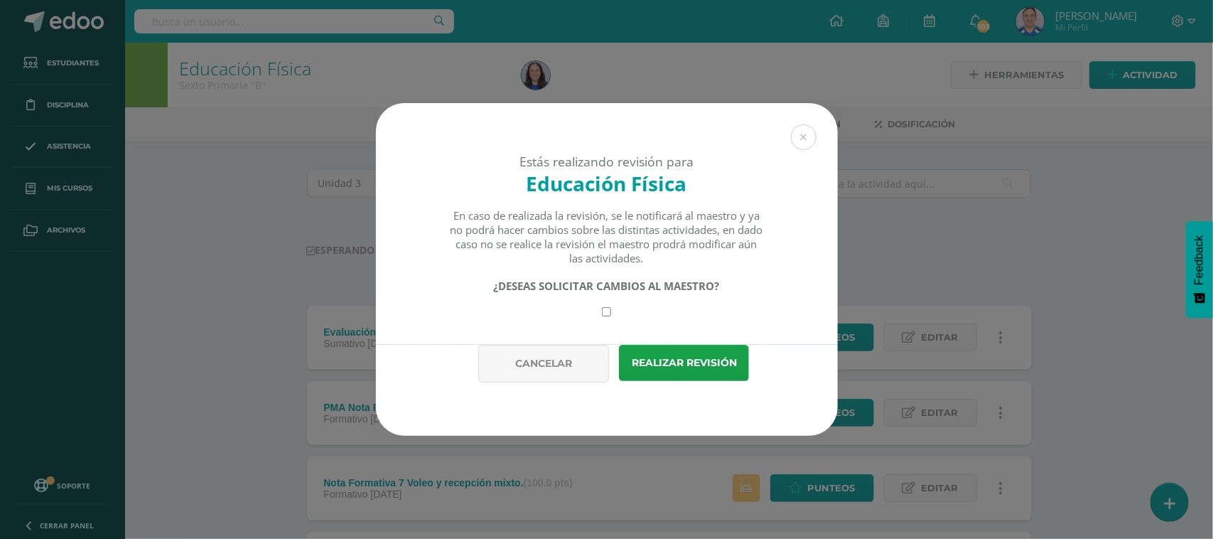
click at [605, 316] on input "checkbox" at bounding box center [606, 311] width 9 height 9
checkbox input "true"
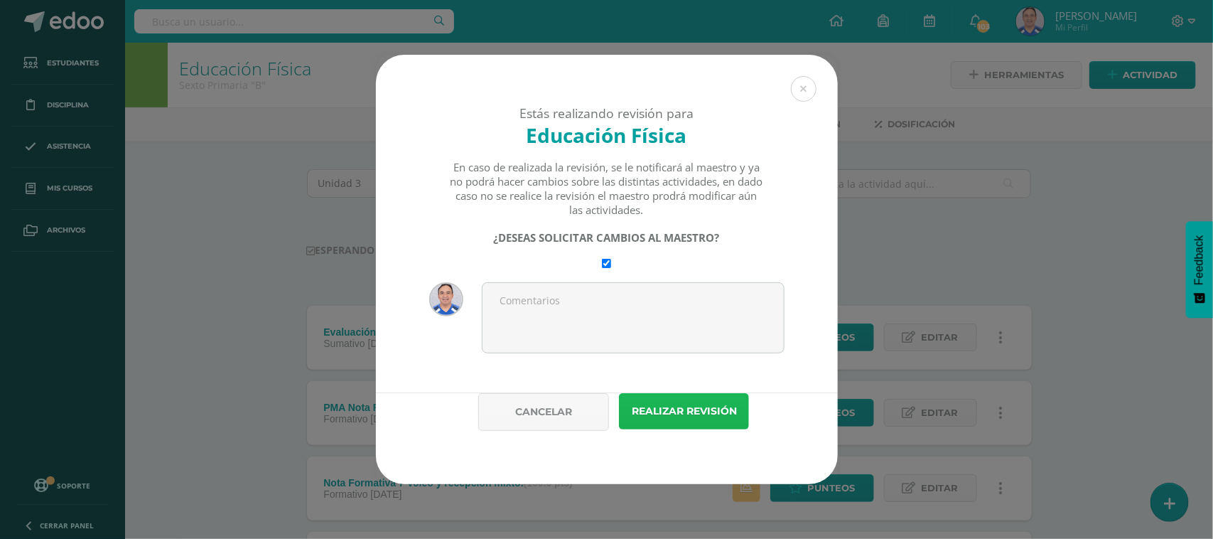
click at [684, 421] on button "Realizar revisión" at bounding box center [684, 411] width 130 height 36
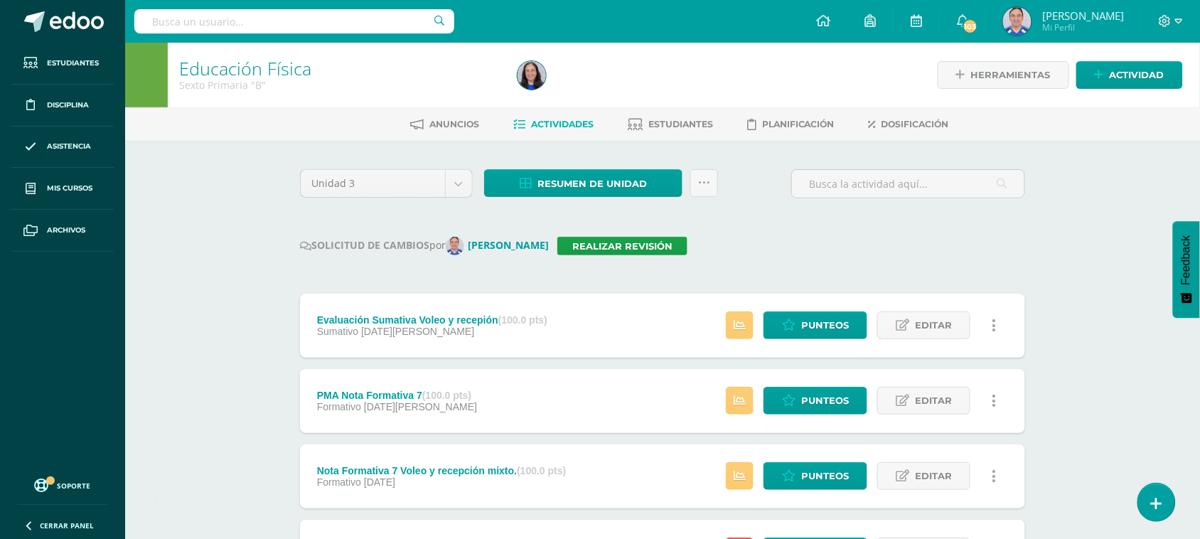
click at [272, 28] on input "text" at bounding box center [294, 21] width 320 height 24
type input "Sexto primaria"
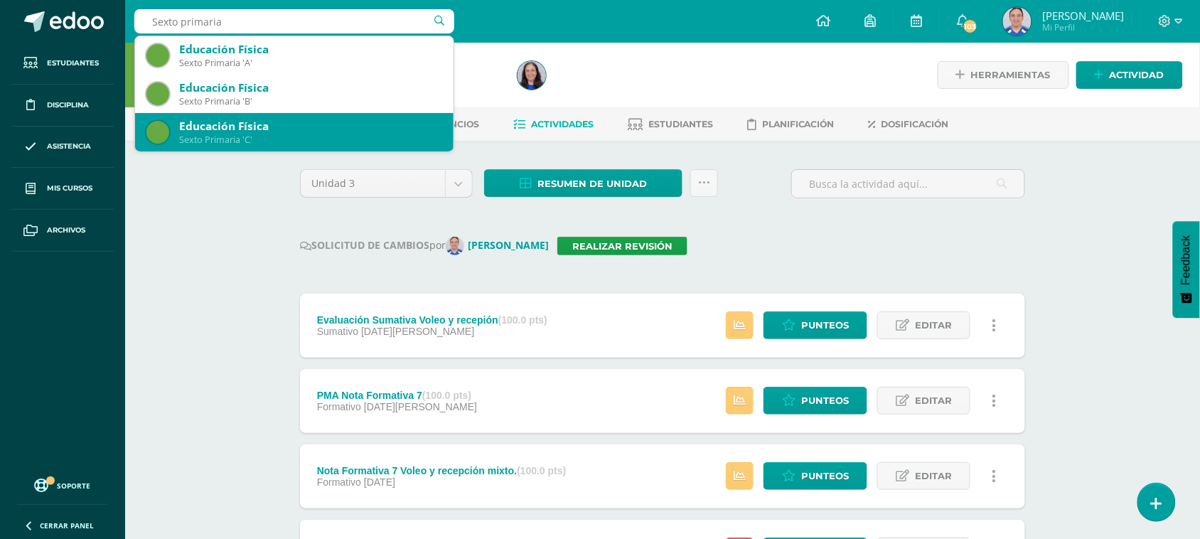
click at [271, 139] on div "Sexto Primaria 'C'" at bounding box center [310, 140] width 263 height 12
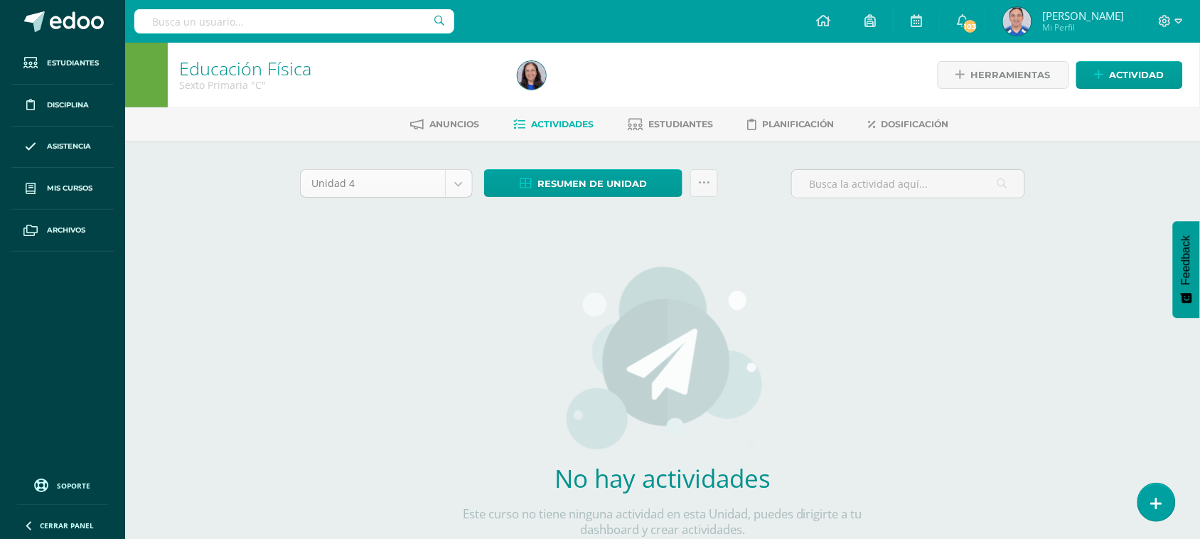
click at [466, 179] on body "Estudiantes Disciplina Asistencia Mis cursos Archivos Soporte Ayuda Reportar un…" at bounding box center [600, 305] width 1200 height 610
select select "Unidad 3"
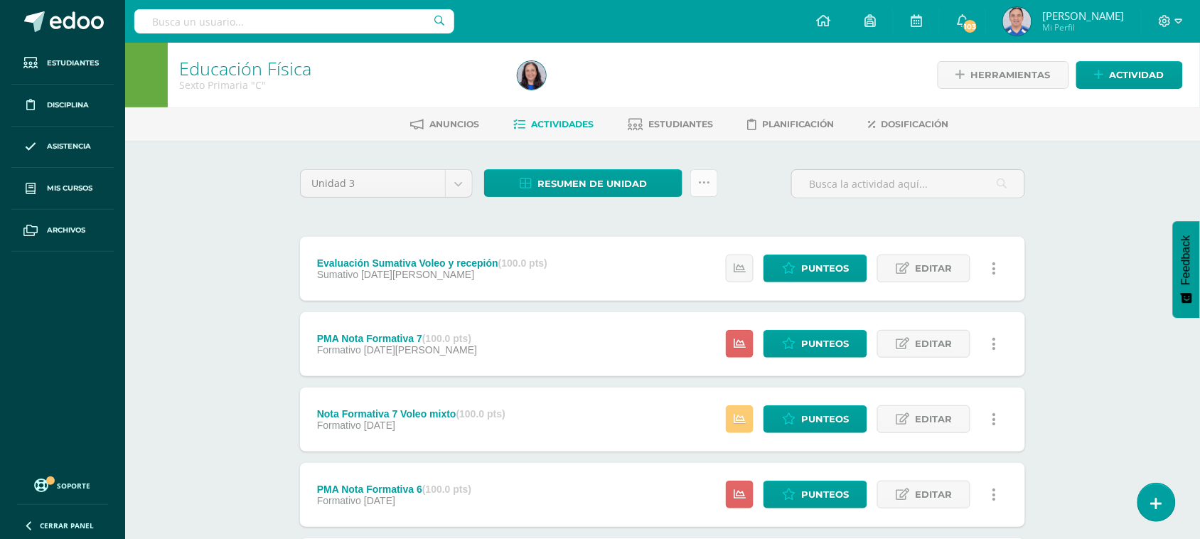
click at [704, 190] on link at bounding box center [704, 183] width 28 height 28
click at [240, 29] on input "text" at bounding box center [294, 21] width 320 height 24
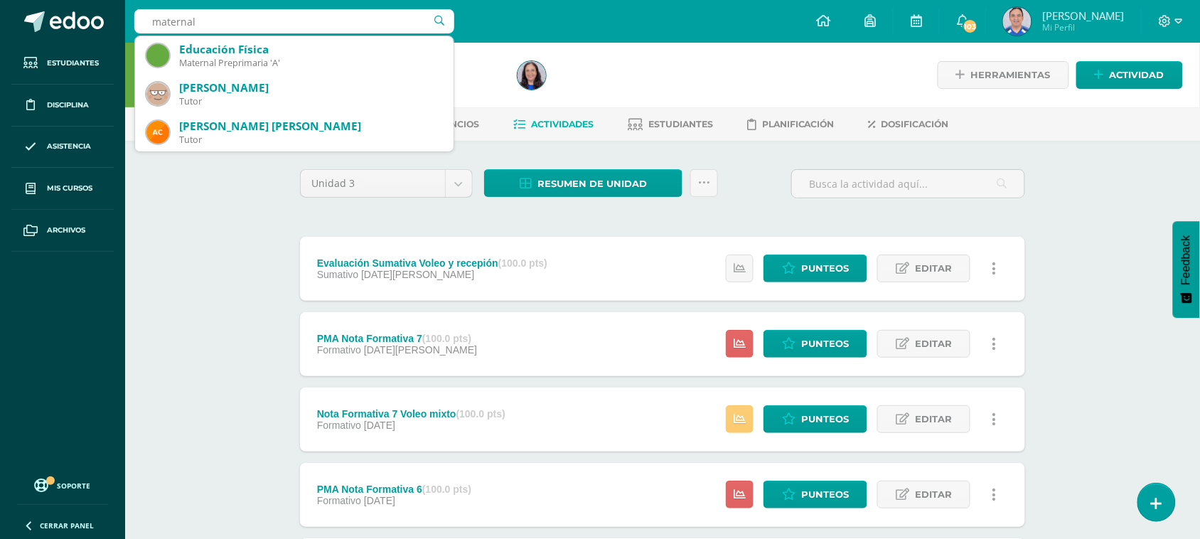
click at [329, 26] on input "maternal" at bounding box center [294, 21] width 320 height 24
type input "m"
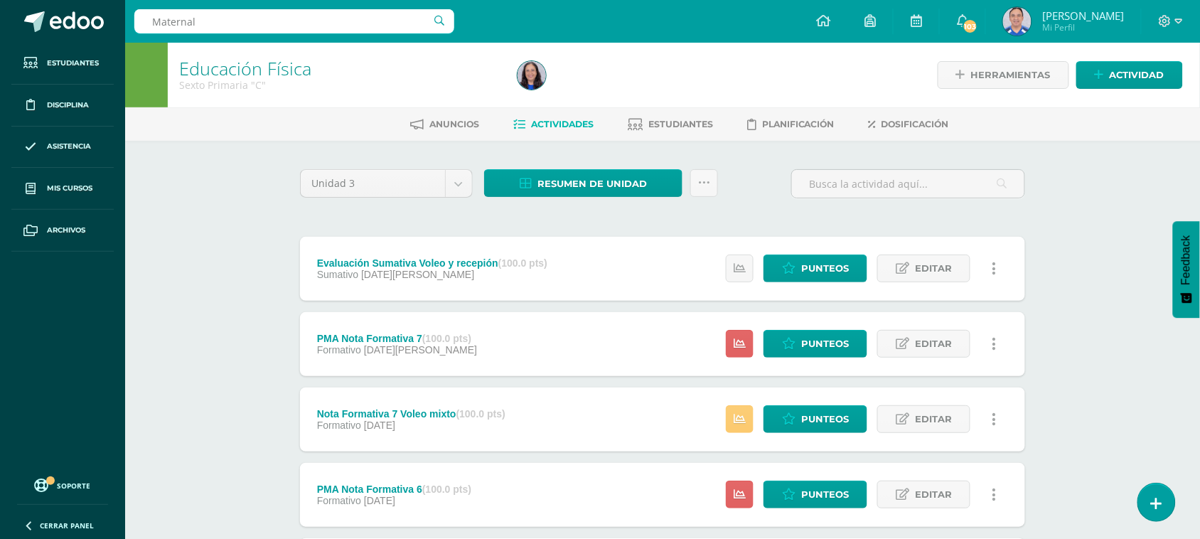
type input "Maternal"
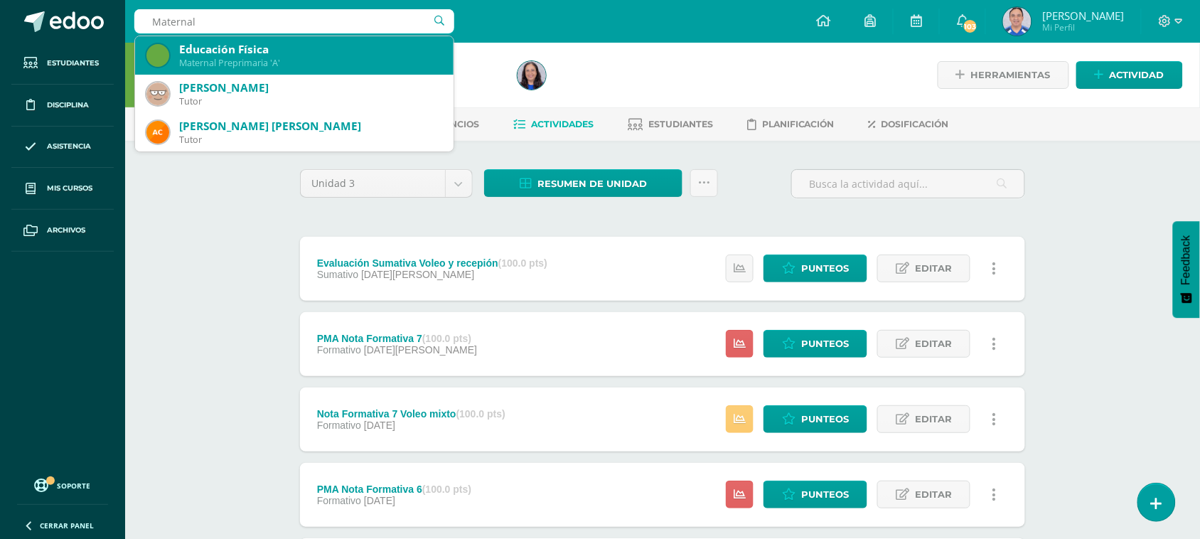
click at [303, 65] on div "Maternal Preprimaria 'A'" at bounding box center [310, 63] width 263 height 12
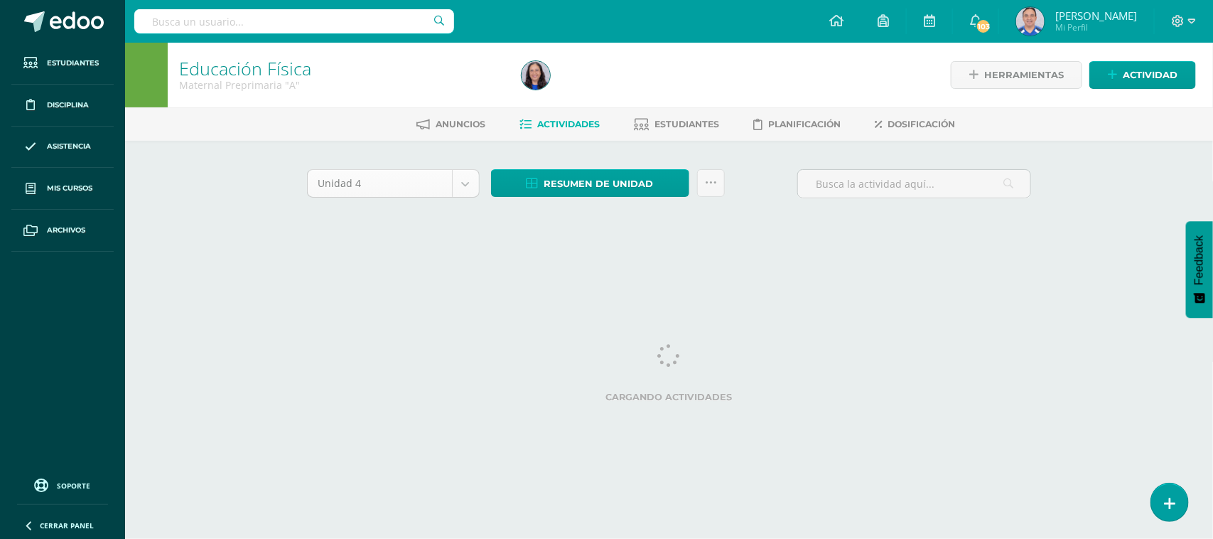
click at [468, 187] on body "Estudiantes Disciplina Asistencia Mis cursos Archivos Soporte Ayuda Reportar un…" at bounding box center [606, 132] width 1213 height 265
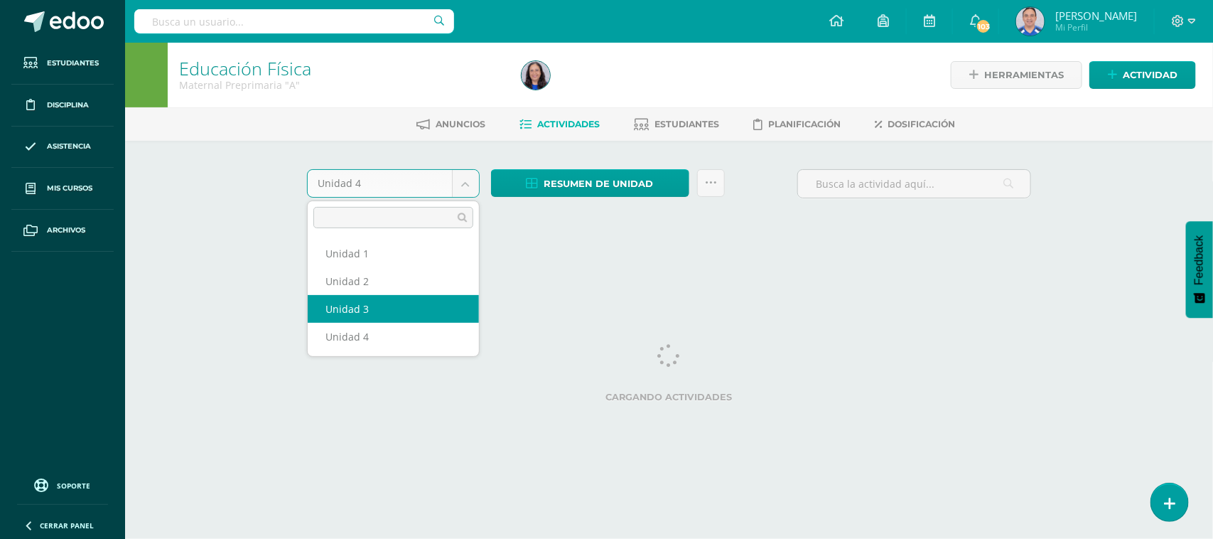
select select "Unidad 3"
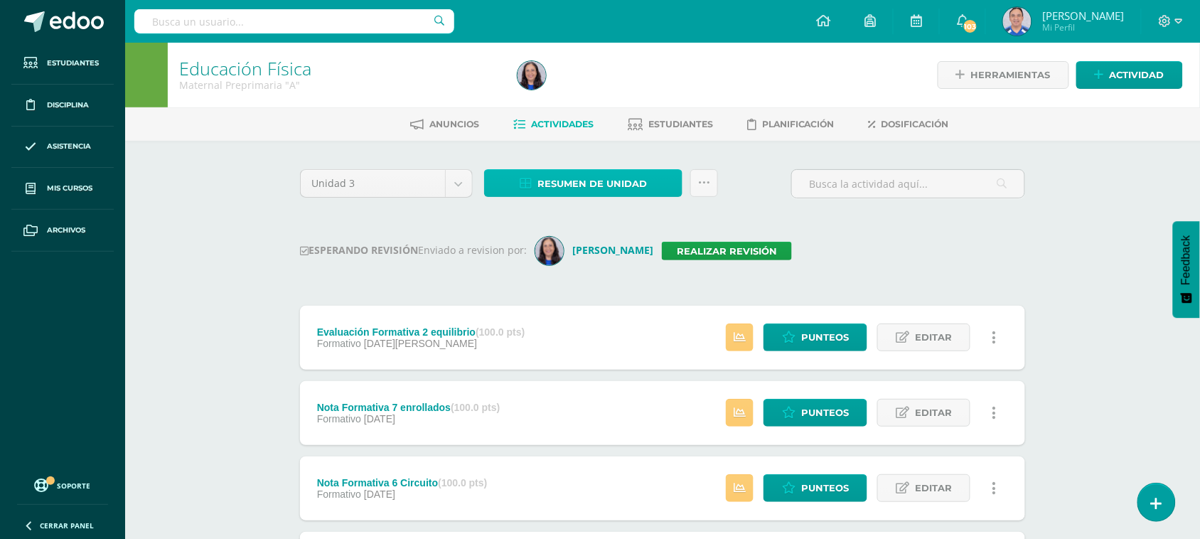
click at [564, 185] on span "Resumen de unidad" at bounding box center [591, 184] width 109 height 26
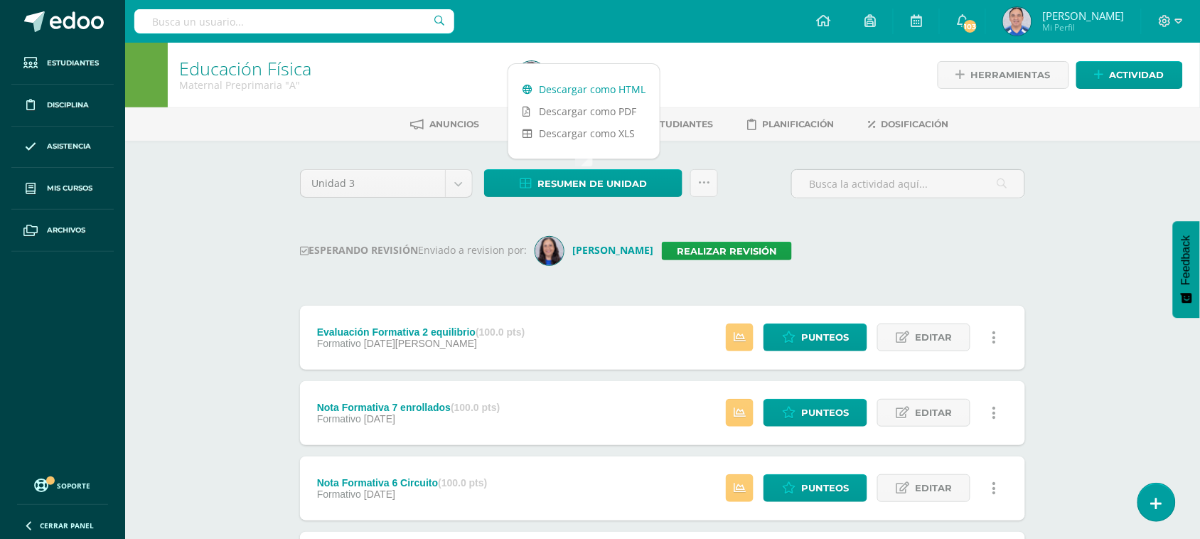
click at [576, 91] on link "Descargar como HTML" at bounding box center [583, 89] width 151 height 22
click at [289, 14] on input "text" at bounding box center [294, 21] width 320 height 24
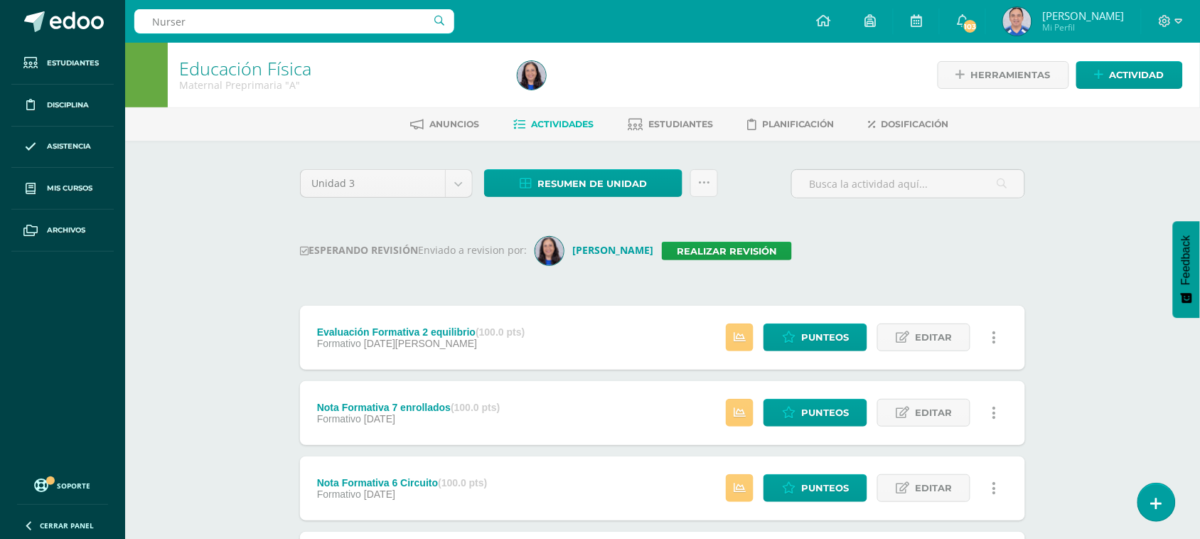
type input "Nursery"
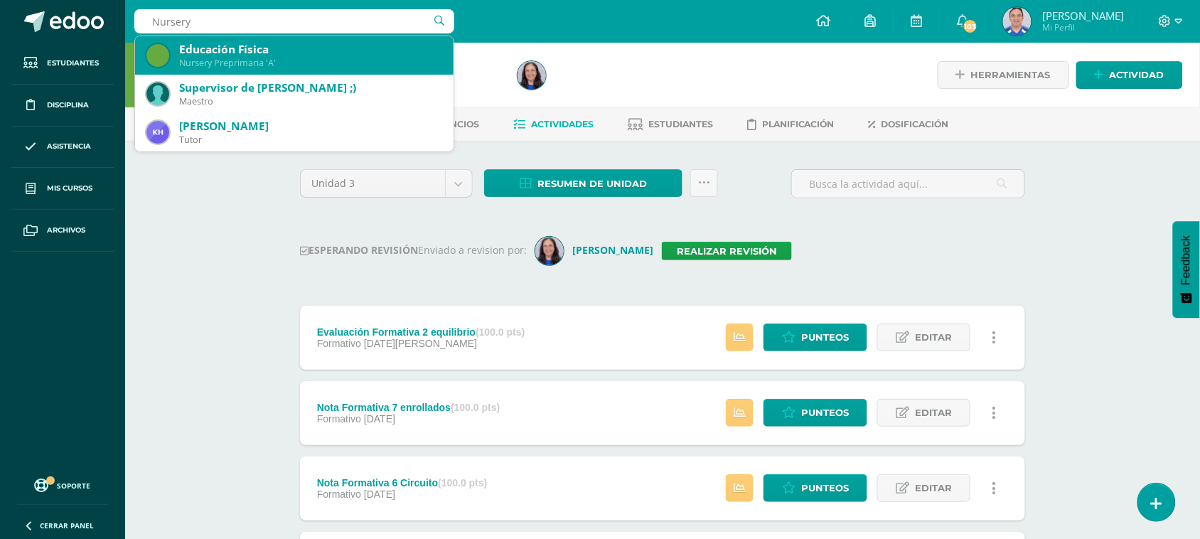
click at [328, 48] on div "Educación Física" at bounding box center [310, 49] width 263 height 15
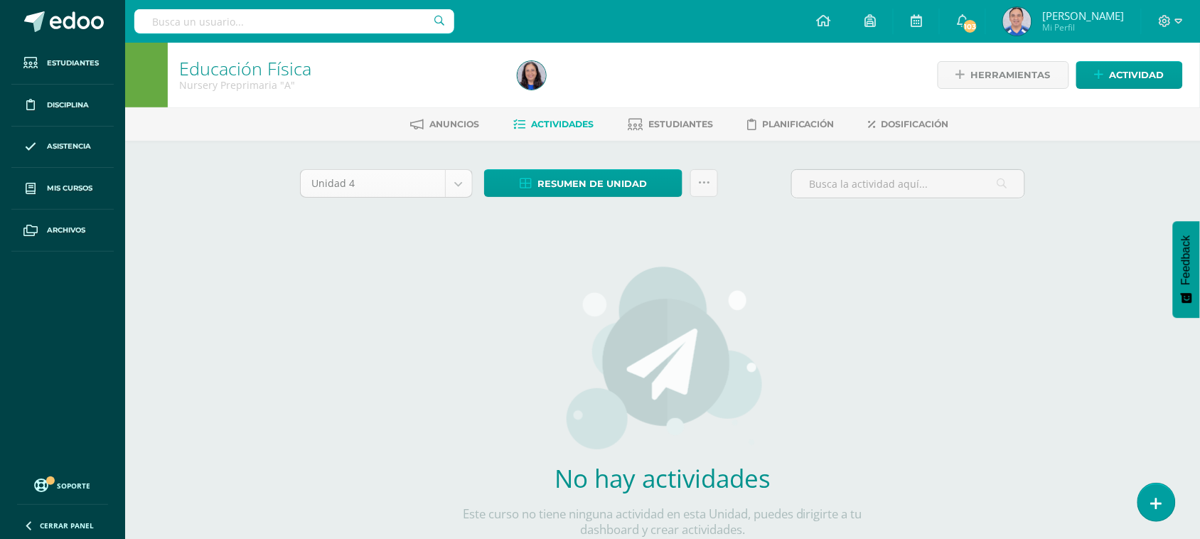
click at [465, 183] on body "Estudiantes Disciplina Asistencia Mis cursos Archivos Soporte Ayuda Reportar un…" at bounding box center [600, 305] width 1200 height 610
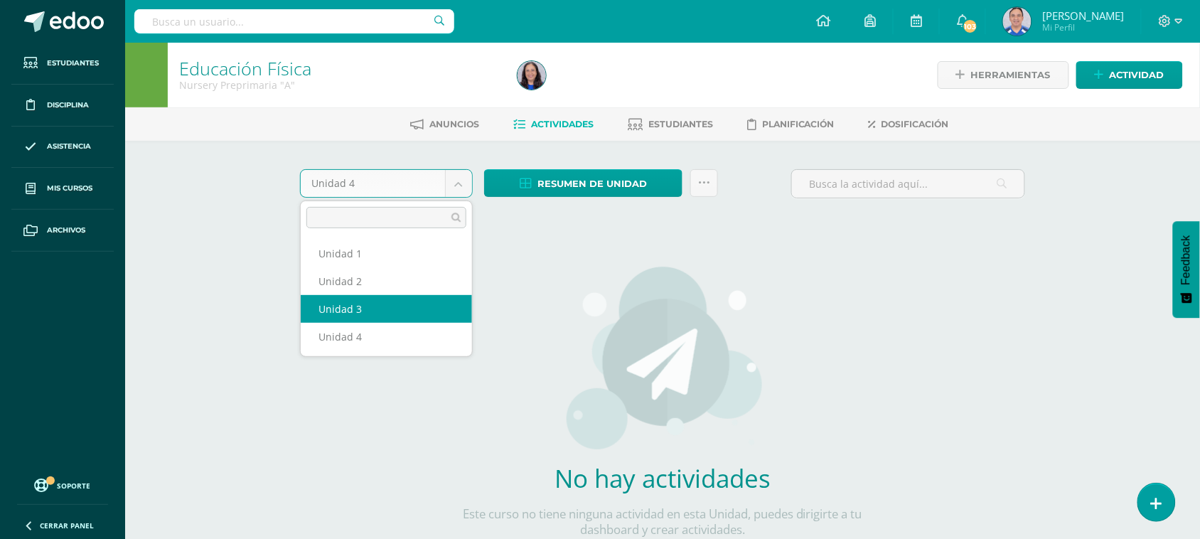
select select "Unidad 3"
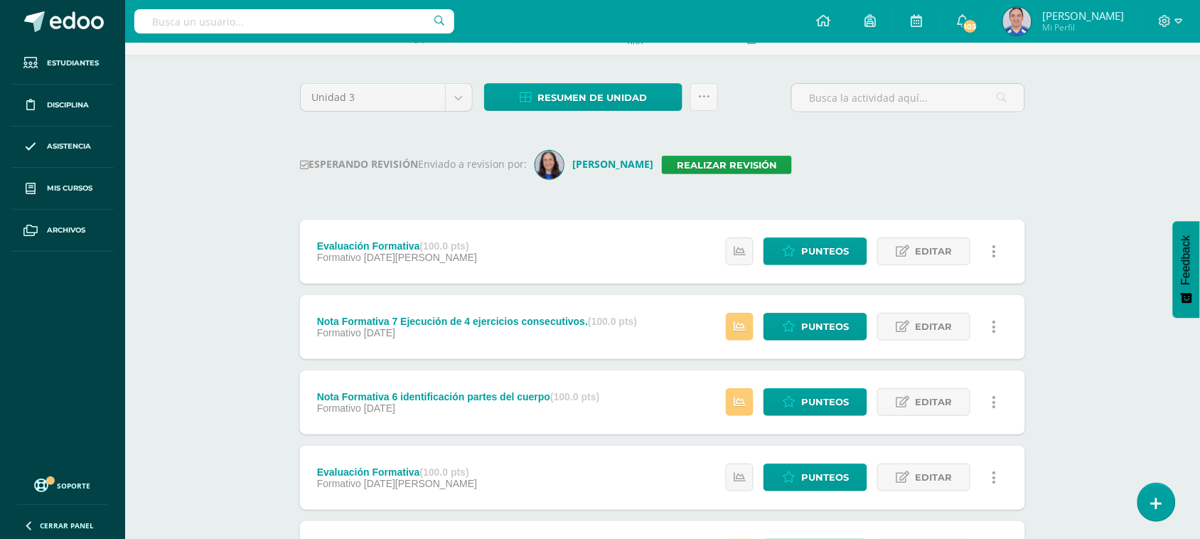
scroll to position [59, 0]
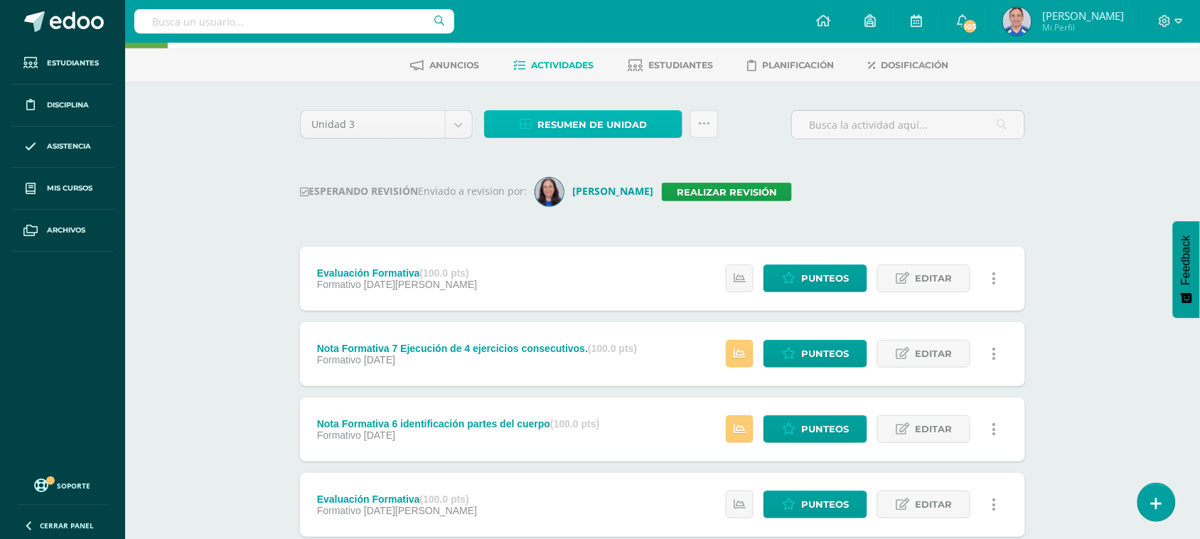
click at [593, 119] on span "Resumen de unidad" at bounding box center [591, 125] width 109 height 26
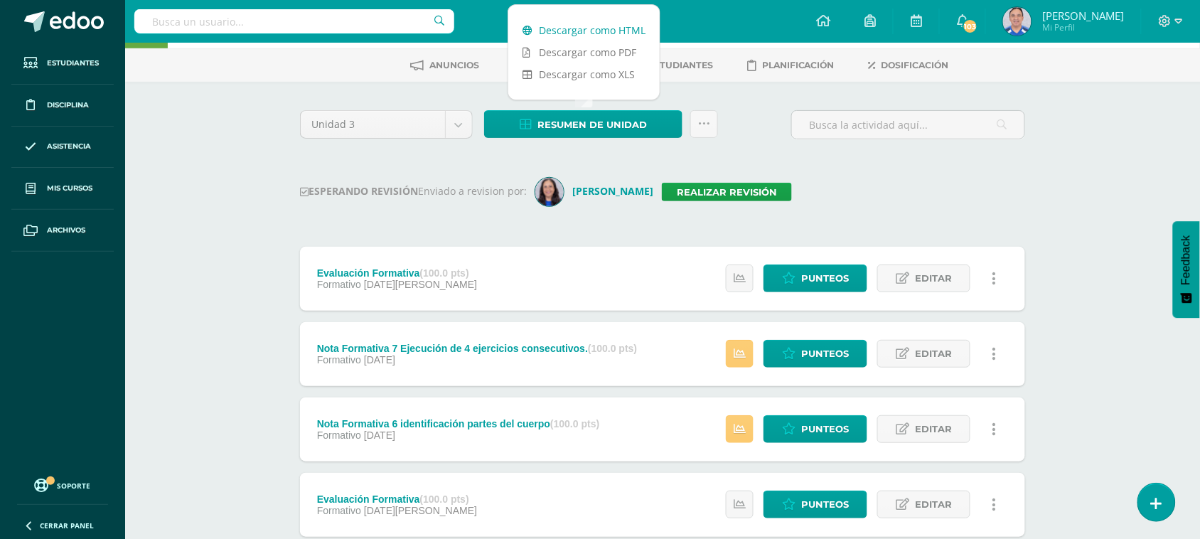
click at [583, 26] on link "Descargar como HTML" at bounding box center [583, 30] width 151 height 22
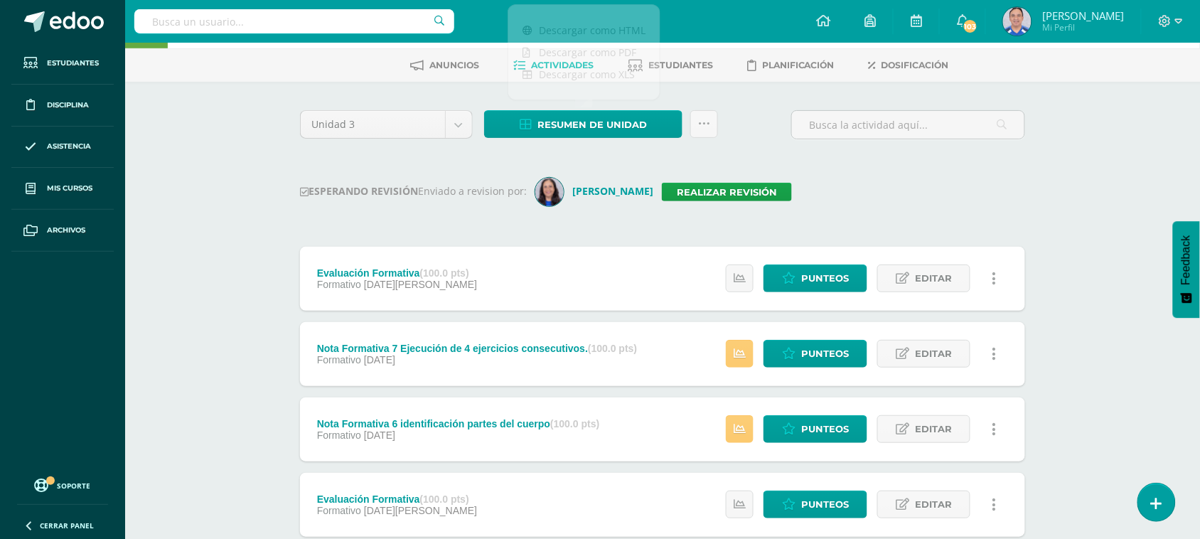
scroll to position [0, 0]
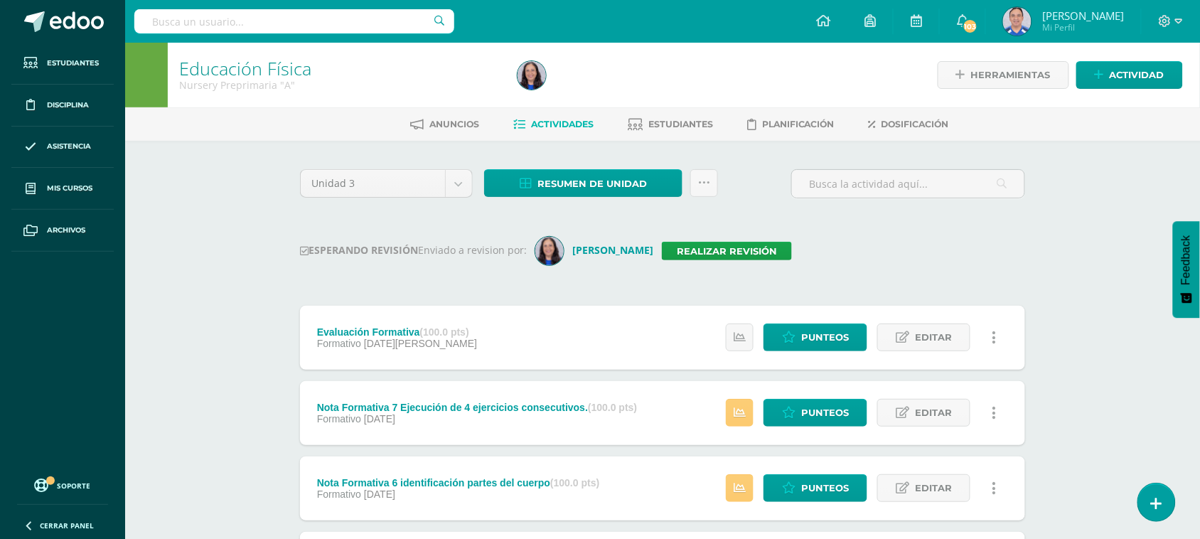
click at [236, 22] on input "text" at bounding box center [294, 21] width 320 height 24
type input "Preschol"
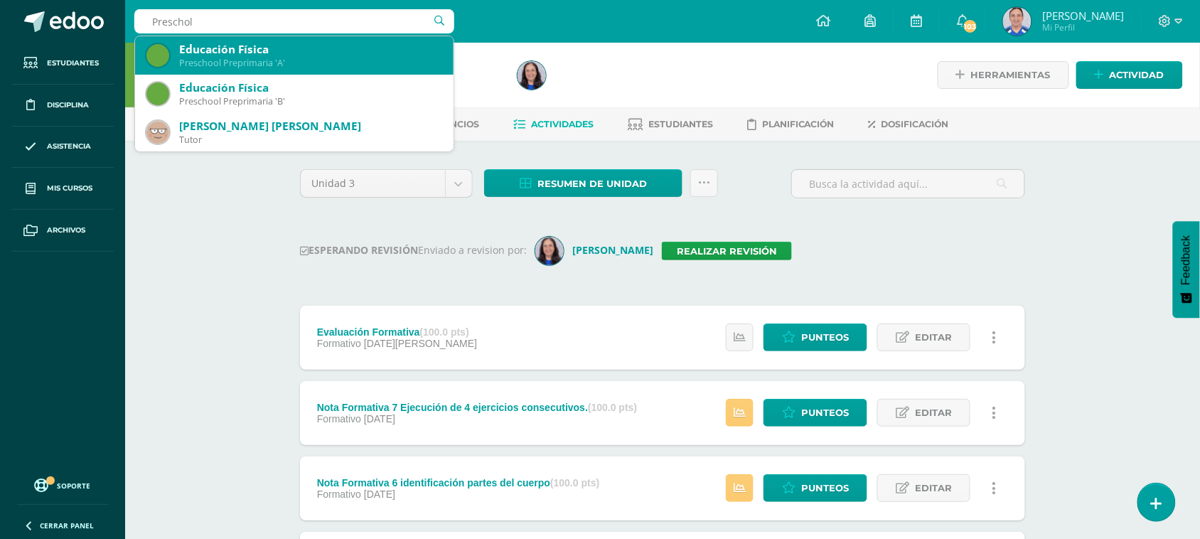
click at [260, 58] on div "Preschool Preprimaria 'A'" at bounding box center [310, 63] width 263 height 12
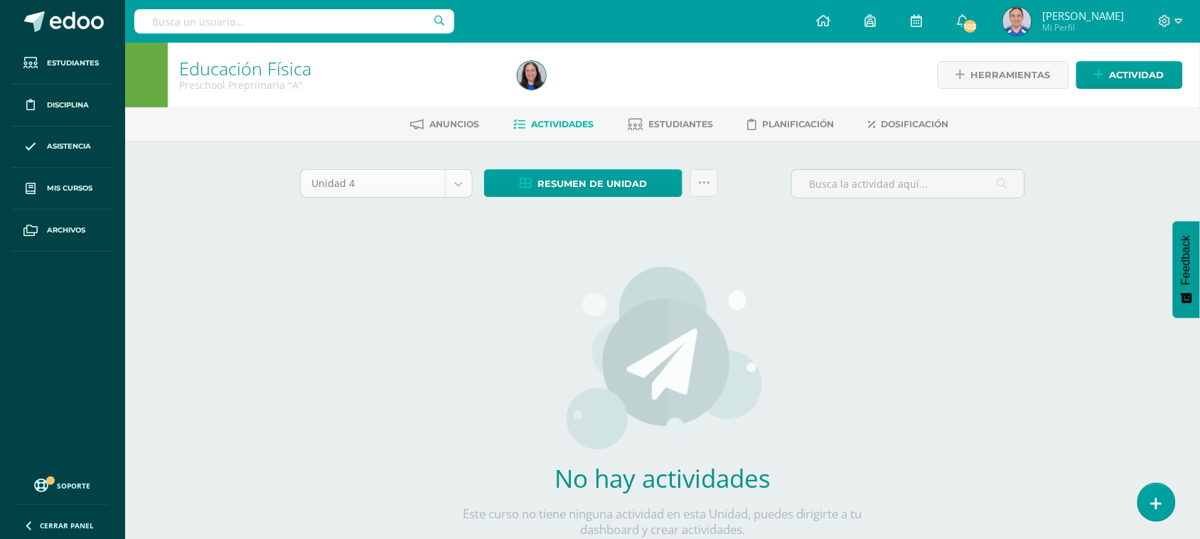
click at [461, 183] on body "Estudiantes Disciplina Asistencia Mis cursos Archivos Soporte Ayuda Reportar un…" at bounding box center [600, 305] width 1200 height 610
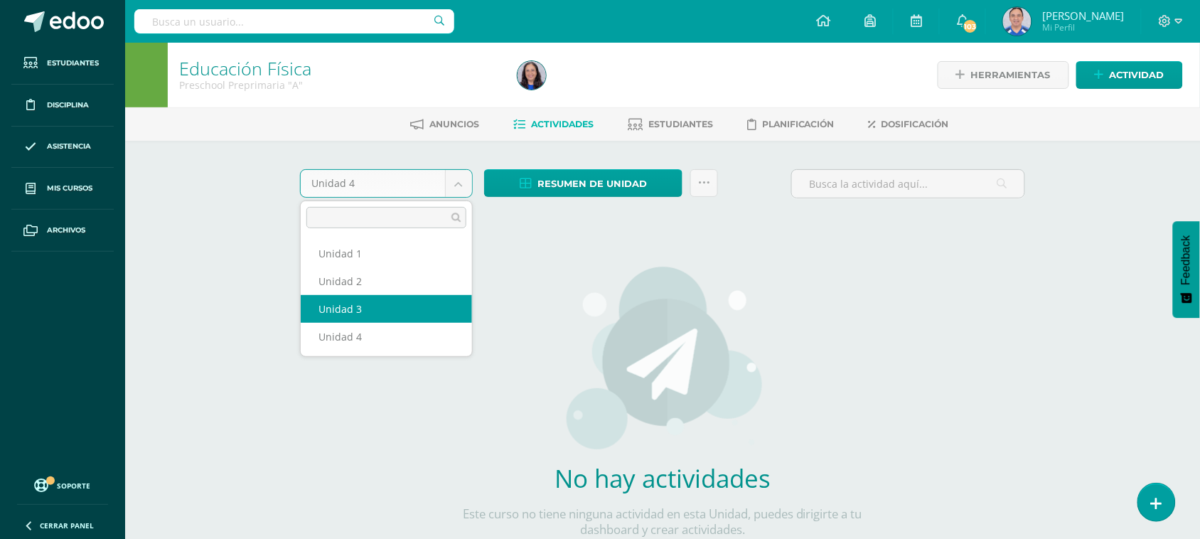
select select "Unidad 3"
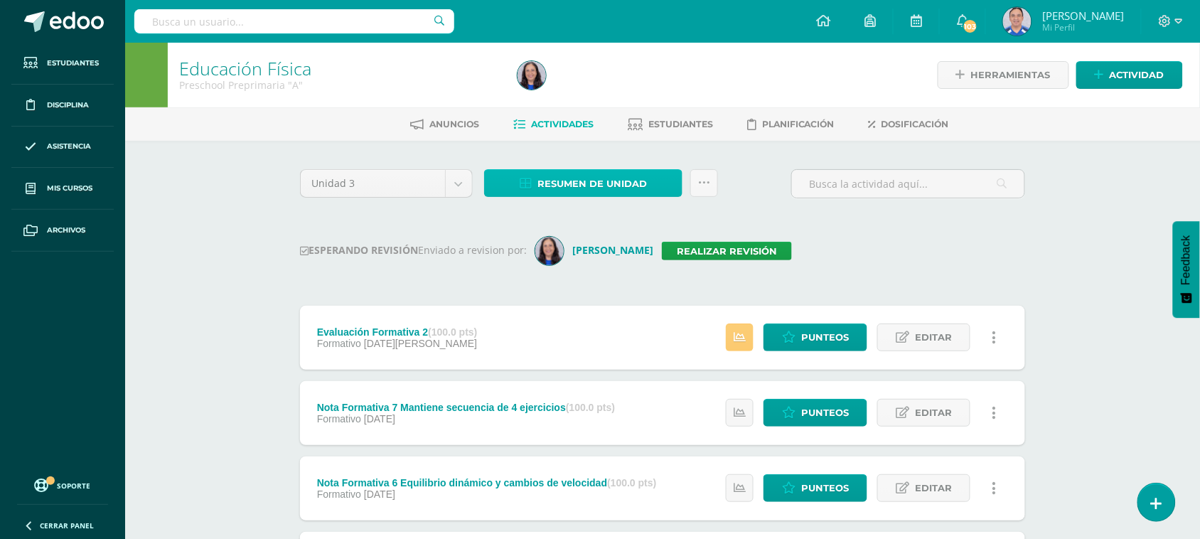
click at [581, 185] on span "Resumen de unidad" at bounding box center [591, 184] width 109 height 26
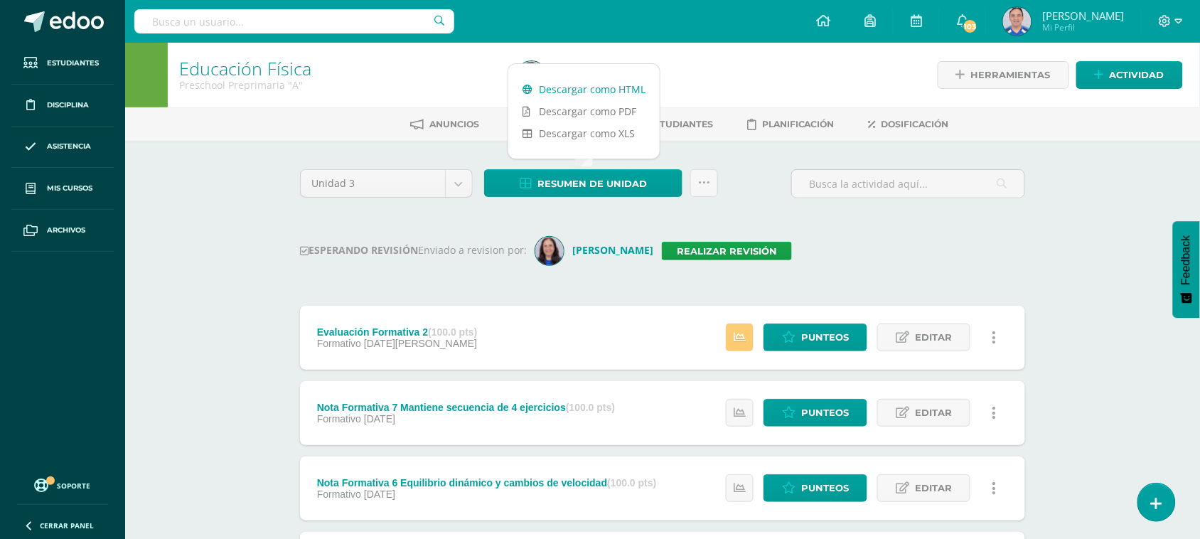
click at [601, 85] on link "Descargar como HTML" at bounding box center [583, 89] width 151 height 22
click at [328, 23] on input "text" at bounding box center [294, 21] width 320 height 24
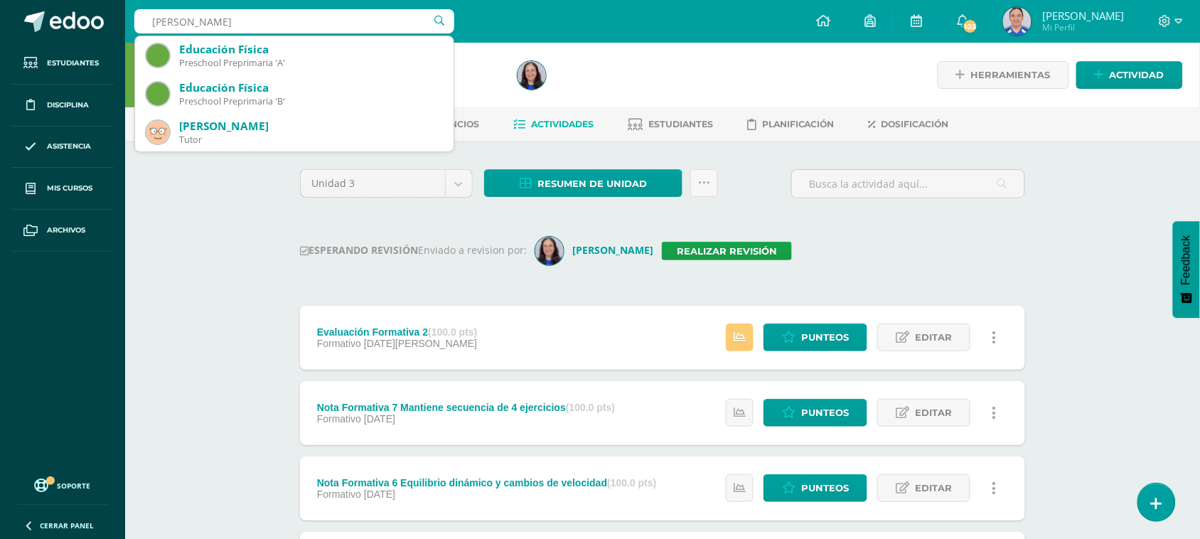
type input "Prescho"
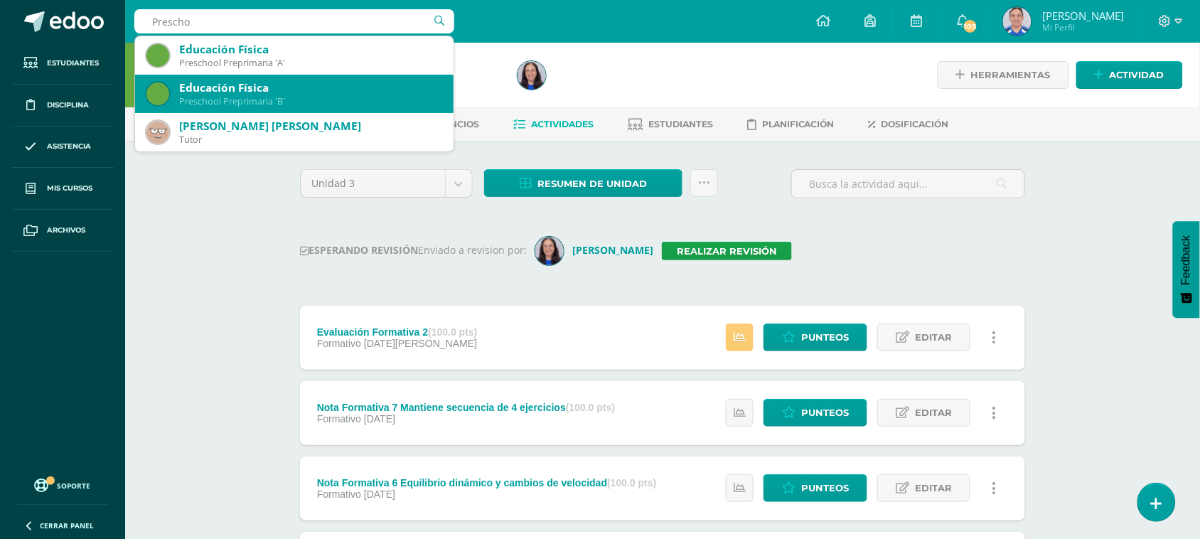
click at [303, 97] on div "Preschool Preprimaria 'B'" at bounding box center [310, 101] width 263 height 12
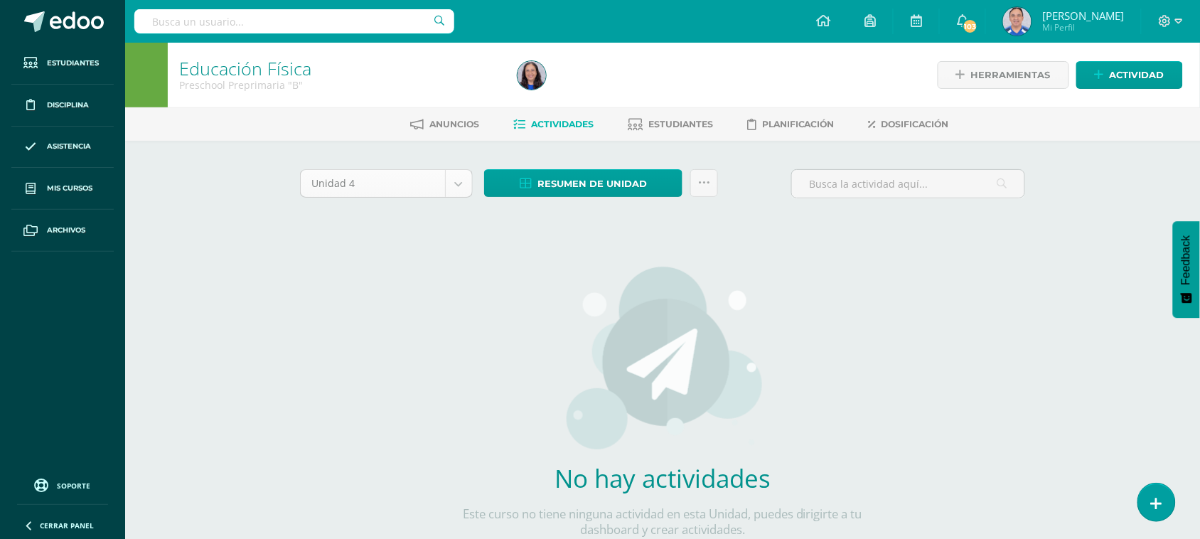
click at [453, 181] on body "Estudiantes Disciplina Asistencia Mis cursos Archivos Soporte Ayuda Reportar un…" at bounding box center [600, 305] width 1200 height 610
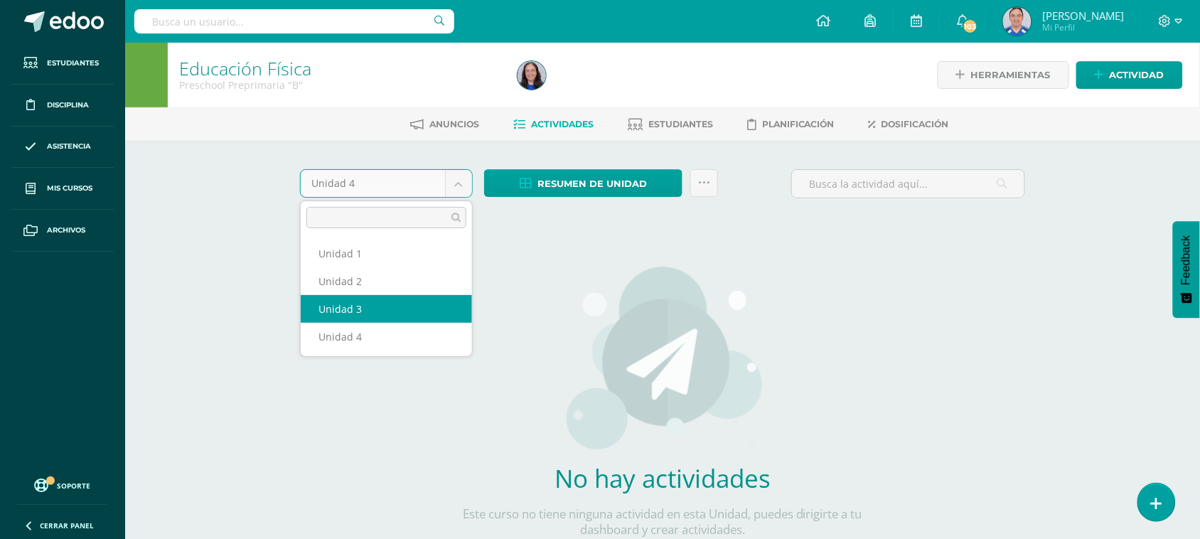
select select "Unidad 3"
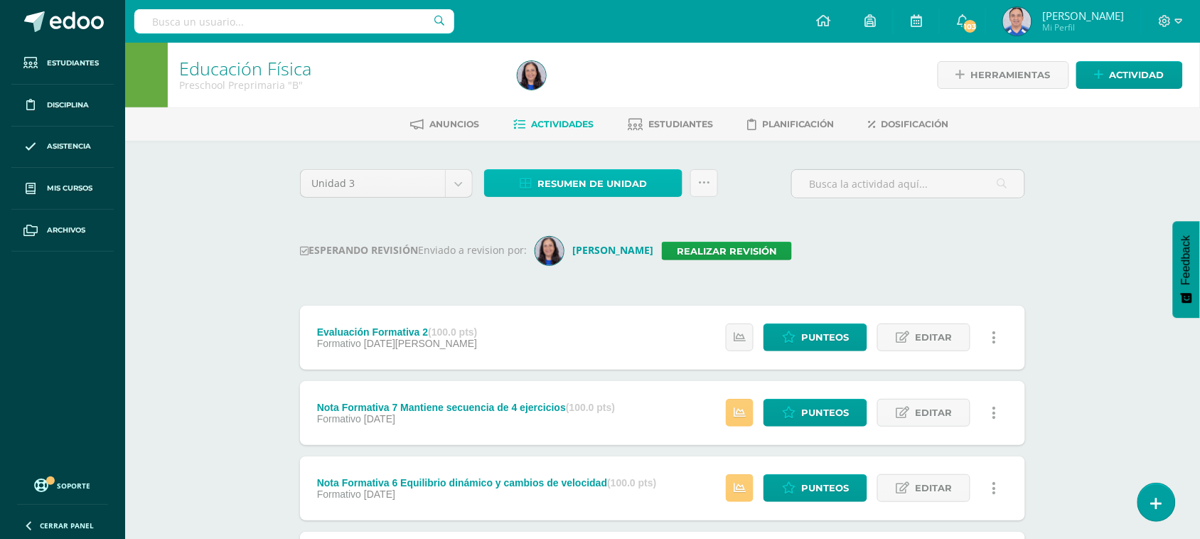
click at [563, 186] on span "Resumen de unidad" at bounding box center [591, 184] width 109 height 26
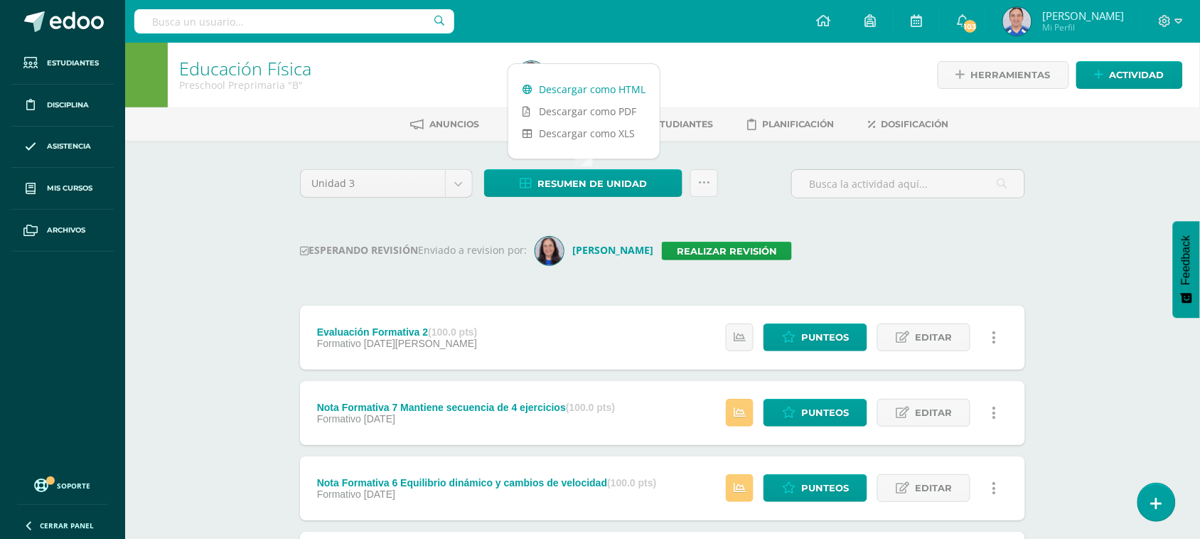
click at [572, 83] on link "Descargar como HTML" at bounding box center [583, 89] width 151 height 22
